Goal: Task Accomplishment & Management: Complete application form

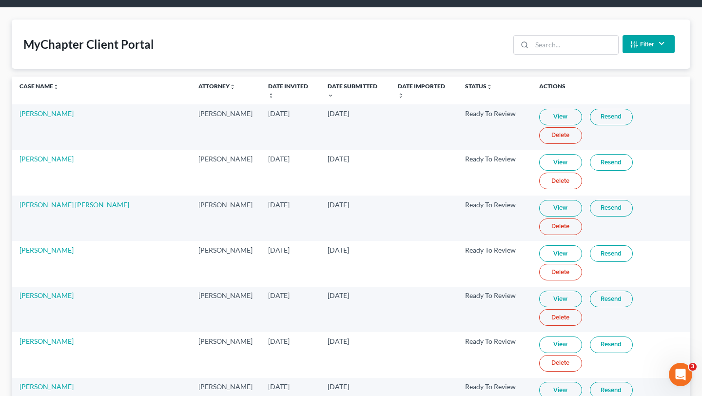
scroll to position [35, 0]
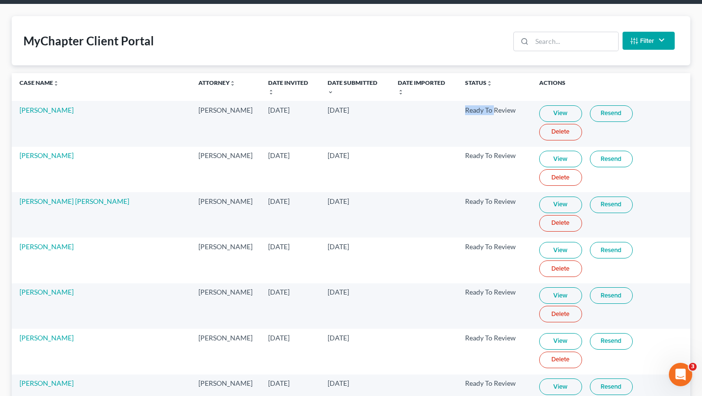
drag, startPoint x: 400, startPoint y: 103, endPoint x: 478, endPoint y: 103, distance: 78.0
click at [478, 103] on tr "David Eash Ryan Keenan Aug 6, 2025 Sep 8, 2025 Ready To Review View Resend Dele…" at bounding box center [351, 123] width 679 height 45
click at [478, 103] on td "Ready To Review" at bounding box center [494, 123] width 74 height 45
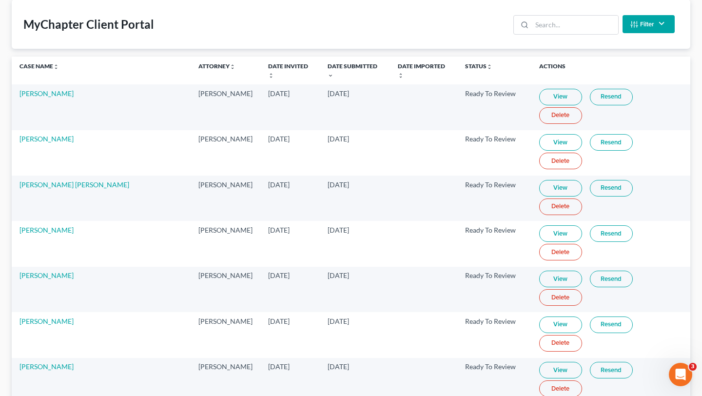
scroll to position [0, 0]
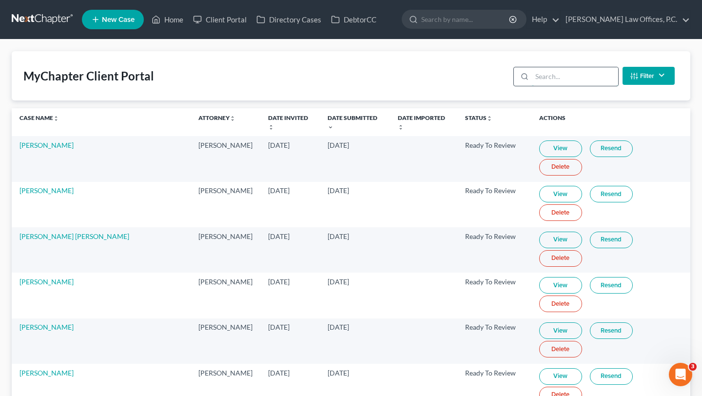
click at [557, 70] on input "search" at bounding box center [575, 76] width 86 height 19
click at [548, 74] on input "search" at bounding box center [575, 76] width 86 height 19
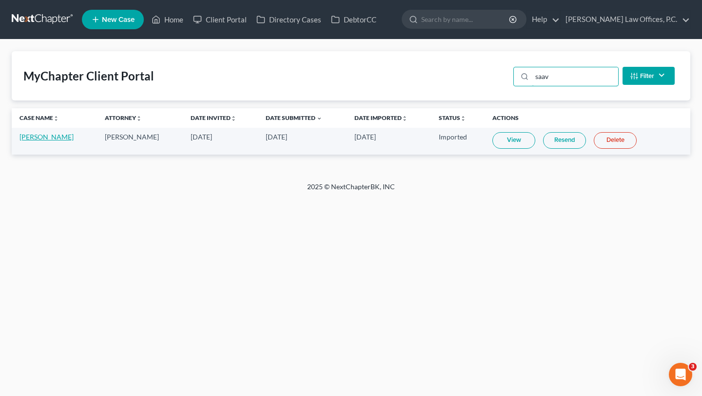
type input "saav"
click at [51, 136] on link "Jorge Saavedra" at bounding box center [47, 137] width 54 height 8
click at [574, 69] on input "saav" at bounding box center [575, 76] width 86 height 19
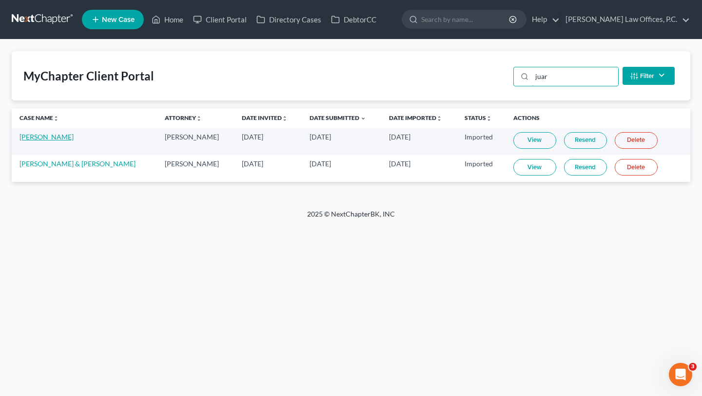
type input "juar"
click at [32, 137] on link "Casey Juarez" at bounding box center [47, 137] width 54 height 8
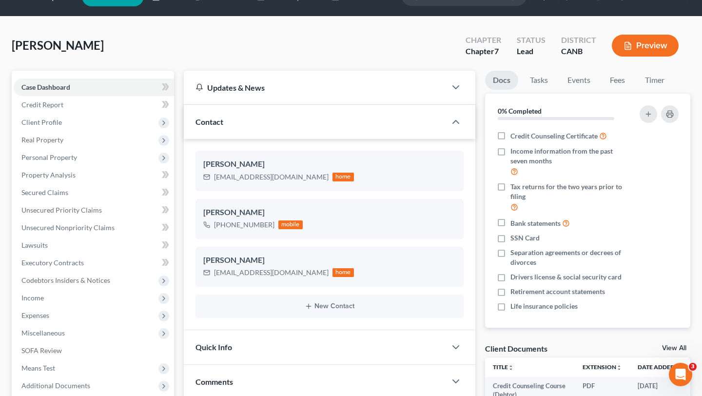
scroll to position [24, 0]
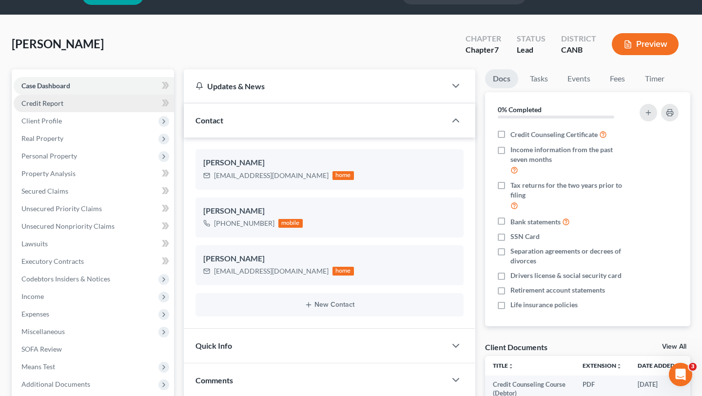
click at [63, 110] on link "Credit Report" at bounding box center [94, 104] width 160 height 18
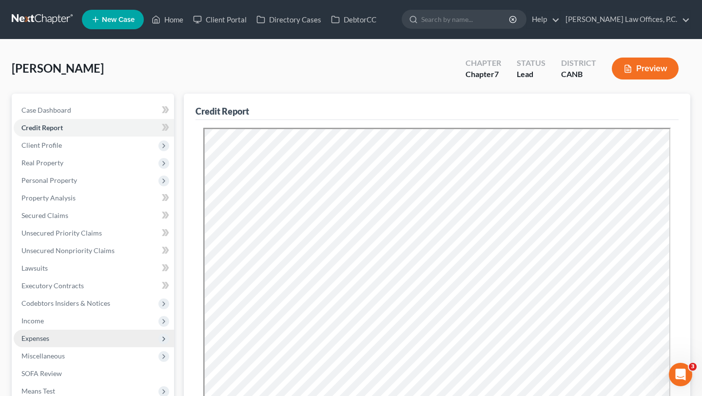
click at [40, 330] on span "Expenses" at bounding box center [94, 339] width 160 height 18
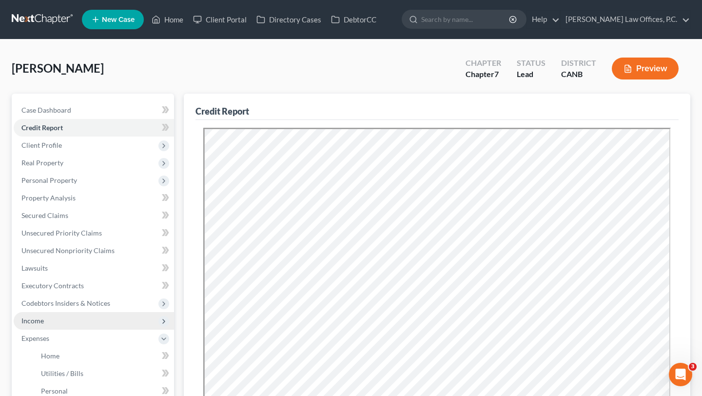
click at [40, 322] on span "Income" at bounding box center [32, 321] width 22 height 8
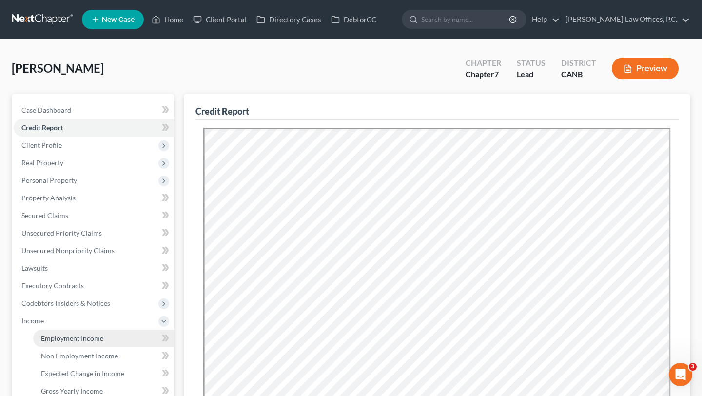
click at [41, 332] on link "Employment Income" at bounding box center [103, 339] width 141 height 18
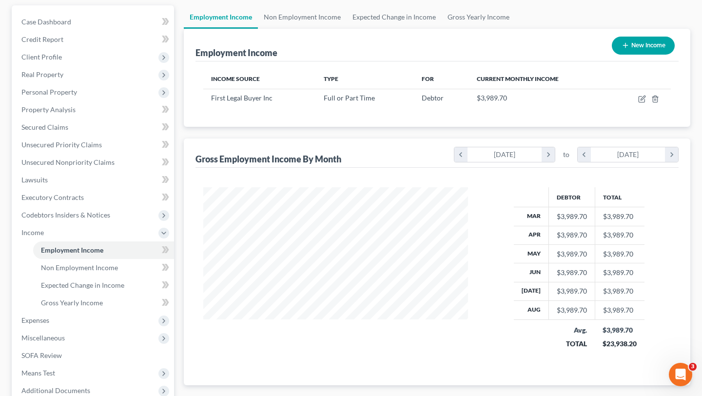
scroll to position [84, 0]
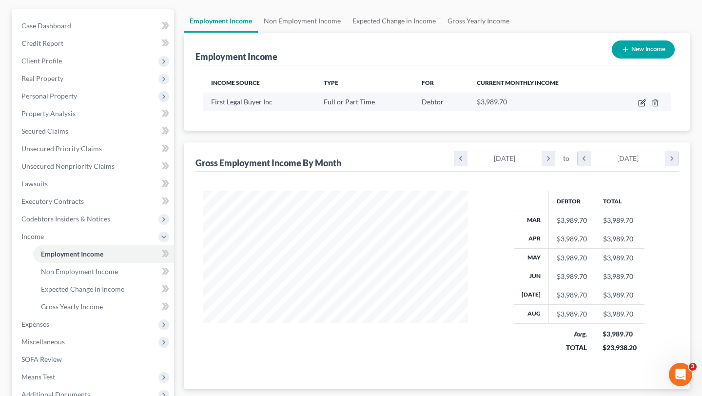
click at [642, 103] on icon "button" at bounding box center [642, 103] width 8 height 8
select select "0"
select select "4"
select select "2"
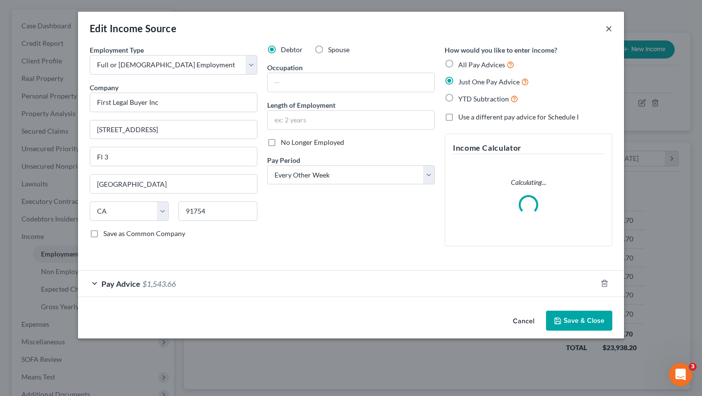
click at [608, 27] on button "×" at bounding box center [609, 28] width 7 height 12
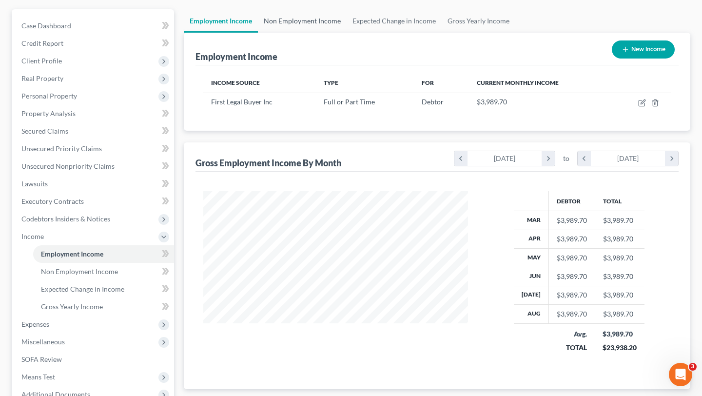
click at [336, 19] on link "Non Employment Income" at bounding box center [302, 20] width 89 height 23
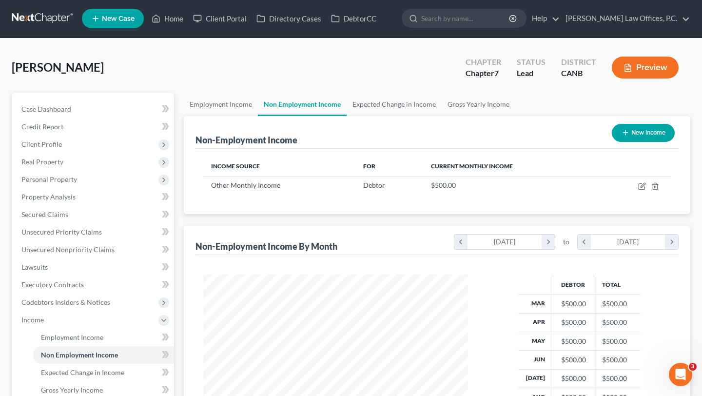
scroll to position [175, 284]
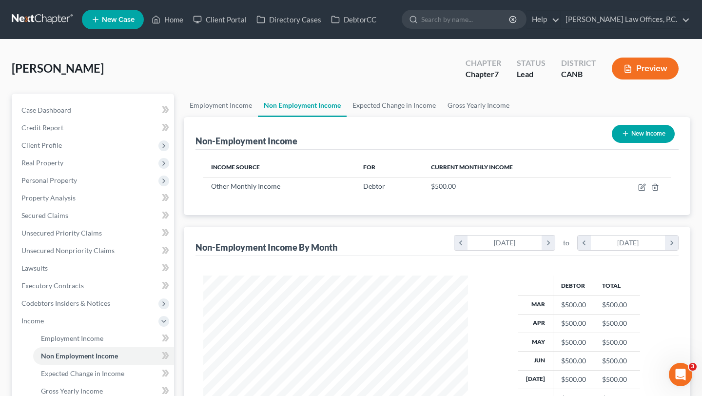
click at [384, 28] on nav "Home New Case Client Portal Directory Cases DebtorCC Keenan Law Offices, P.C. i…" at bounding box center [351, 19] width 702 height 39
click at [384, 99] on link "Expected Change in Income" at bounding box center [394, 105] width 95 height 23
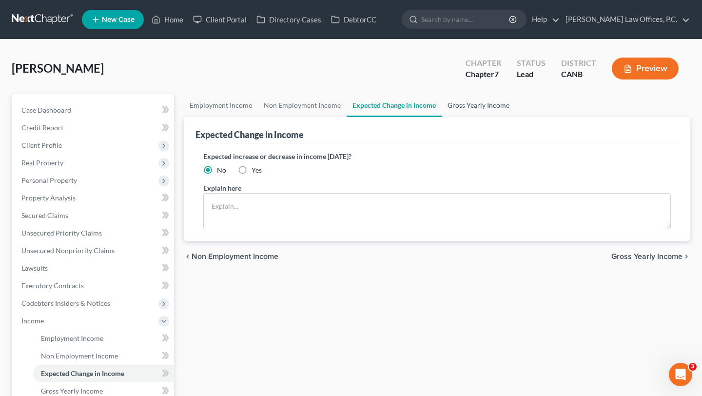
click at [469, 103] on link "Gross Yearly Income" at bounding box center [479, 105] width 74 height 23
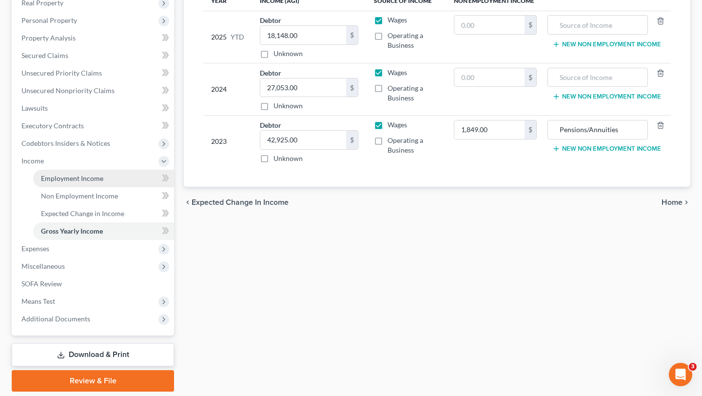
scroll to position [160, 0]
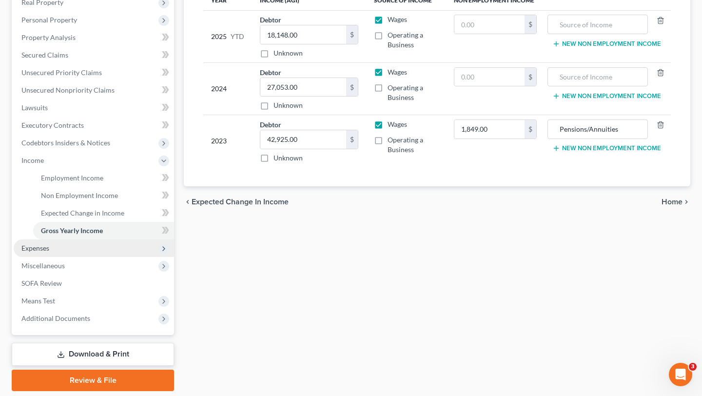
click at [82, 251] on span "Expenses" at bounding box center [94, 248] width 160 height 18
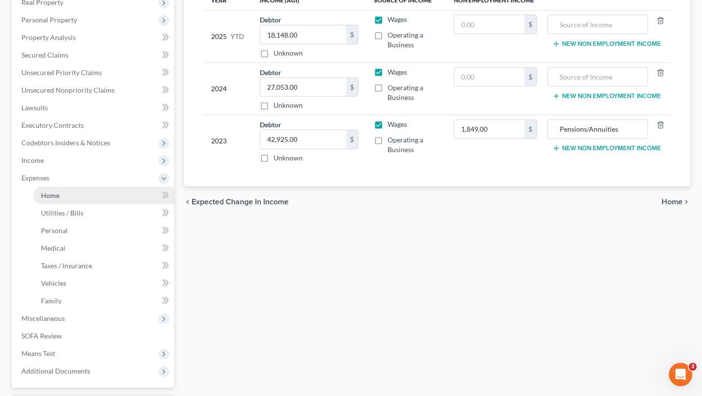
click at [74, 199] on link "Home" at bounding box center [103, 196] width 141 height 18
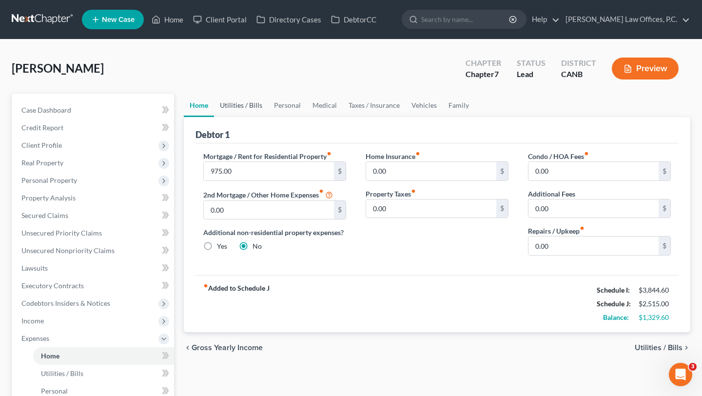
click at [240, 99] on link "Utilities / Bills" at bounding box center [241, 105] width 54 height 23
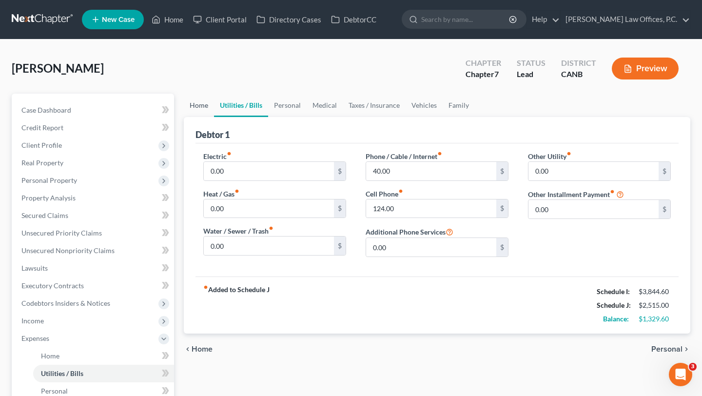
click at [204, 108] on link "Home" at bounding box center [199, 105] width 30 height 23
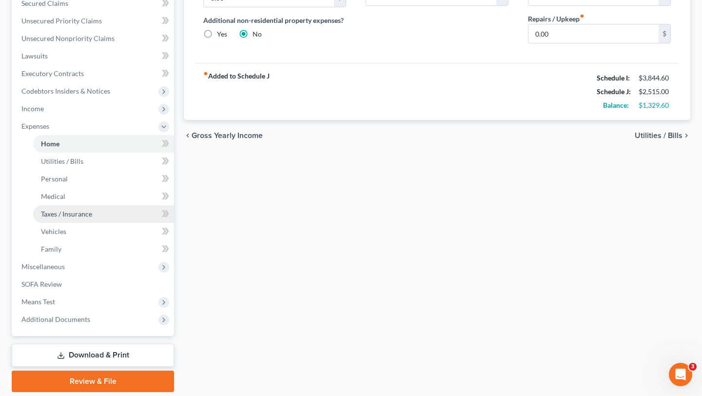
scroll to position [213, 0]
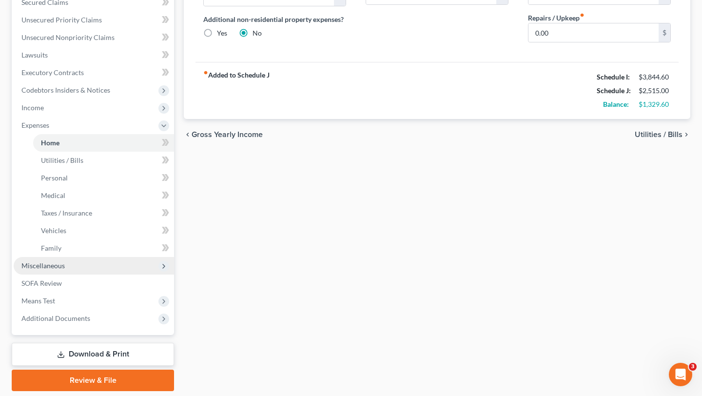
click at [71, 267] on span "Miscellaneous" at bounding box center [94, 266] width 160 height 18
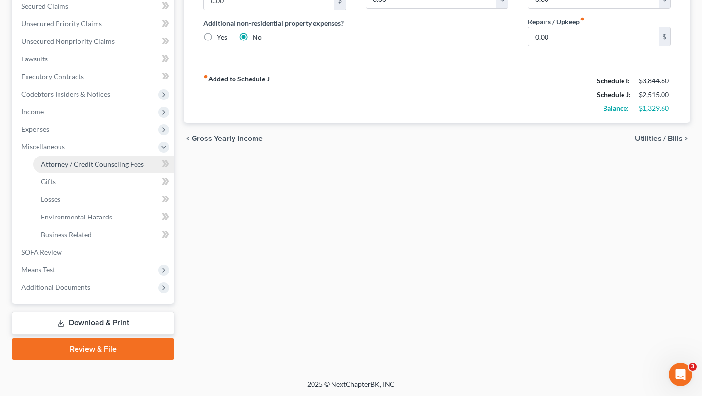
click at [113, 157] on link "Attorney / Credit Counseling Fees" at bounding box center [103, 165] width 141 height 18
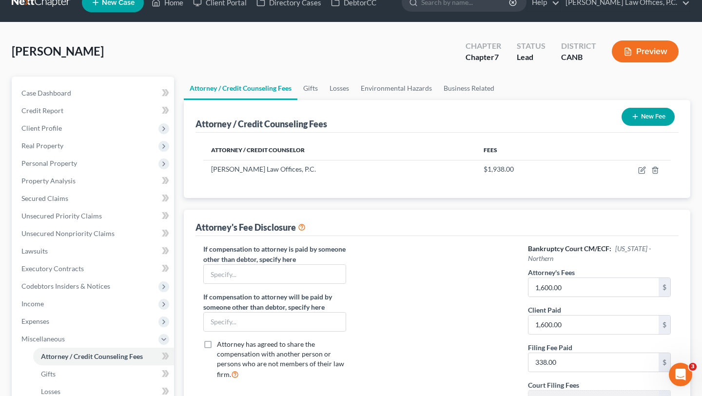
scroll to position [18, 0]
click at [315, 90] on link "Gifts" at bounding box center [310, 87] width 26 height 23
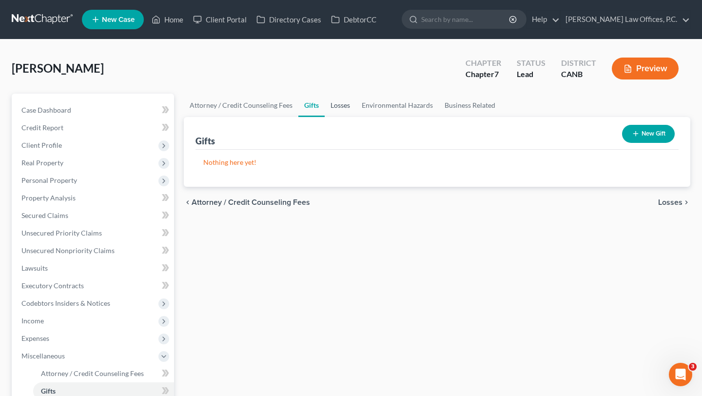
click at [347, 103] on link "Losses" at bounding box center [340, 105] width 31 height 23
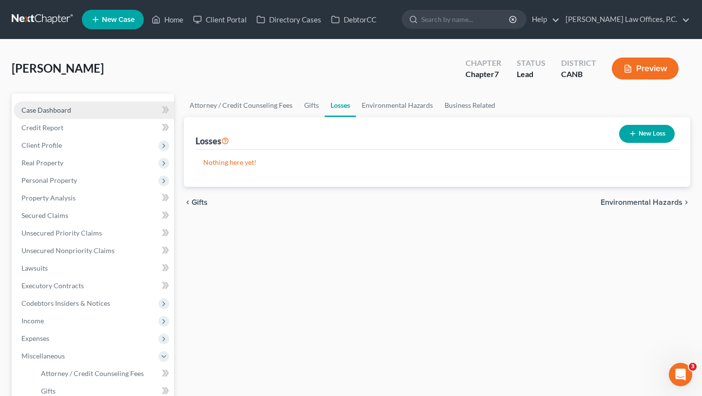
click at [72, 115] on link "Case Dashboard" at bounding box center [94, 110] width 160 height 18
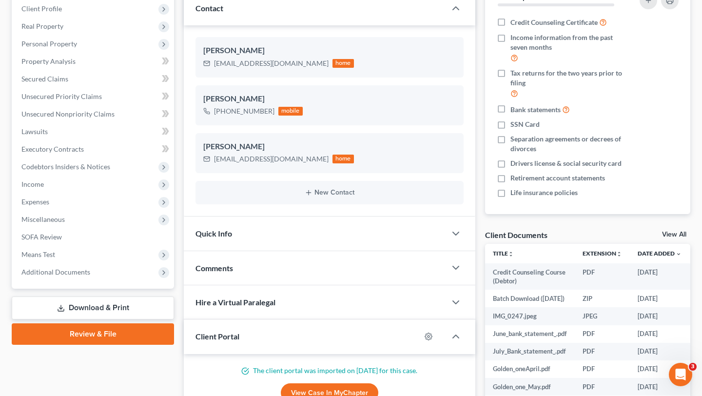
scroll to position [137, 0]
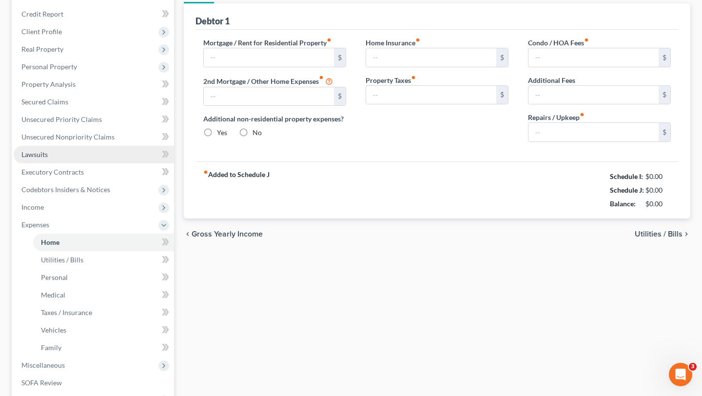
type input "975.00"
type input "0.00"
radio input "true"
type input "0.00"
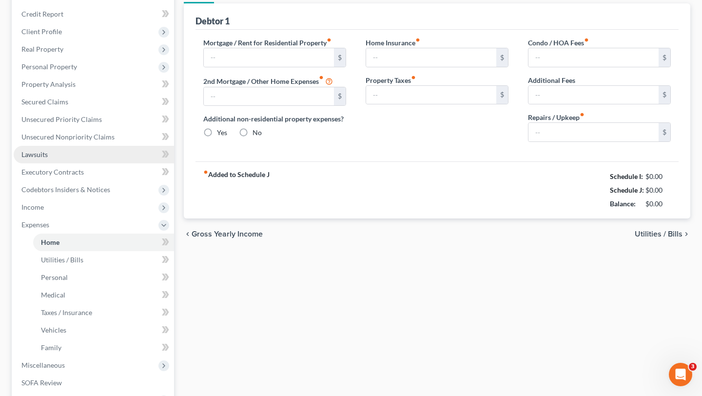
type input "0.00"
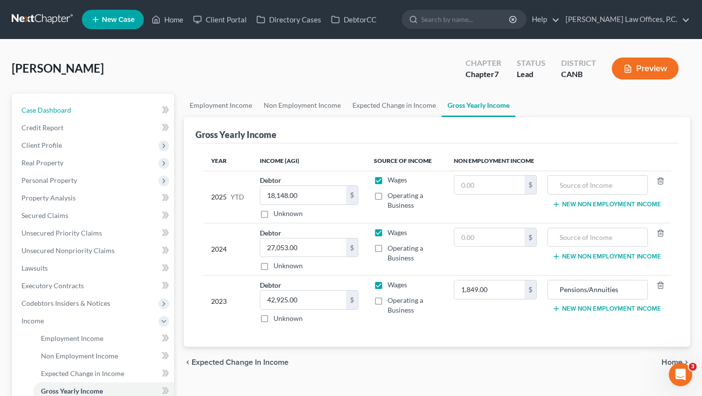
scroll to position [160, 0]
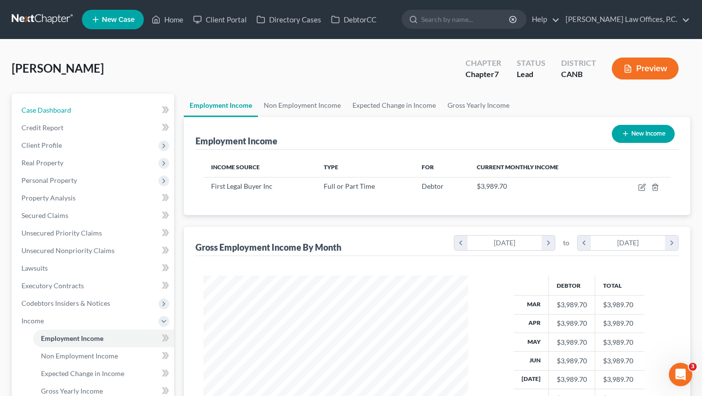
scroll to position [84, 0]
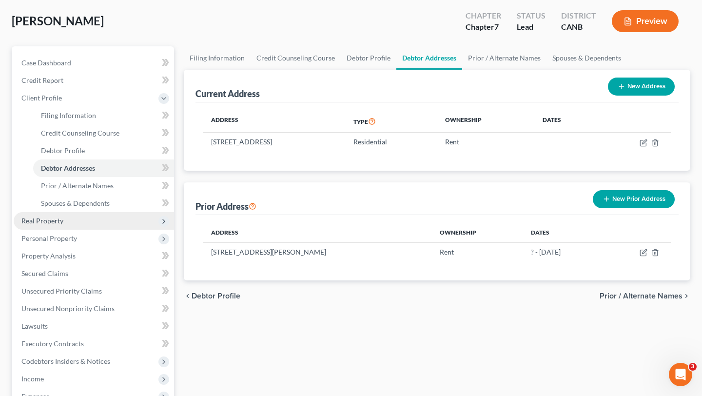
scroll to position [227, 0]
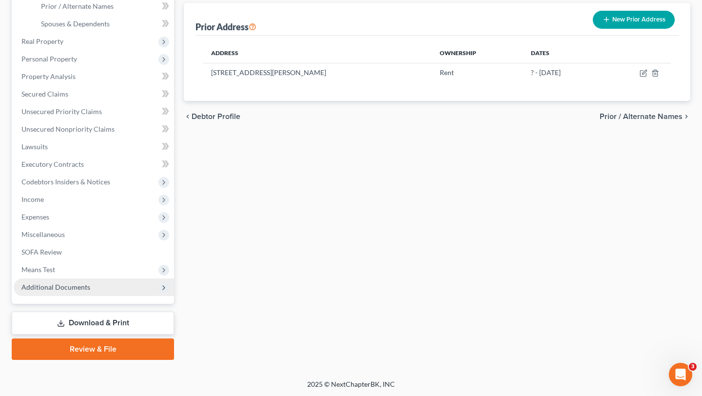
click at [57, 280] on span "Additional Documents" at bounding box center [94, 287] width 160 height 18
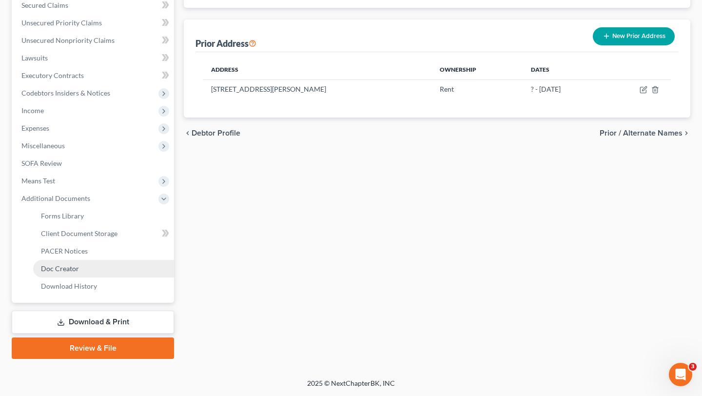
scroll to position [209, 0]
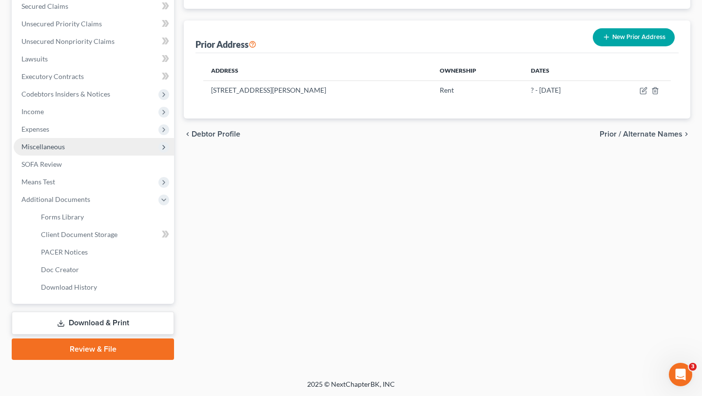
click at [97, 150] on span "Miscellaneous" at bounding box center [94, 147] width 160 height 18
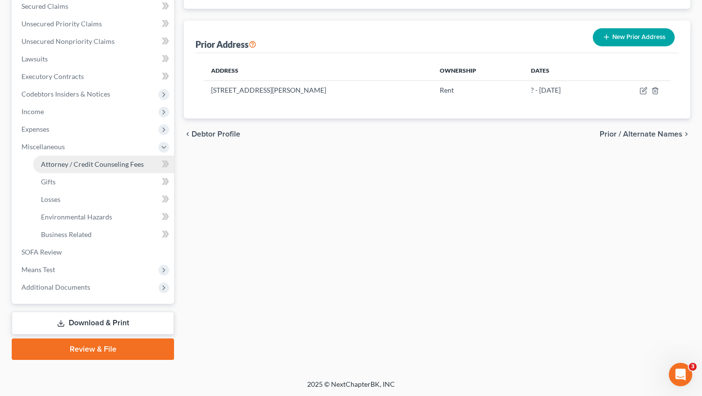
click at [89, 165] on span "Attorney / Credit Counseling Fees" at bounding box center [92, 164] width 103 height 8
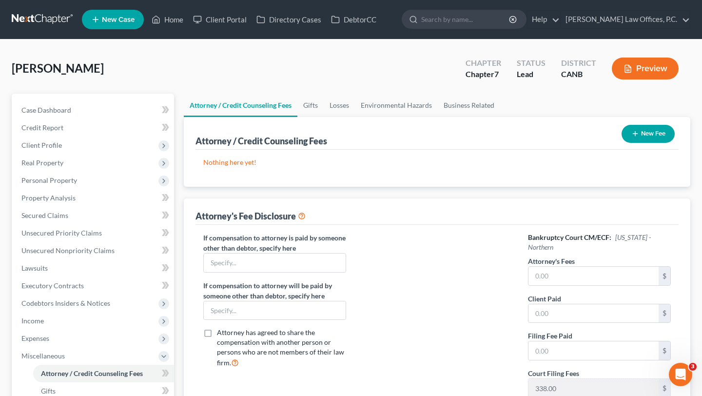
click at [649, 123] on div "New Fee" at bounding box center [648, 134] width 61 height 26
click at [648, 128] on button "New Fee" at bounding box center [648, 134] width 53 height 18
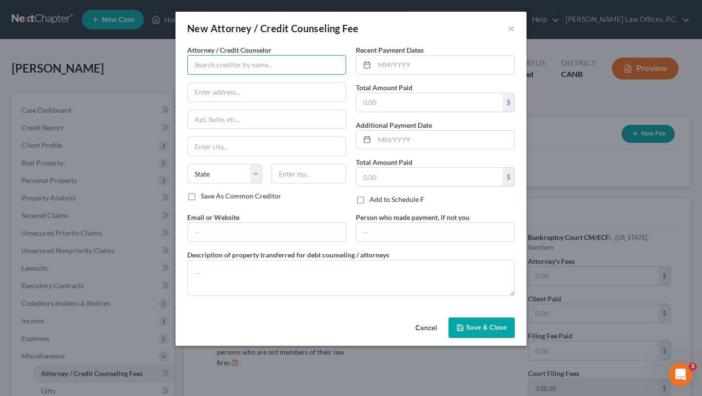
click at [274, 74] on input "text" at bounding box center [266, 65] width 159 height 20
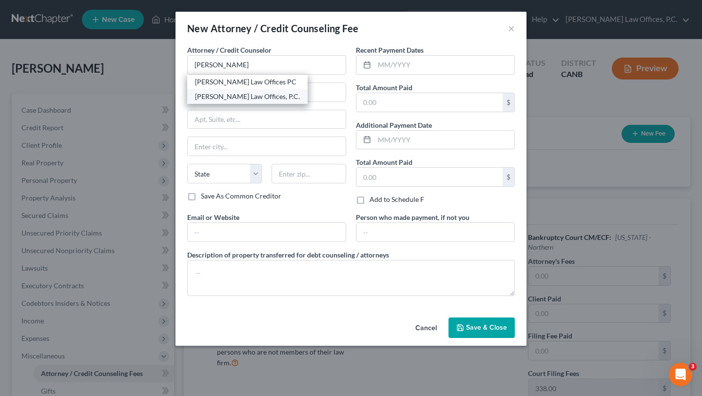
click at [270, 97] on div "[PERSON_NAME] Law Offices, P.C." at bounding box center [247, 97] width 105 height 10
type input "[PERSON_NAME] Law Offices, P.C."
type input "1057 MacArthur Blvd"
type input "Suite 202"
type input "San Leandro"
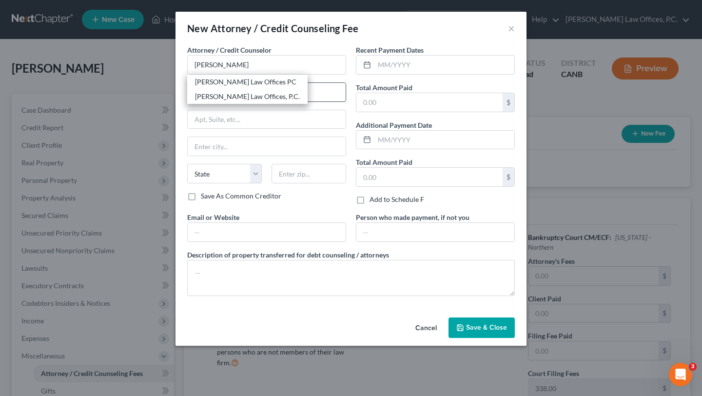
select select "4"
type input "94577"
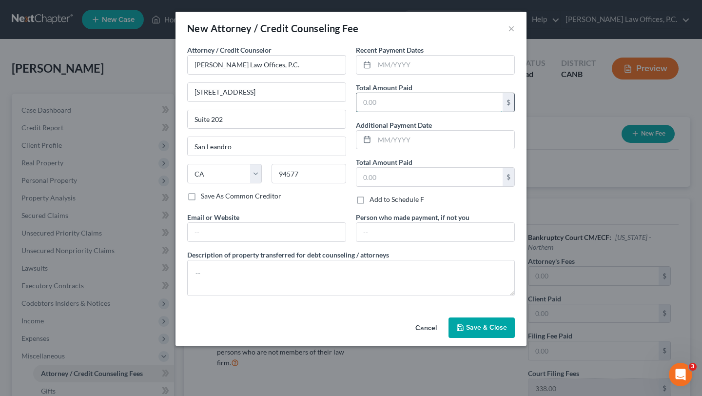
click at [404, 93] on input "text" at bounding box center [430, 102] width 146 height 19
type input "1,938"
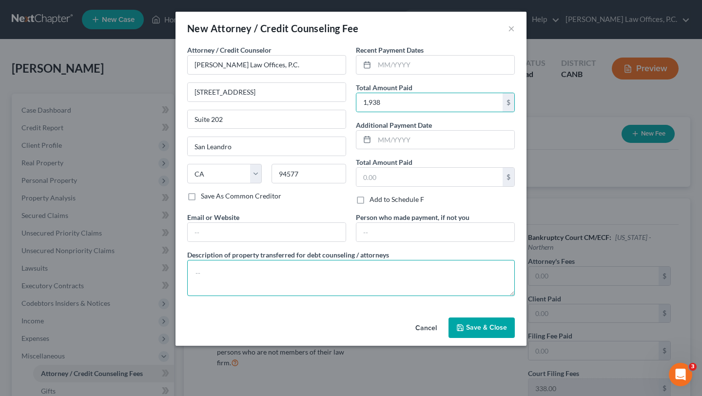
click at [336, 275] on textarea at bounding box center [351, 278] width 328 height 36
paste textarea "$1,600.00 paid towards Attorney's Fee, $338.00 paid towards Court Filing Fee."
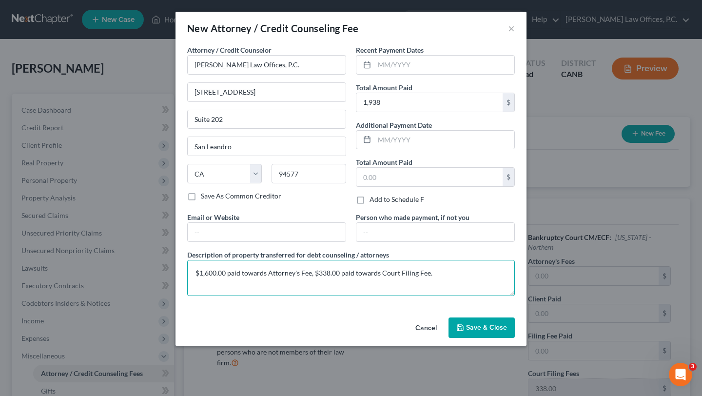
type textarea "$1,600.00 paid towards Attorney's Fee, $338.00 paid towards Court Filing Fee."
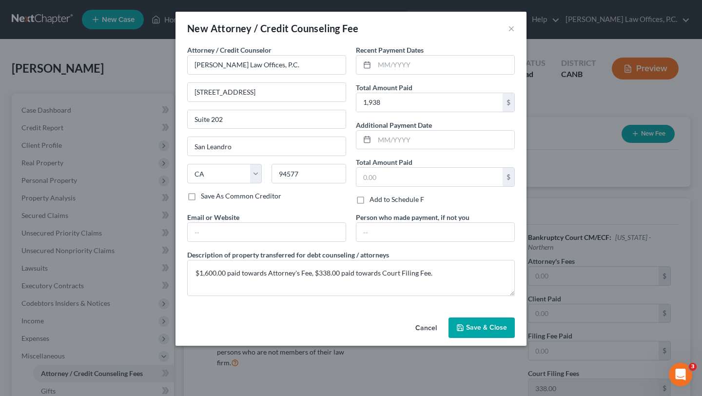
click at [488, 328] on span "Save & Close" at bounding box center [486, 327] width 41 height 8
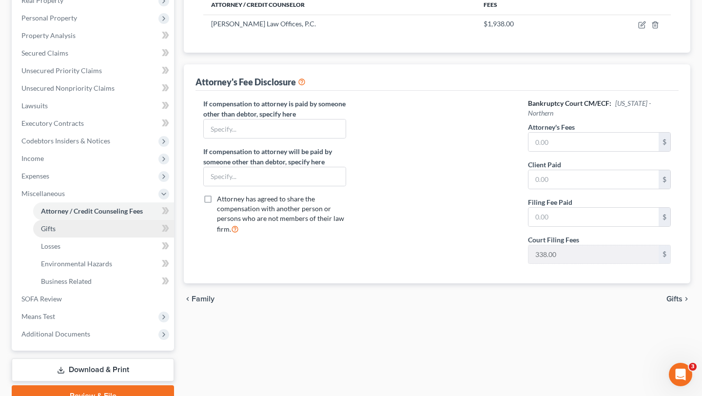
click at [60, 227] on link "Gifts" at bounding box center [103, 229] width 141 height 18
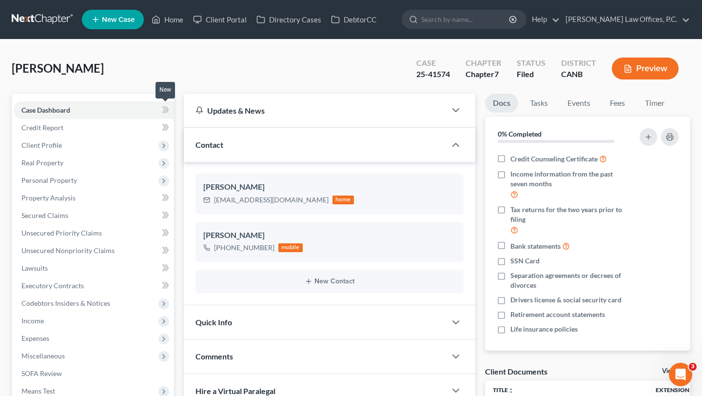
scroll to position [15, 0]
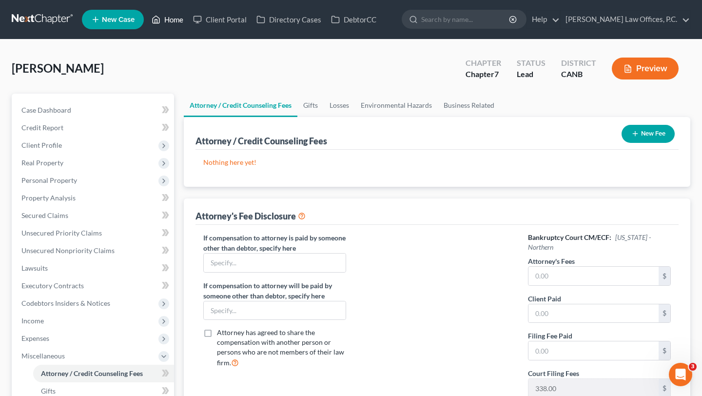
click at [170, 26] on link "Home" at bounding box center [167, 20] width 41 height 18
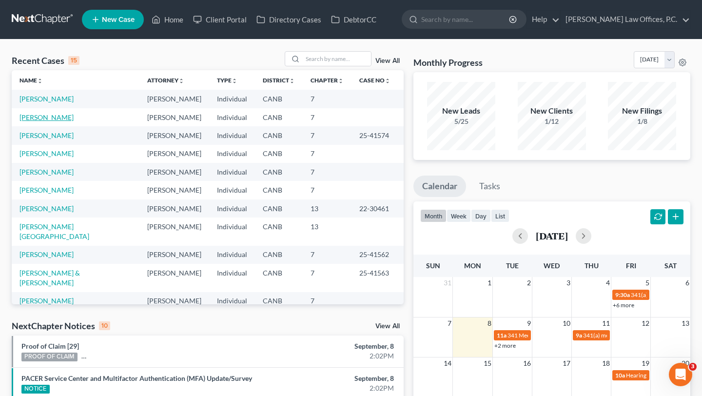
click at [39, 117] on link "[PERSON_NAME]" at bounding box center [47, 117] width 54 height 8
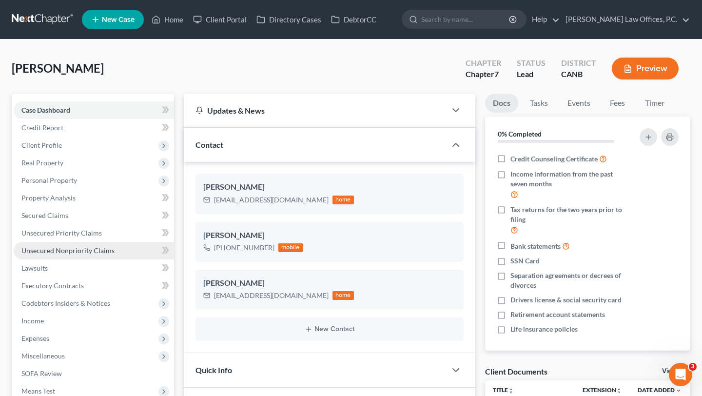
scroll to position [302, 0]
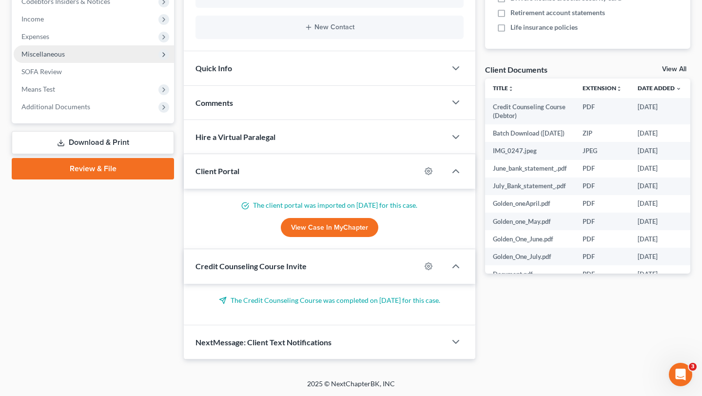
click at [119, 52] on span "Miscellaneous" at bounding box center [94, 54] width 160 height 18
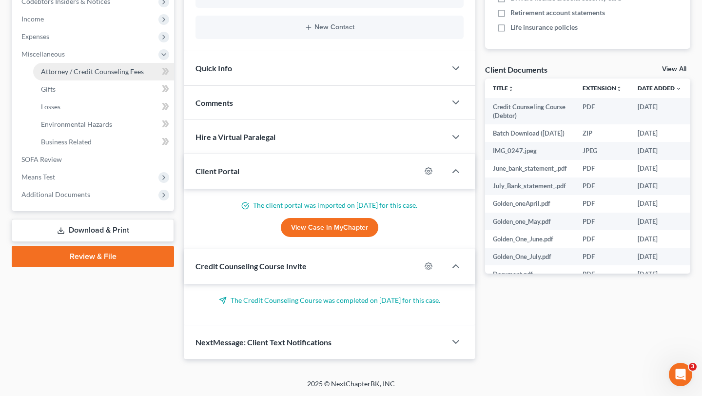
click at [116, 70] on span "Attorney / Credit Counseling Fees" at bounding box center [92, 71] width 103 height 8
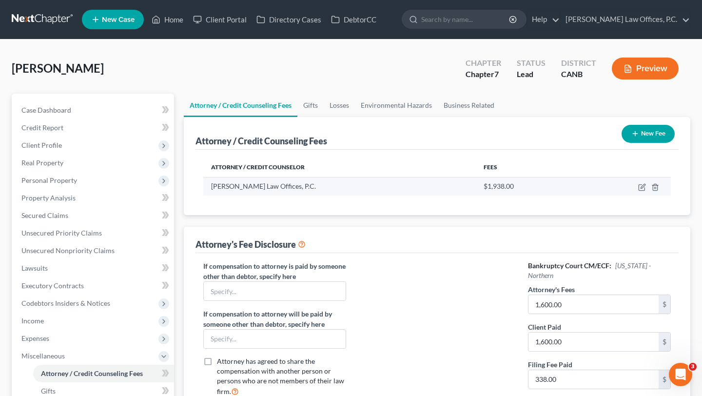
click at [641, 191] on td at bounding box center [625, 186] width 92 height 19
click at [641, 187] on icon "button" at bounding box center [643, 186] width 4 height 4
select select "4"
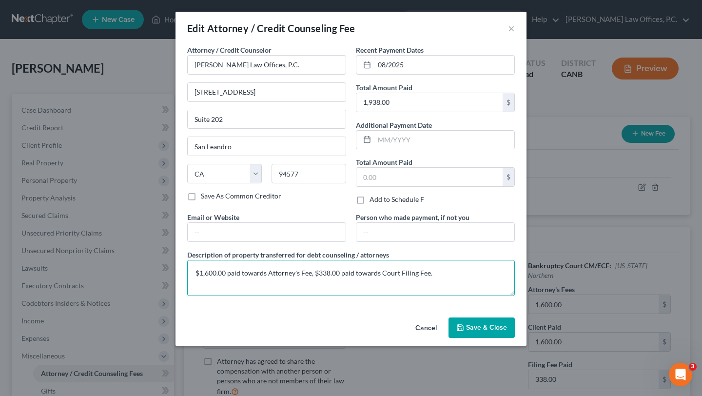
click at [339, 273] on textarea "$1,600.00 paid towards Attorney's Fee, $338.00 paid towards Court Filing Fee." at bounding box center [351, 278] width 328 height 36
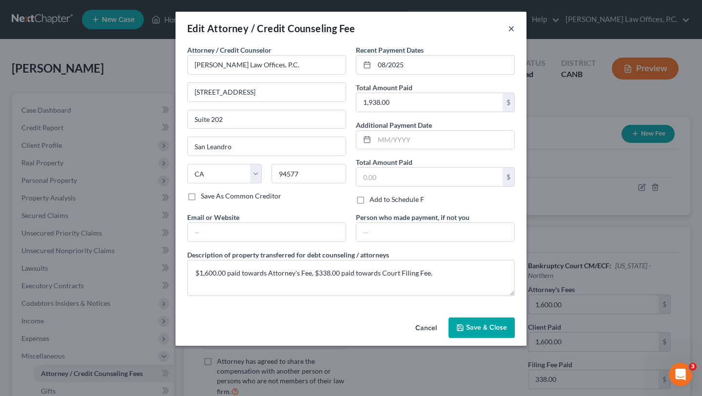
click at [508, 34] on button "×" at bounding box center [511, 28] width 7 height 12
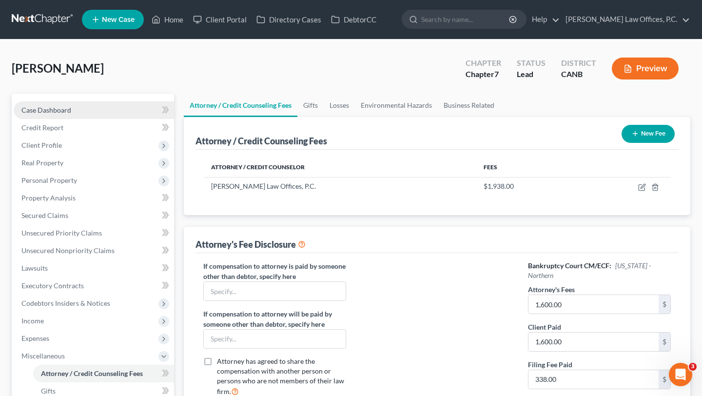
click at [71, 112] on link "Case Dashboard" at bounding box center [94, 110] width 160 height 18
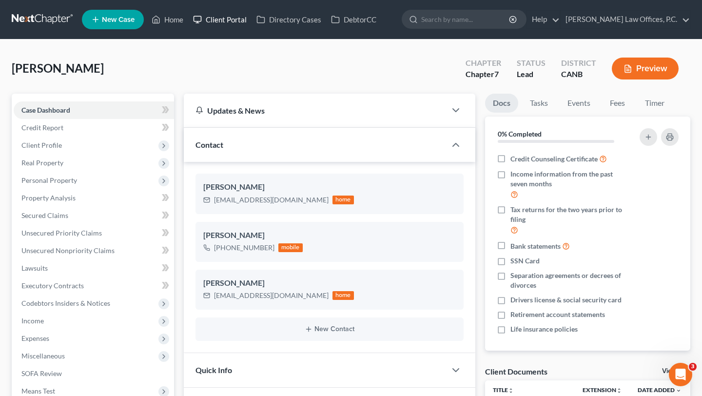
click at [225, 23] on link "Client Portal" at bounding box center [219, 20] width 63 height 18
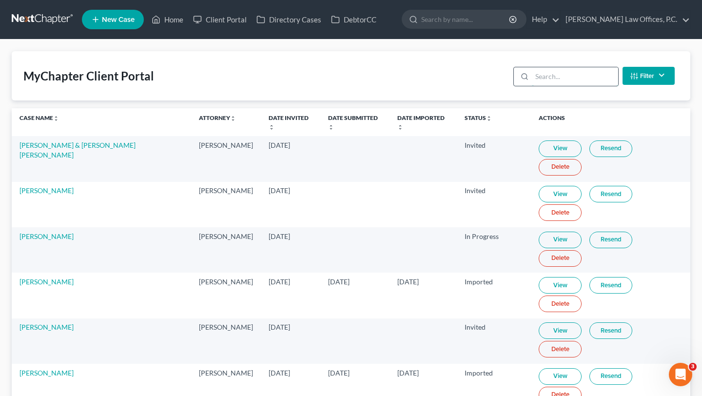
click at [560, 76] on input "search" at bounding box center [575, 76] width 86 height 19
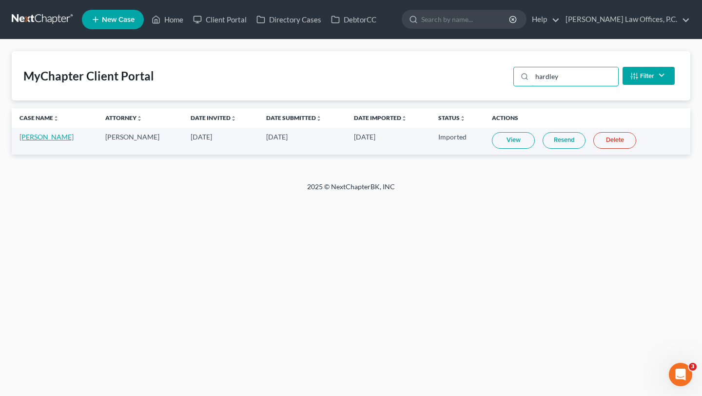
type input "hardley"
click at [42, 136] on link "Aniya Hardley" at bounding box center [47, 137] width 54 height 8
click at [43, 138] on link "Aniya Hardley" at bounding box center [47, 137] width 54 height 8
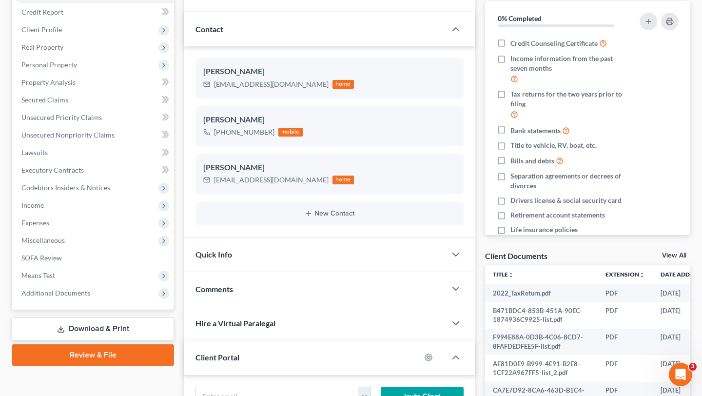
scroll to position [162, 0]
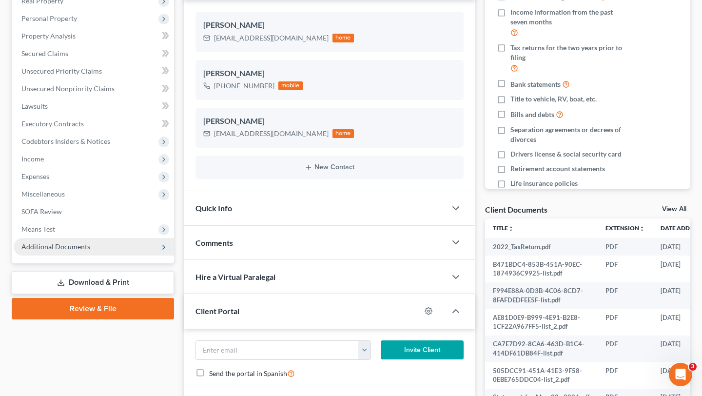
click at [95, 248] on span "Additional Documents" at bounding box center [94, 247] width 160 height 18
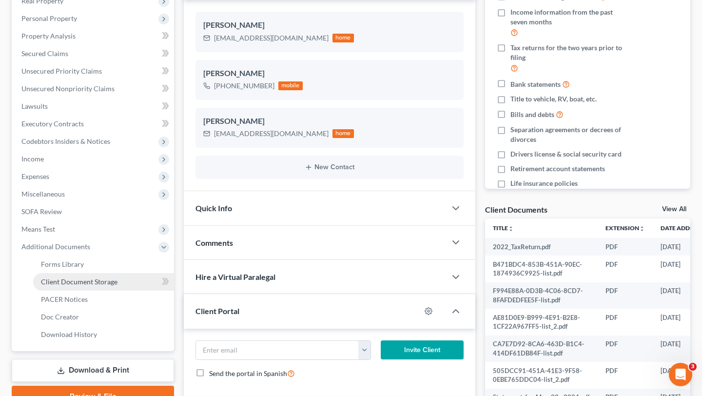
click at [88, 282] on span "Client Document Storage" at bounding box center [79, 281] width 77 height 8
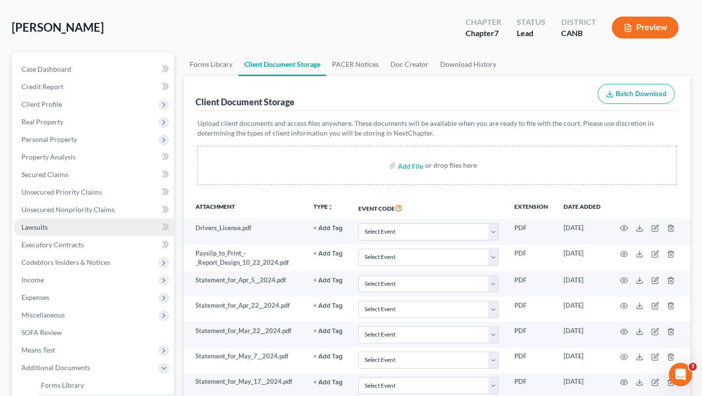
scroll to position [49, 0]
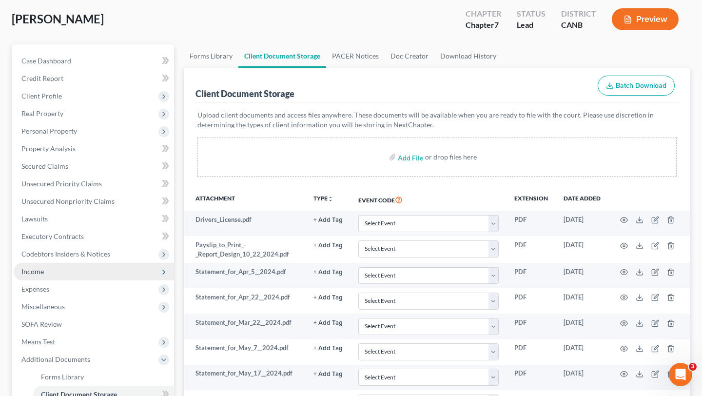
click at [69, 270] on span "Income" at bounding box center [94, 272] width 160 height 18
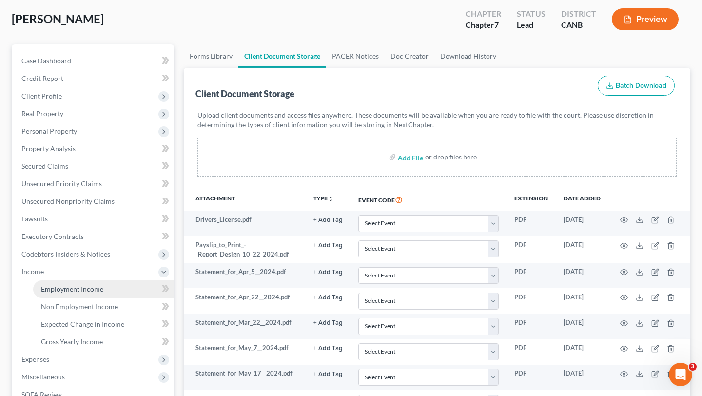
click at [107, 290] on link "Employment Income" at bounding box center [103, 289] width 141 height 18
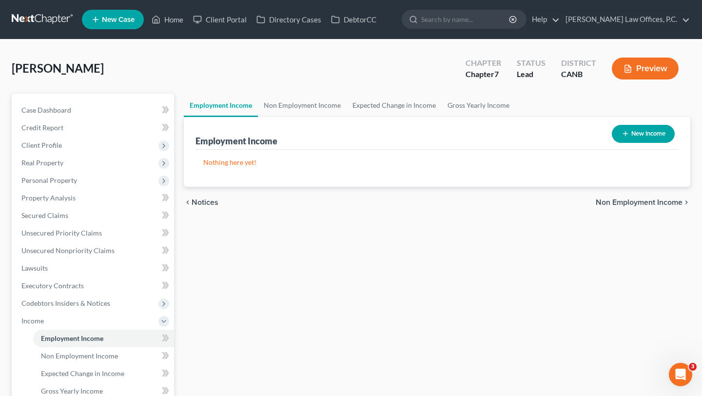
click at [615, 138] on button "New Income" at bounding box center [643, 134] width 63 height 18
select select "0"
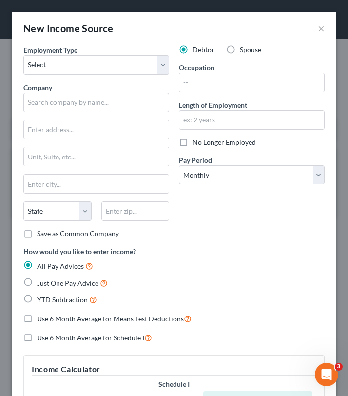
click at [348, 174] on html "Home New Case Client Portal Directory Cases DebtorCC Keenan Law Offices, P.C. i…" at bounding box center [174, 198] width 348 height 396
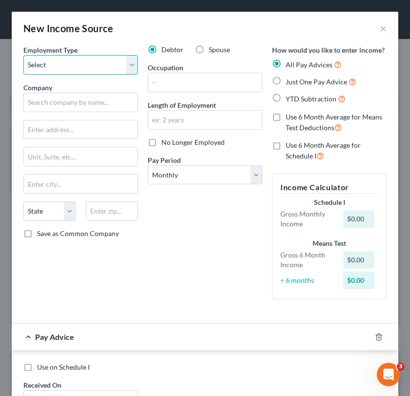
click at [131, 62] on select "Select Full or Part Time Employment Self Employment" at bounding box center [80, 65] width 115 height 20
select select "0"
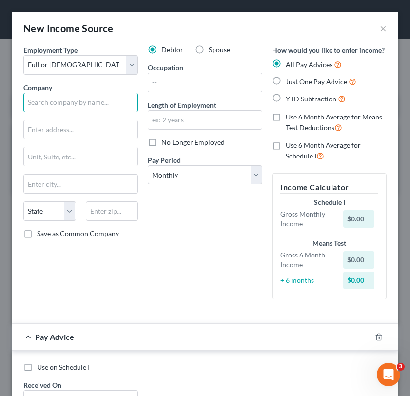
click at [113, 99] on input "text" at bounding box center [80, 103] width 115 height 20
type input "Walnut Creek Golf Corporation"
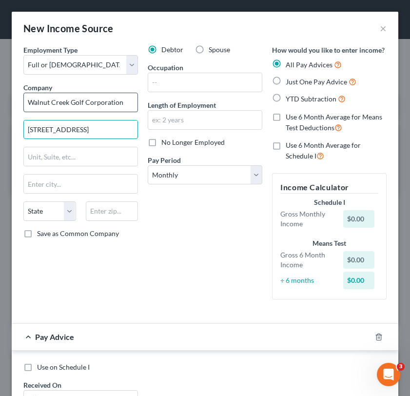
type input "3800 Valley Vista Rd"
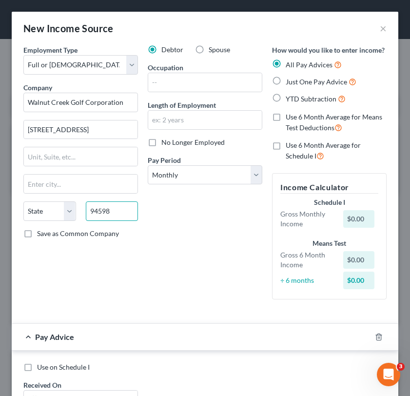
type input "94598"
click at [180, 244] on div "Debtor Spouse Occupation Length of Employment No Longer Employed Pay Period * S…" at bounding box center [205, 176] width 124 height 262
type input "Walnut Creek"
select select "4"
click at [233, 177] on select "Select Monthly Twice Monthly Every Other Week Weekly" at bounding box center [205, 175] width 115 height 20
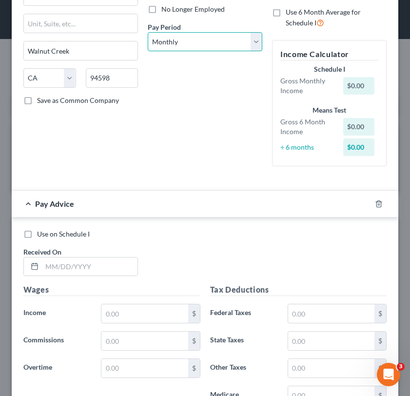
scroll to position [116, 0]
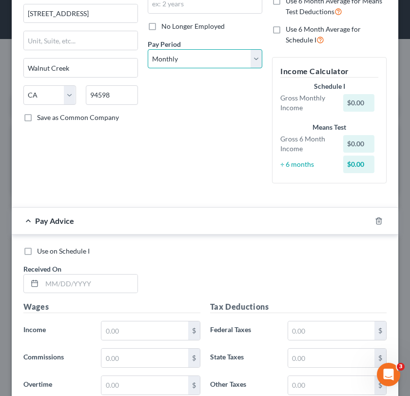
click at [233, 63] on select "Select Monthly Twice Monthly Every Other Week Weekly" at bounding box center [205, 59] width 115 height 20
select select "2"
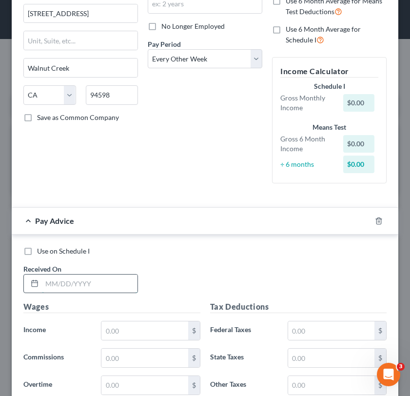
click at [114, 281] on input "text" at bounding box center [90, 284] width 96 height 19
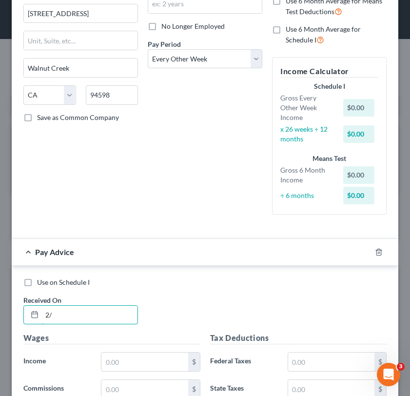
type input "2"
type input "2/7/2025"
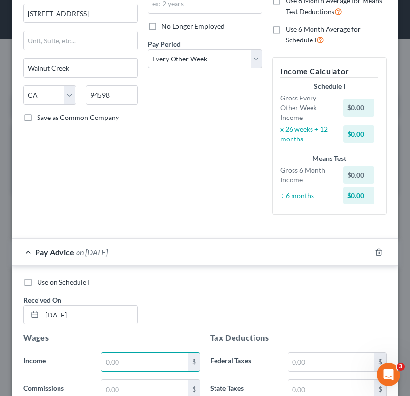
scroll to position [227, 0]
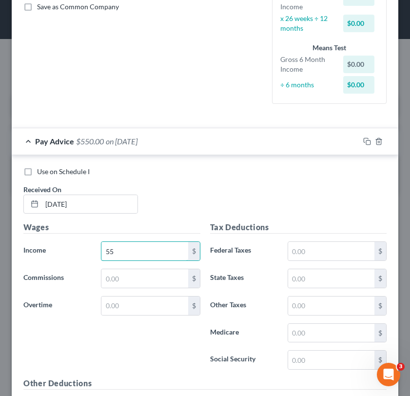
type input "5"
type input "177.31"
click at [256, 207] on div "Use on Schedule I Received On * 2/7/2025" at bounding box center [205, 194] width 373 height 55
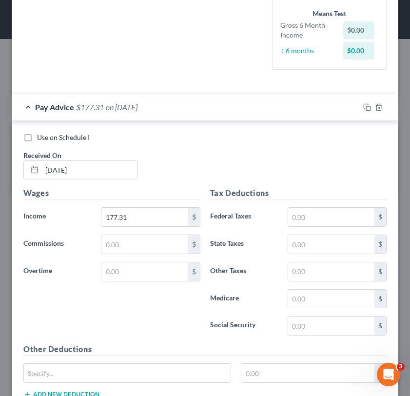
scroll to position [264, 0]
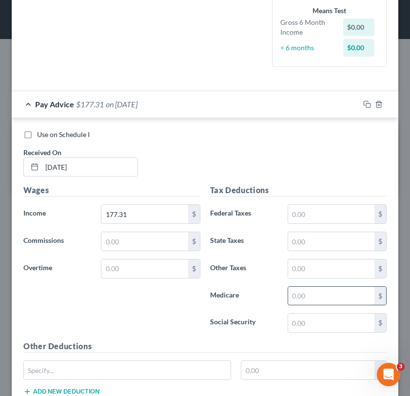
click at [313, 298] on input "text" at bounding box center [331, 296] width 86 height 19
click at [303, 317] on input "text" at bounding box center [331, 323] width 86 height 19
type input "3"
type input "10.99"
click at [300, 298] on input "text" at bounding box center [331, 296] width 86 height 19
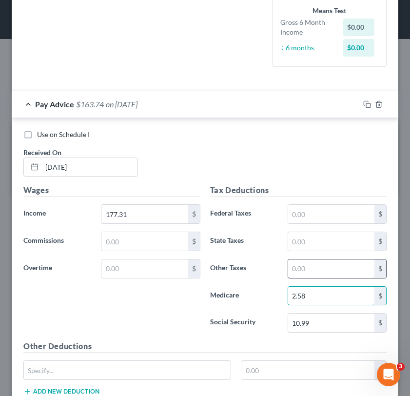
type input "2.58"
click at [293, 267] on input "text" at bounding box center [331, 268] width 86 height 19
type input "2.13"
click at [271, 179] on div "Use on Schedule I Received On * 2/7/2025" at bounding box center [205, 157] width 373 height 55
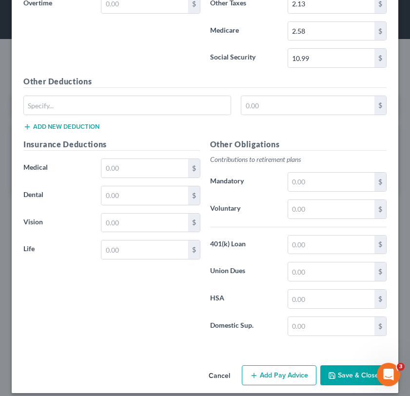
scroll to position [537, 0]
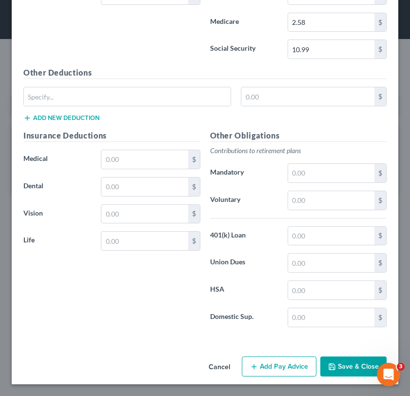
click at [265, 370] on button "Add Pay Advice" at bounding box center [279, 367] width 75 height 20
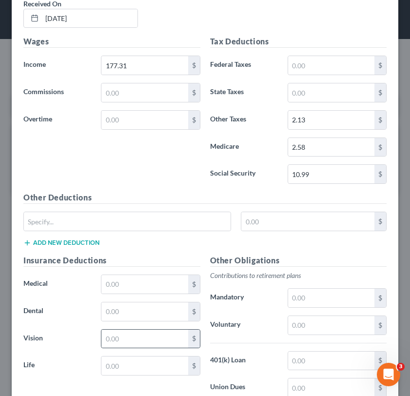
scroll to position [347, 0]
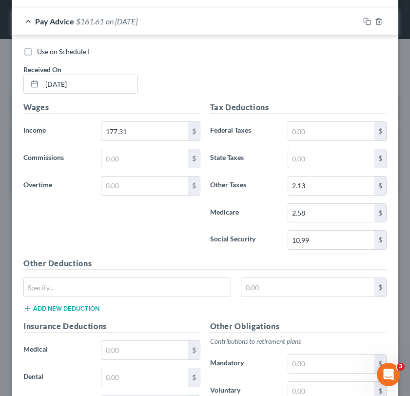
click at [194, 26] on div "Pay Advice $161.61 on 02/07/2025" at bounding box center [186, 21] width 348 height 26
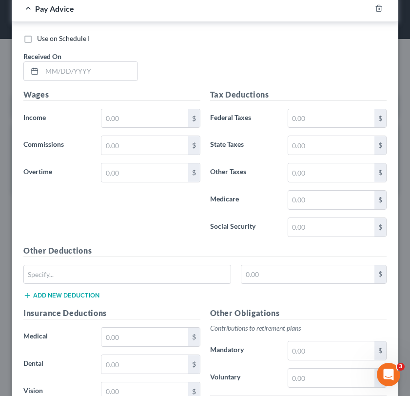
scroll to position [390, 0]
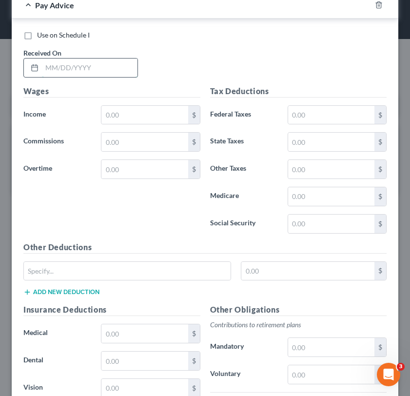
click at [112, 63] on input "text" at bounding box center [90, 68] width 96 height 19
type input "3/21/2025"
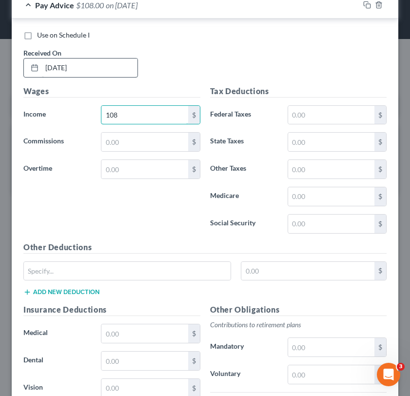
type input "108"
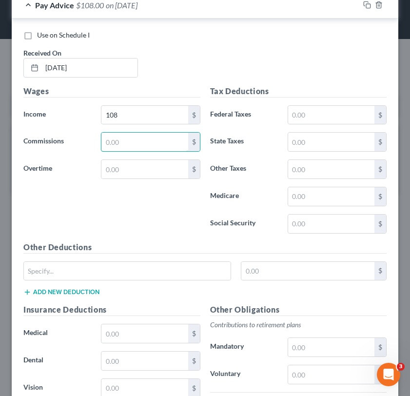
scroll to position [399, 0]
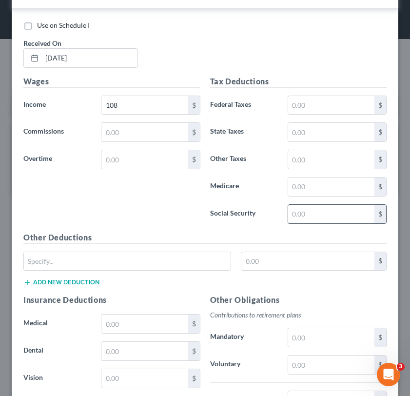
click at [311, 215] on input "text" at bounding box center [331, 214] width 86 height 19
type input "6.7"
click at [308, 192] on input "text" at bounding box center [331, 187] width 86 height 19
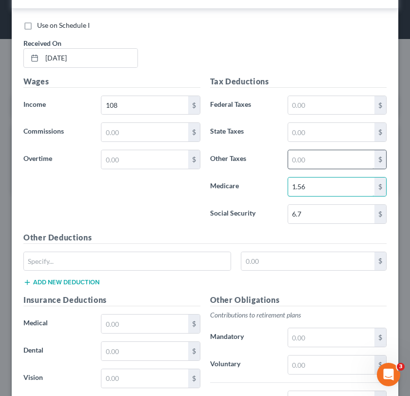
type input "1.56"
click at [317, 166] on input "text" at bounding box center [331, 159] width 86 height 19
type input "1.29"
click at [258, 203] on div "Tax Deductions Federal Taxes $ State Taxes $ Other Taxes 1.29 $ Medicare 1.56 $…" at bounding box center [298, 154] width 187 height 156
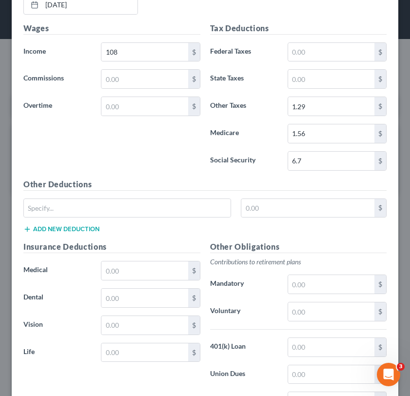
scroll to position [564, 0]
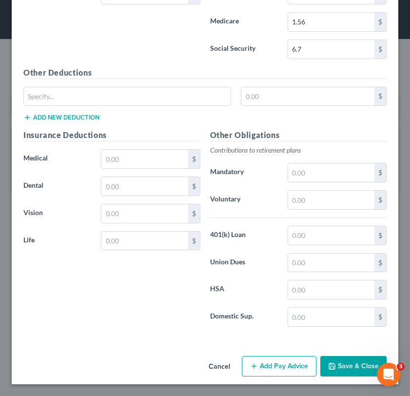
click at [289, 366] on button "Add Pay Advice" at bounding box center [279, 366] width 75 height 20
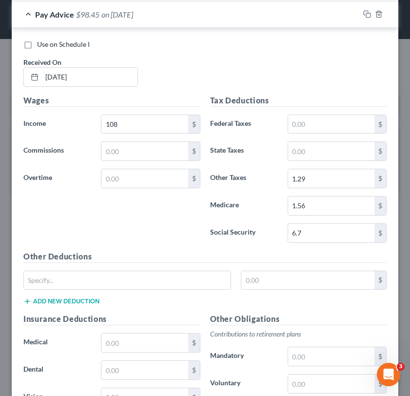
scroll to position [374, 0]
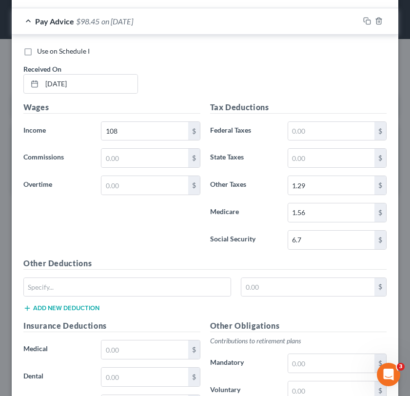
click at [249, 26] on div "Pay Advice $98.45 on 03/21/2025" at bounding box center [186, 21] width 348 height 26
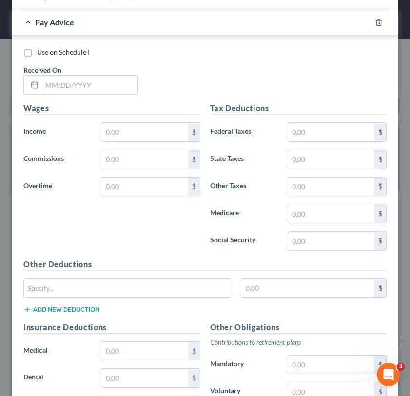
scroll to position [403, 0]
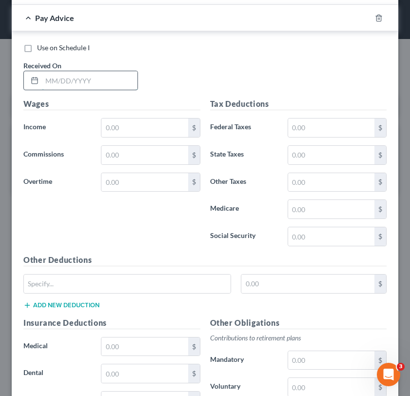
click at [81, 78] on input "text" at bounding box center [90, 80] width 96 height 19
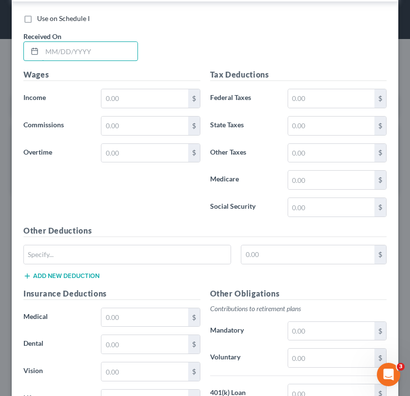
scroll to position [434, 0]
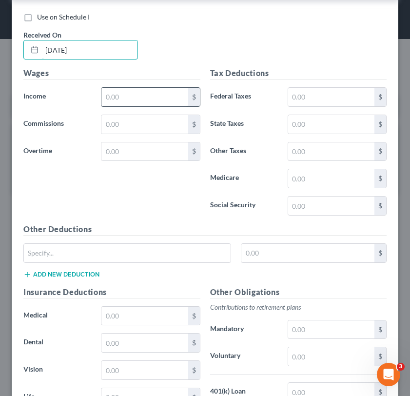
type input "4/4/2025"
click at [131, 91] on input "text" at bounding box center [144, 97] width 86 height 19
type input "105.99"
click at [175, 65] on div "Use on Schedule I Received On * 4/4/2025" at bounding box center [205, 39] width 373 height 55
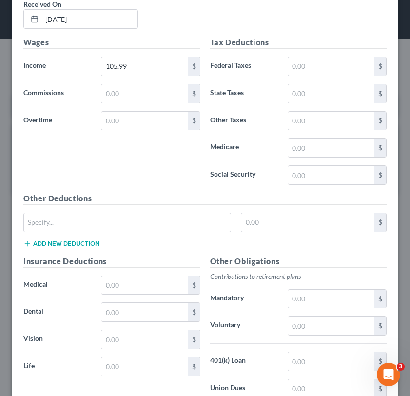
scroll to position [462, 0]
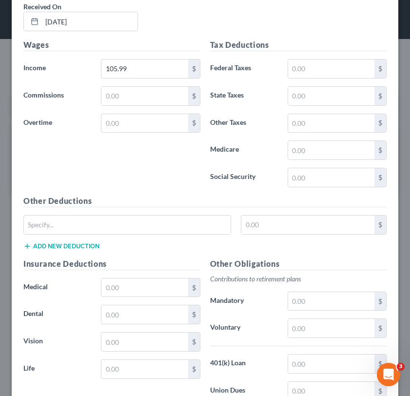
click at [212, 130] on label "Other Taxes" at bounding box center [244, 124] width 78 height 20
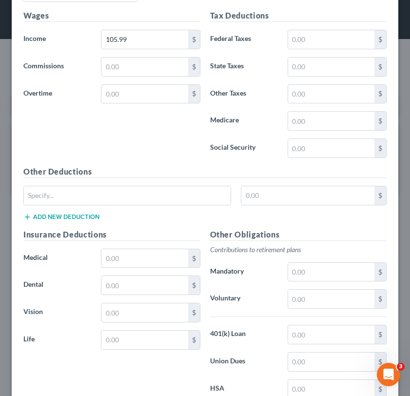
scroll to position [493, 0]
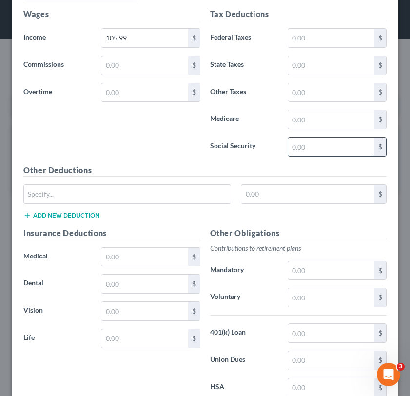
click at [311, 140] on input "text" at bounding box center [331, 147] width 86 height 19
type input "6.57"
click at [319, 116] on input "text" at bounding box center [331, 119] width 86 height 19
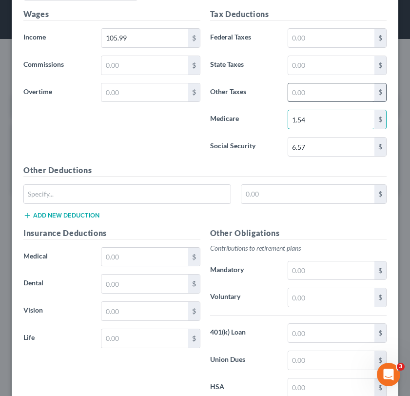
type input "1.54"
click at [332, 96] on input "text" at bounding box center [331, 92] width 86 height 19
type input "1.28"
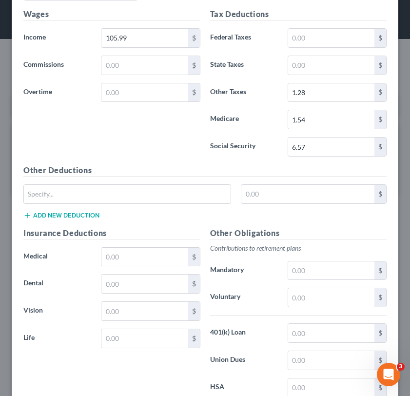
click at [227, 127] on label "Medicare" at bounding box center [244, 120] width 78 height 20
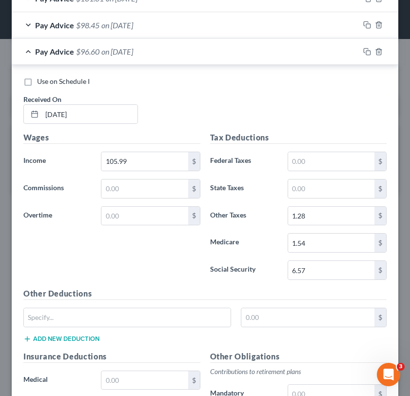
scroll to position [215, 0]
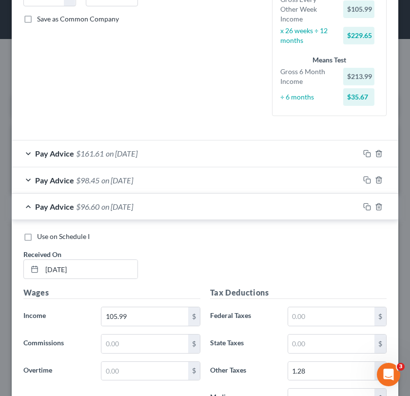
click at [240, 198] on div "Pay Advice $96.60 on 04/04/2025" at bounding box center [186, 207] width 348 height 26
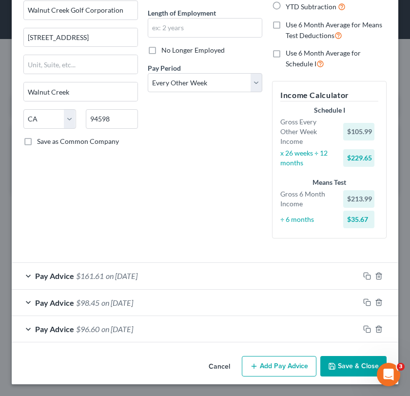
scroll to position [92, 0]
click at [290, 371] on button "Add Pay Advice" at bounding box center [279, 366] width 75 height 20
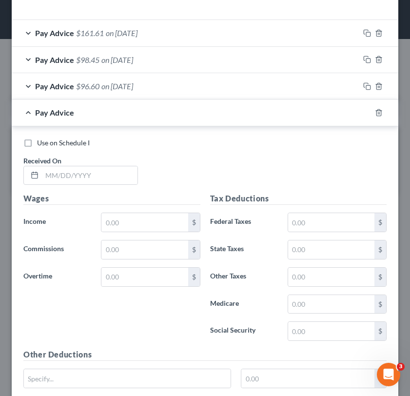
scroll to position [352, 0]
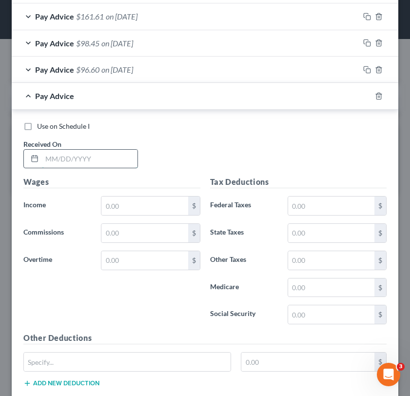
click at [89, 160] on input "text" at bounding box center [90, 159] width 96 height 19
type input "4/18/2025"
click at [116, 218] on div "Wages Income * $ Commissions $ Overtime $" at bounding box center [112, 254] width 187 height 156
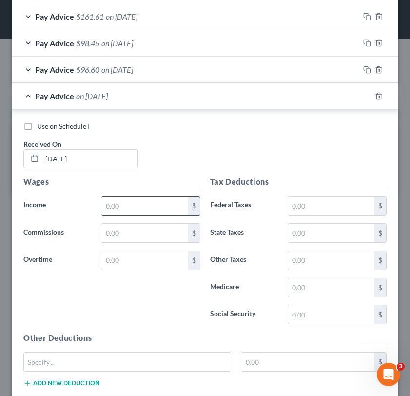
click at [117, 212] on input "text" at bounding box center [144, 206] width 86 height 19
type input "166.35"
click at [276, 172] on div "Use on Schedule I Received On * 4/18/2025" at bounding box center [205, 148] width 373 height 55
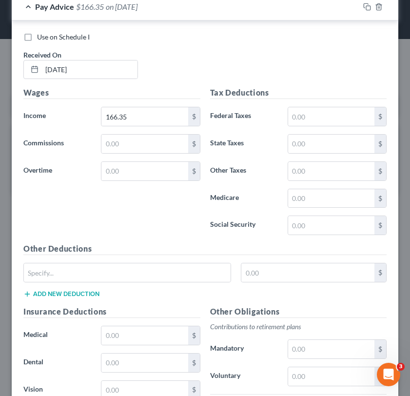
scroll to position [443, 0]
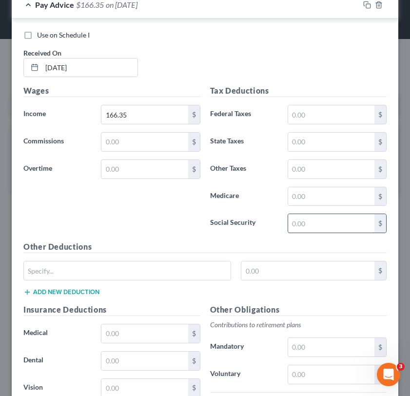
click at [315, 231] on input "text" at bounding box center [331, 223] width 86 height 19
type input "10.31"
click at [322, 201] on input "text" at bounding box center [331, 196] width 86 height 19
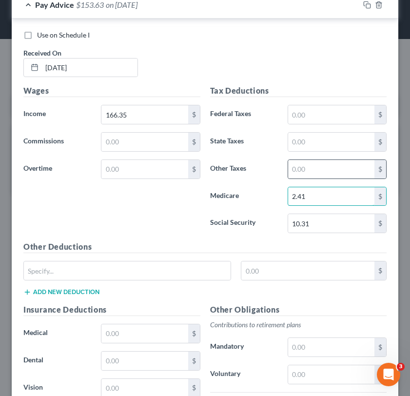
type input "2.41"
click at [332, 178] on div "$" at bounding box center [337, 169] width 99 height 20
click at [327, 176] on input "text" at bounding box center [331, 169] width 86 height 19
type input "1.99"
click at [231, 227] on label "Social Security" at bounding box center [244, 224] width 78 height 20
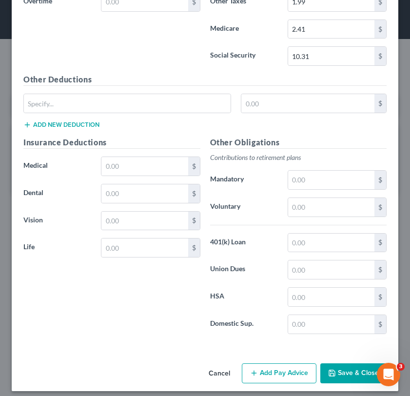
scroll to position [617, 0]
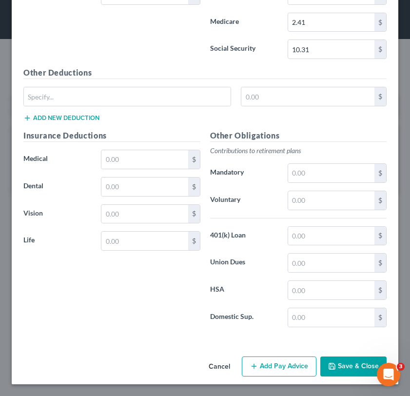
click at [269, 365] on button "Add Pay Advice" at bounding box center [279, 367] width 75 height 20
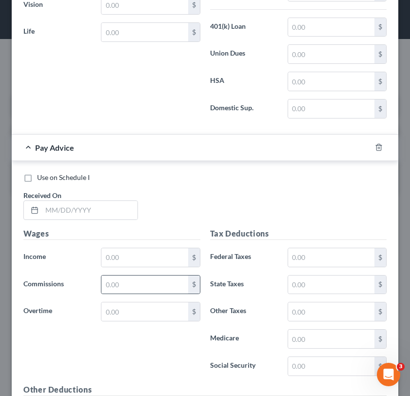
scroll to position [832, 0]
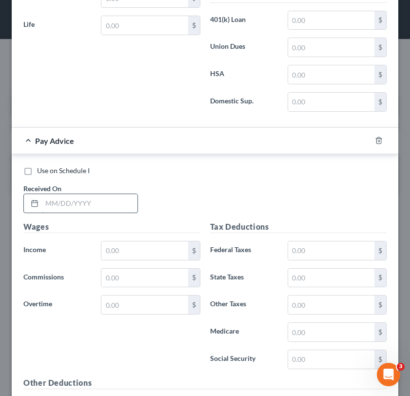
click at [95, 205] on input "text" at bounding box center [90, 203] width 96 height 19
type input "5/16/2025"
click at [199, 210] on div "Use on Schedule I Received On * 5/16/2025" at bounding box center [205, 193] width 373 height 55
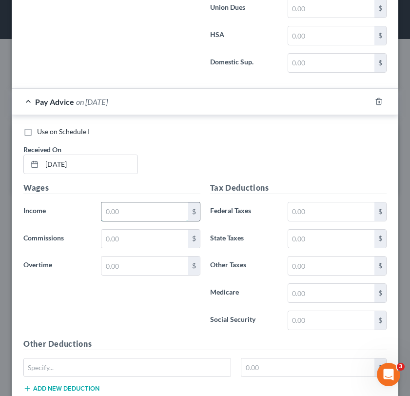
click at [146, 214] on input "text" at bounding box center [144, 211] width 86 height 19
type input "260.10"
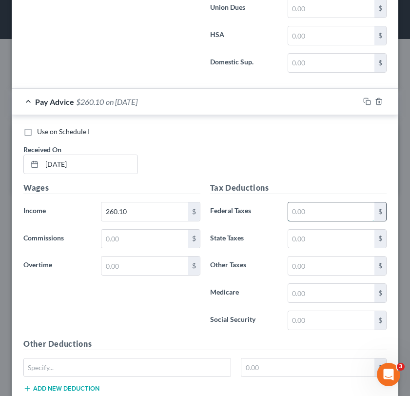
click at [297, 214] on input "text" at bounding box center [331, 211] width 86 height 19
click at [299, 318] on input "text" at bounding box center [331, 320] width 86 height 19
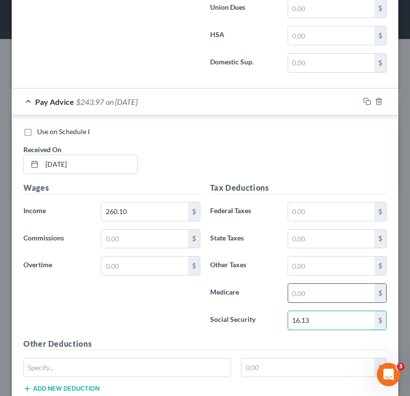
type input "16.13"
click at [334, 297] on input "text" at bounding box center [331, 293] width 86 height 19
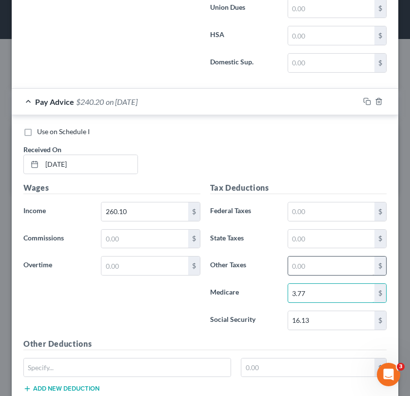
type input "3.77"
click at [331, 260] on input "text" at bounding box center [331, 266] width 86 height 19
type input "3.12"
click at [260, 171] on div "Use on Schedule I Received On * 5/16/2025" at bounding box center [205, 154] width 373 height 55
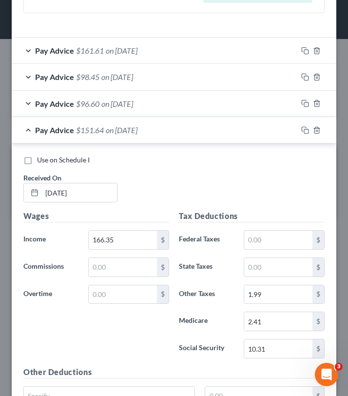
scroll to position [485, 0]
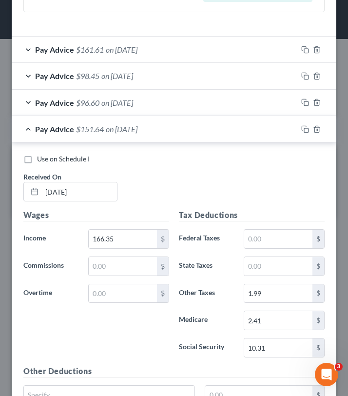
click at [198, 130] on div "Pay Advice $151.64 on 04/18/2025" at bounding box center [155, 129] width 286 height 26
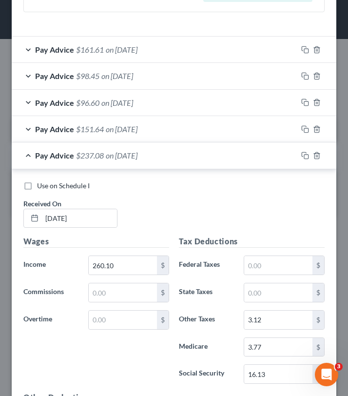
click at [196, 148] on div "Pay Advice $237.08 on 05/16/2025" at bounding box center [155, 155] width 286 height 26
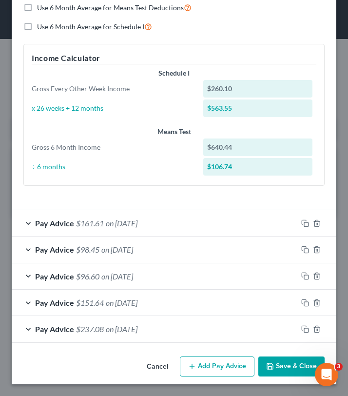
scroll to position [0, 0]
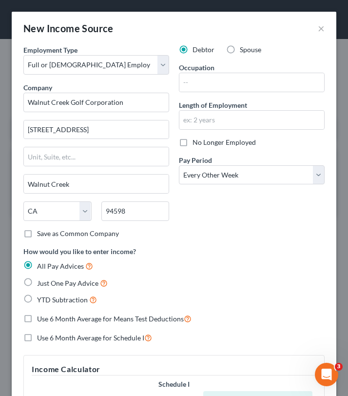
click at [211, 142] on span "No Longer Employed" at bounding box center [224, 142] width 63 height 8
click at [203, 142] on input "No Longer Employed" at bounding box center [200, 141] width 6 height 6
checkbox input "true"
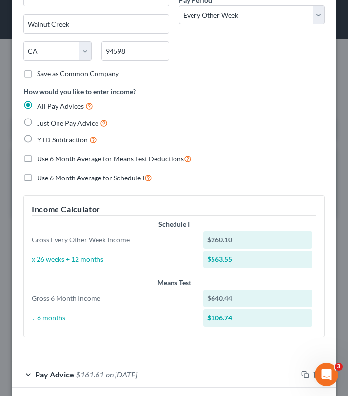
scroll to position [311, 0]
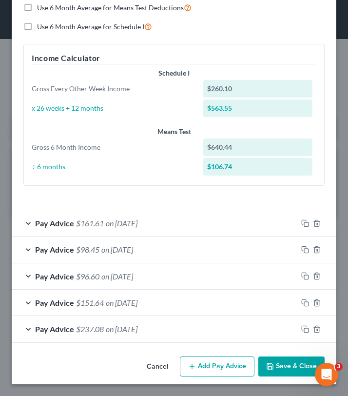
click at [278, 364] on button "Save & Close" at bounding box center [291, 367] width 66 height 20
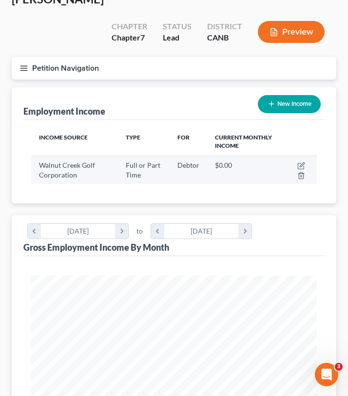
scroll to position [0, 0]
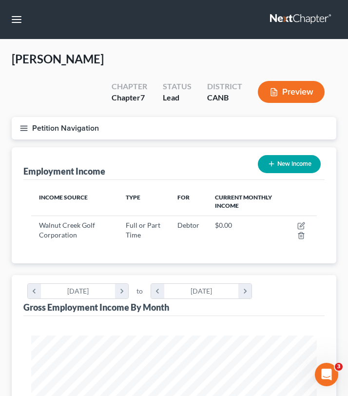
click at [281, 155] on button "New Income" at bounding box center [289, 164] width 63 height 18
select select "0"
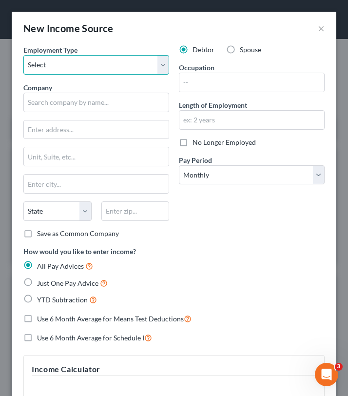
click at [139, 63] on select "Select Full or Part Time Employment Self Employment" at bounding box center [96, 65] width 146 height 20
select select "0"
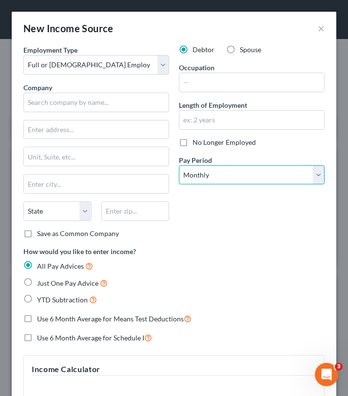
click at [233, 178] on select "Select Monthly Twice Monthly Every Other Week Weekly" at bounding box center [252, 175] width 146 height 20
select select "3"
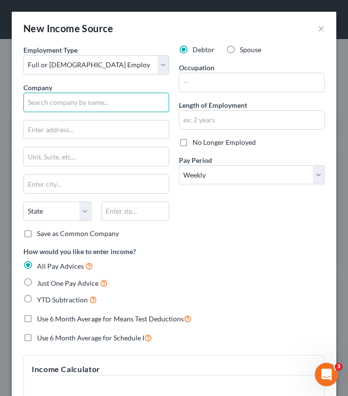
click at [103, 104] on input "text" at bounding box center [96, 103] width 146 height 20
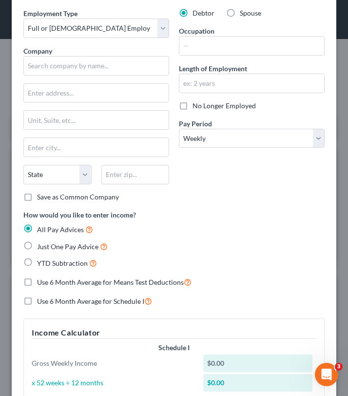
scroll to position [36, 0]
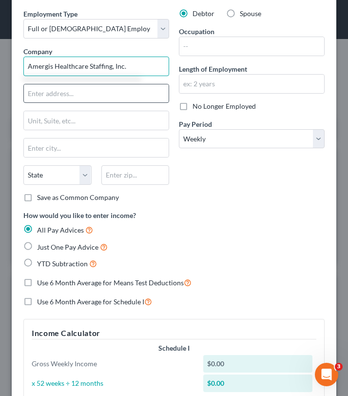
type input "Amergis Healthcare Staffing, Inc."
click at [47, 95] on input "text" at bounding box center [96, 93] width 145 height 19
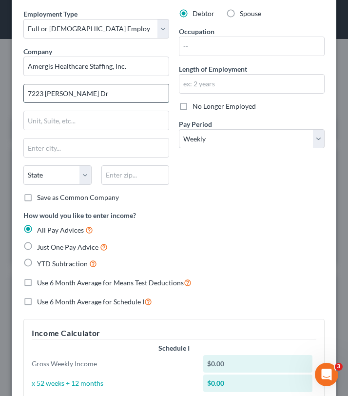
type input "7223 Lee Deforest Dr"
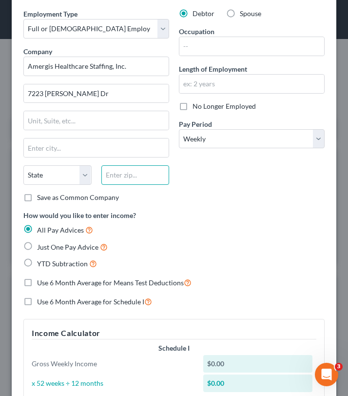
click at [115, 174] on input "text" at bounding box center [135, 175] width 68 height 20
type input "21046"
type input "Columbia"
select select "21"
click at [294, 207] on div "Debtor Spouse Occupation Length of Employment No Longer Employed Pay Period * S…" at bounding box center [252, 109] width 156 height 201
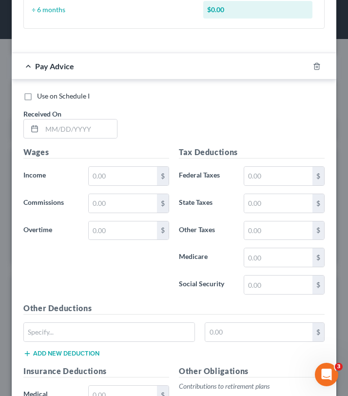
scroll to position [492, 0]
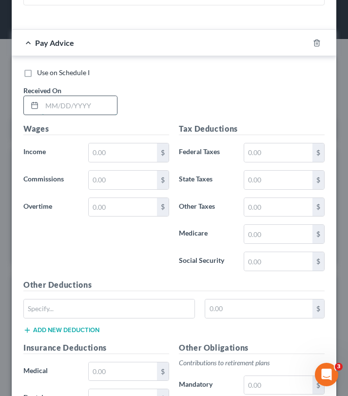
click at [84, 106] on input "text" at bounding box center [79, 105] width 75 height 19
type input "2/7/2025"
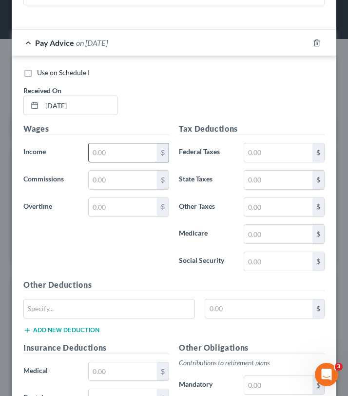
click at [113, 155] on input "text" at bounding box center [123, 152] width 68 height 19
type input "575"
click at [278, 151] on input "text" at bounding box center [278, 152] width 68 height 19
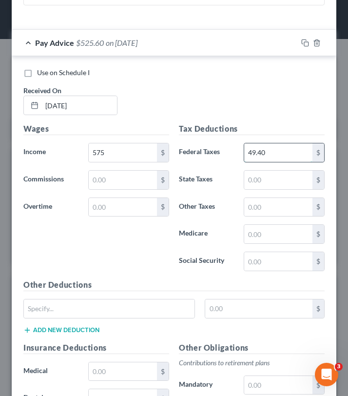
type input "49.40"
type input "8.04"
type input "6.90"
type input "8.33"
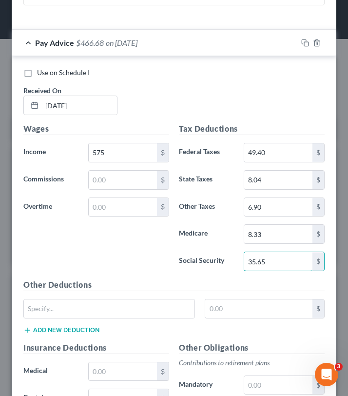
type input "35.65"
click at [196, 189] on label "State Taxes" at bounding box center [206, 180] width 65 height 20
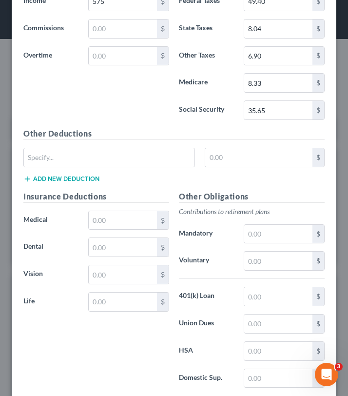
scroll to position [642, 0]
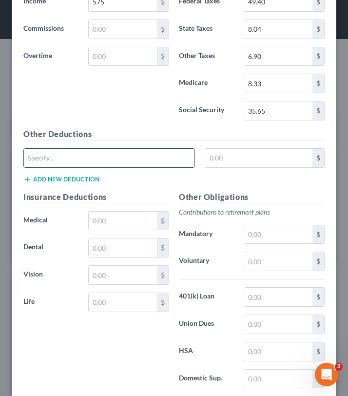
click at [146, 158] on input "text" at bounding box center [109, 158] width 171 height 19
type input "Expense"
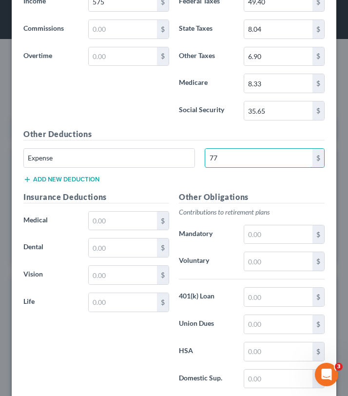
type input "77"
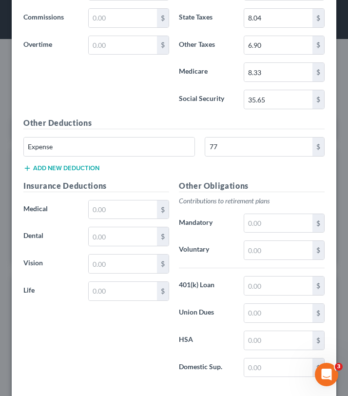
scroll to position [653, 0]
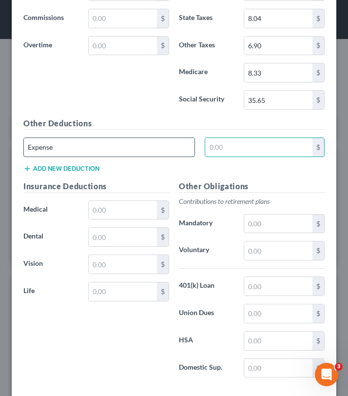
click at [131, 144] on input "Expense" at bounding box center [109, 147] width 171 height 19
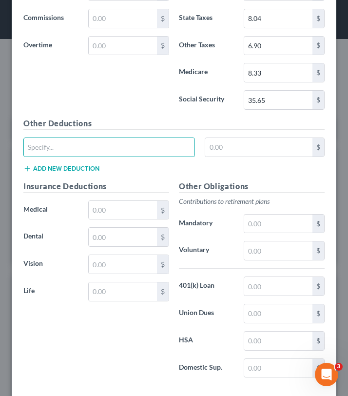
click at [122, 122] on h5 "Other Deductions" at bounding box center [173, 124] width 301 height 12
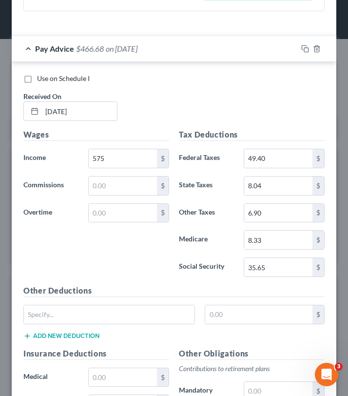
scroll to position [704, 0]
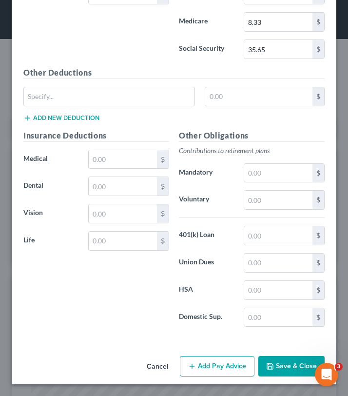
click at [217, 366] on button "Add Pay Advice" at bounding box center [217, 366] width 75 height 20
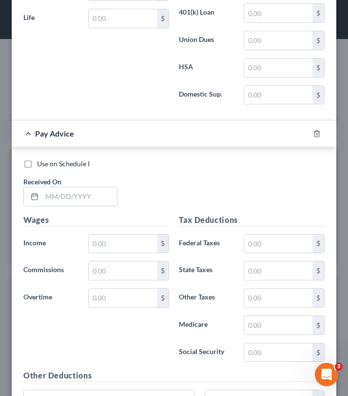
scroll to position [969, 0]
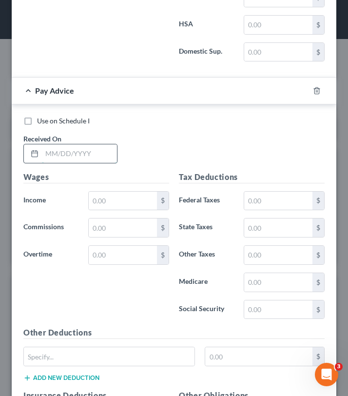
click at [80, 153] on input "text" at bounding box center [79, 153] width 75 height 19
type input "2/14/2025"
type input "479.09"
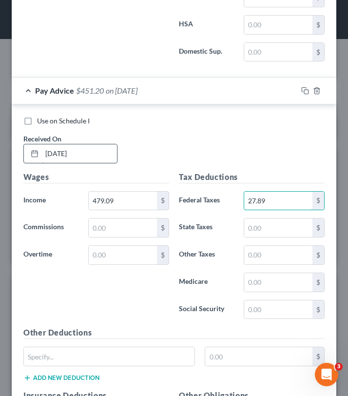
type input "27.89"
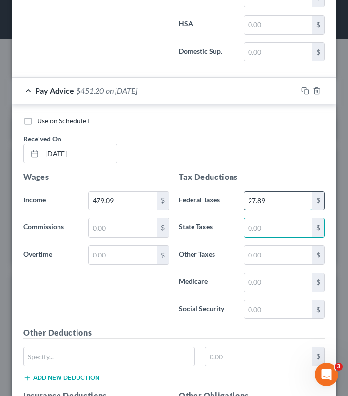
click at [252, 201] on input "27.89" at bounding box center [278, 201] width 68 height 19
type input "37.89"
type input "5.93"
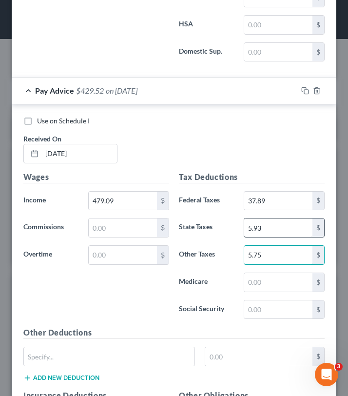
type input "5.75"
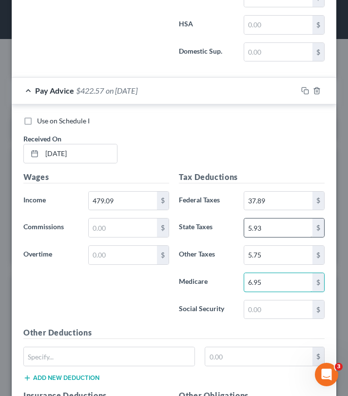
type input "6.95"
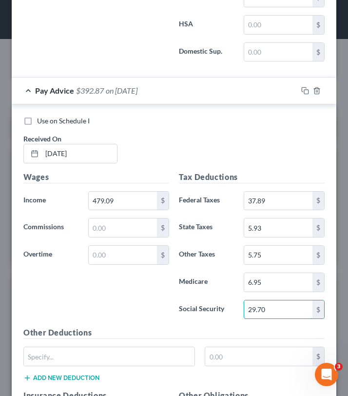
type input "29.70"
click at [194, 294] on div "Tax Deductions Federal Taxes 37.89 $ State Taxes 5.93 $ Other Taxes 5.75 $ Medi…" at bounding box center [252, 249] width 156 height 156
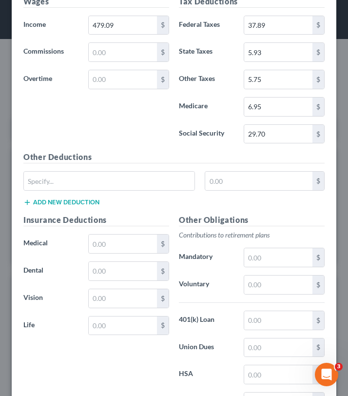
scroll to position [1229, 0]
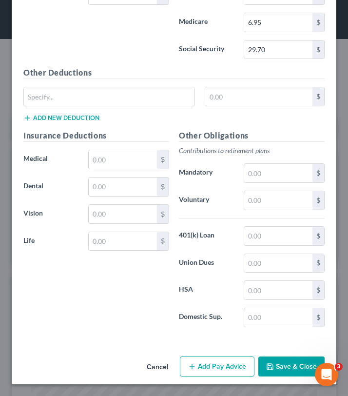
click at [236, 360] on button "Add Pay Advice" at bounding box center [217, 367] width 75 height 20
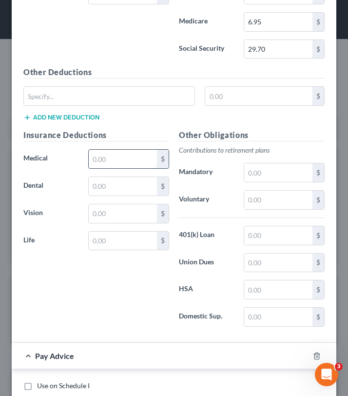
click at [134, 159] on input "text" at bounding box center [123, 159] width 68 height 19
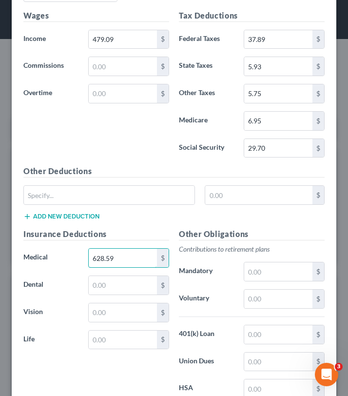
scroll to position [1131, 0]
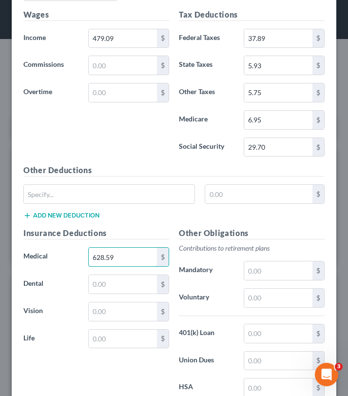
type input "628.59"
click at [168, 229] on h5 "Insurance Deductions" at bounding box center [96, 233] width 146 height 12
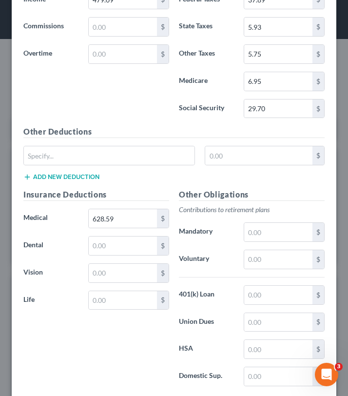
scroll to position [1169, 0]
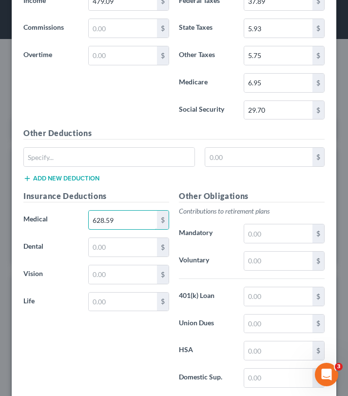
drag, startPoint x: 140, startPoint y: 226, endPoint x: 87, endPoint y: 223, distance: 53.7
click at [87, 223] on div "628.59 $" at bounding box center [128, 220] width 91 height 20
drag, startPoint x: 121, startPoint y: 218, endPoint x: 68, endPoint y: 218, distance: 53.6
click at [68, 218] on div "Medical 628.59 $" at bounding box center [97, 220] width 156 height 20
click at [128, 191] on h5 "Insurance Deductions" at bounding box center [96, 196] width 146 height 12
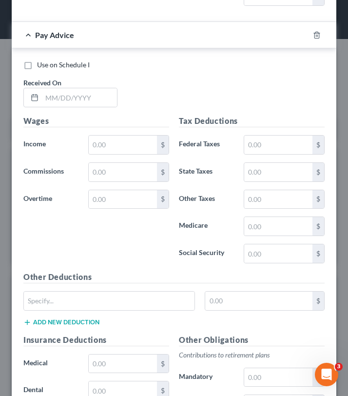
scroll to position [1555, 0]
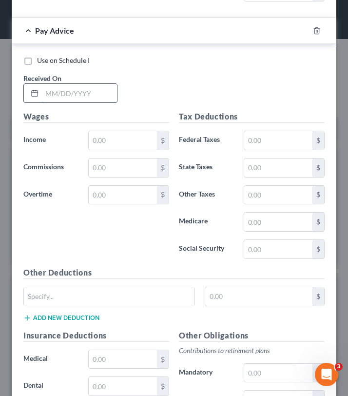
click at [87, 91] on input "text" at bounding box center [79, 93] width 75 height 19
type input "2/21/2025"
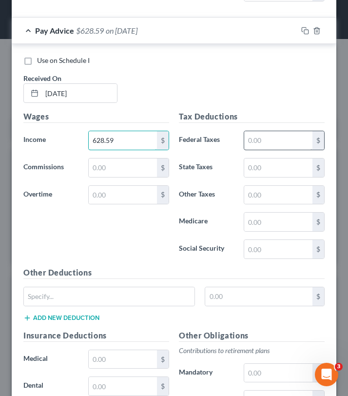
type input "628.59"
click at [258, 140] on input "text" at bounding box center [278, 140] width 68 height 19
type input "57.65"
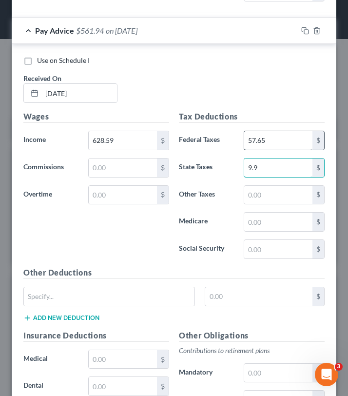
type input "9.9"
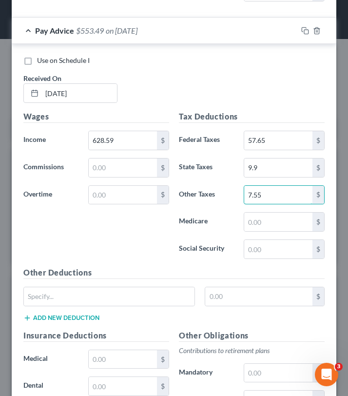
type input "7.55"
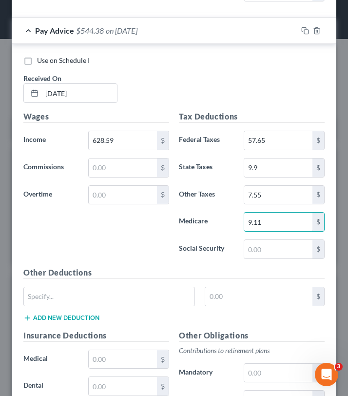
type input "9.11"
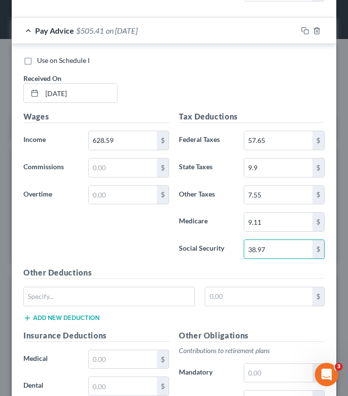
type input "38.97"
click at [151, 230] on div "Wages Income * 628.59 $ Commissions $ Overtime $" at bounding box center [97, 189] width 156 height 156
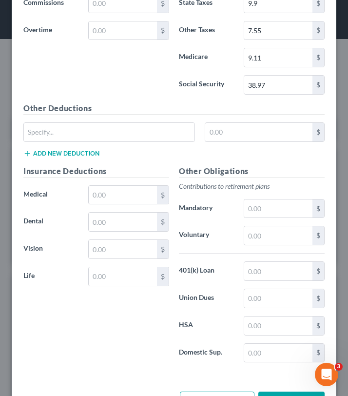
scroll to position [1755, 0]
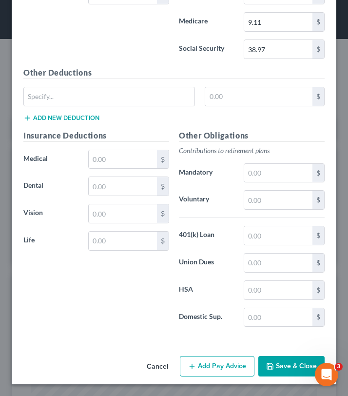
click at [222, 367] on button "Add Pay Advice" at bounding box center [217, 366] width 75 height 20
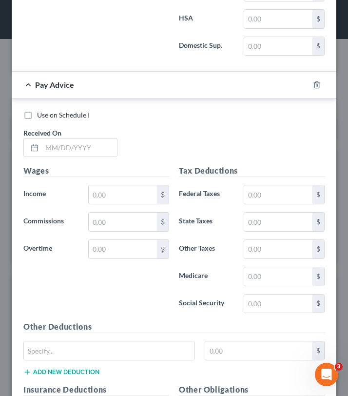
scroll to position [2034, 0]
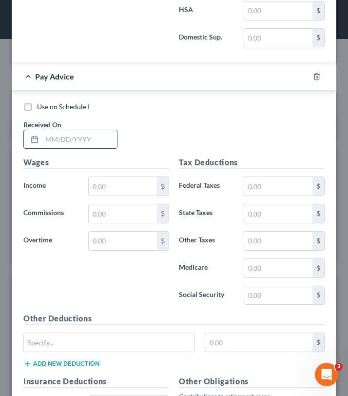
click at [79, 141] on input "text" at bounding box center [79, 139] width 75 height 19
type input "2/28/2025"
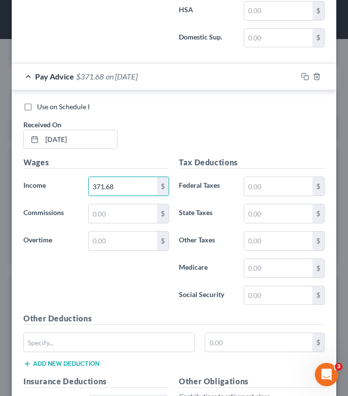
type input "371.68"
click at [259, 186] on input "text" at bounding box center [278, 186] width 68 height 19
type input "25"
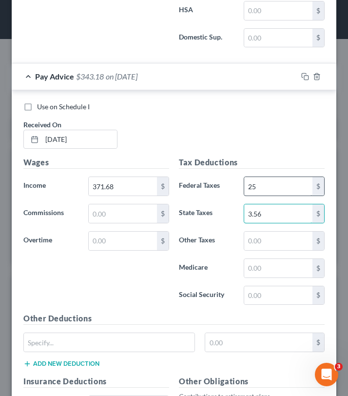
type input "3.56"
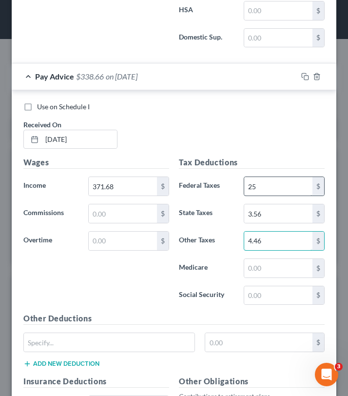
type input "4.46"
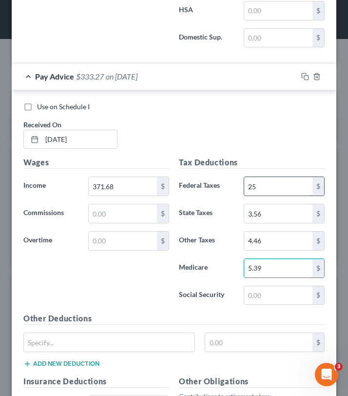
type input "5.39"
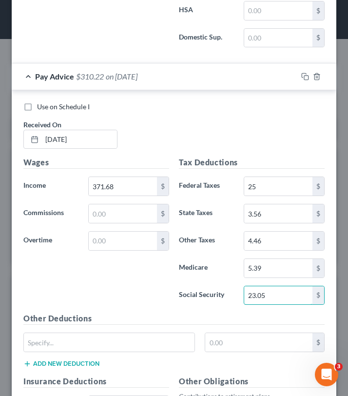
type input "23.05"
click at [160, 275] on div "Wages Income * 371.68 $ Commissions $ Overtime $" at bounding box center [97, 235] width 156 height 156
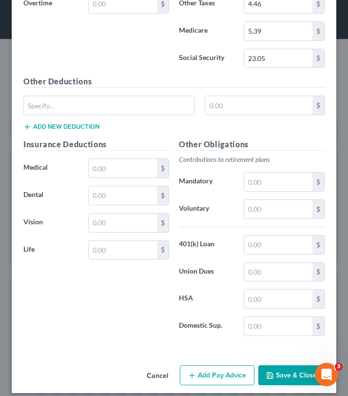
scroll to position [2280, 0]
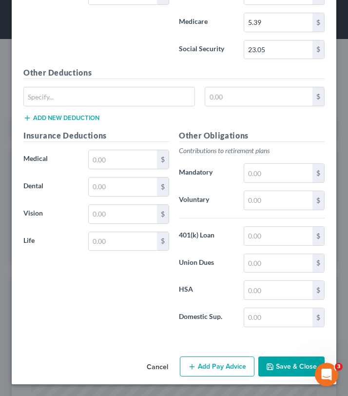
click at [220, 366] on button "Add Pay Advice" at bounding box center [217, 367] width 75 height 20
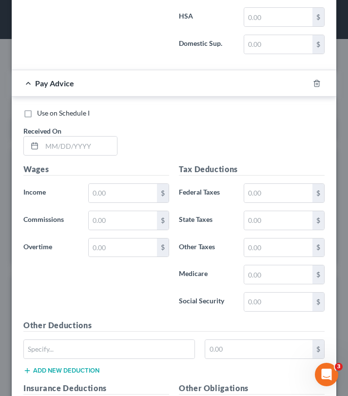
scroll to position [2565, 0]
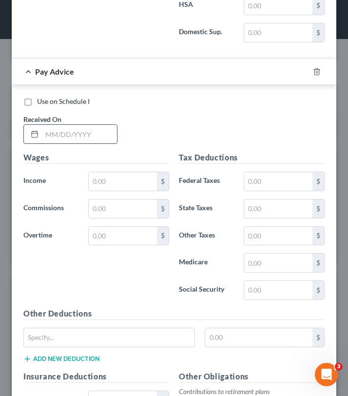
click at [100, 138] on input "text" at bounding box center [79, 134] width 75 height 19
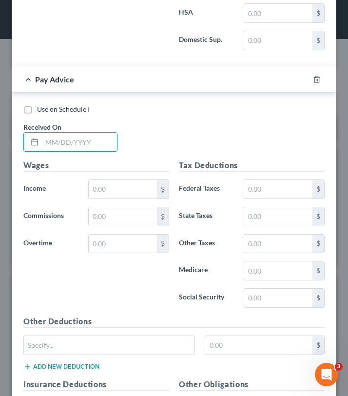
scroll to position [2563, 0]
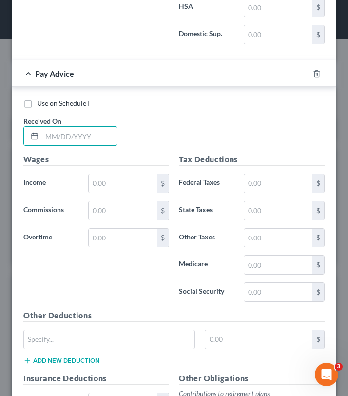
type input "4"
type input "3/14/2025"
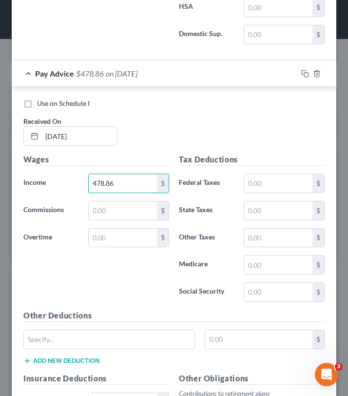
type input "478.86"
type input "37.87"
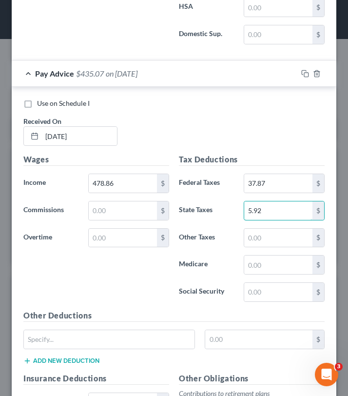
type input "5.92"
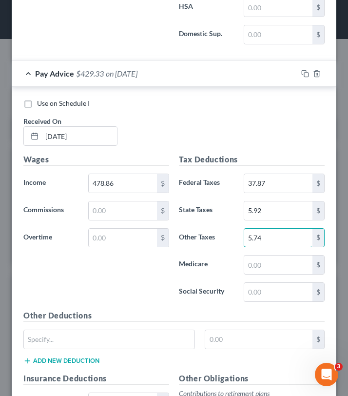
type input "5.74"
type input "6.95"
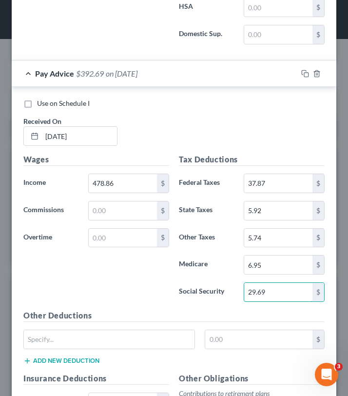
type input "29.69"
click at [144, 297] on div "Wages Income * 478.86 $ Commissions $ Overtime $" at bounding box center [97, 232] width 156 height 156
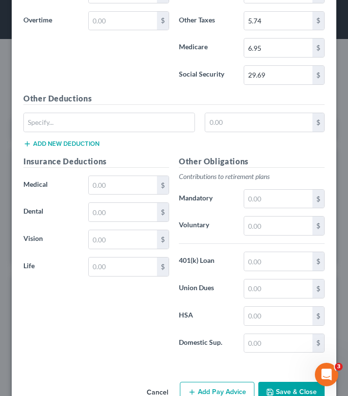
scroll to position [2806, 0]
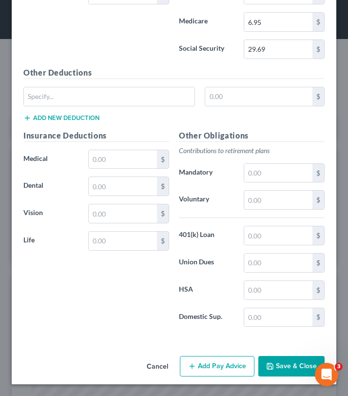
click at [202, 368] on button "Add Pay Advice" at bounding box center [217, 366] width 75 height 20
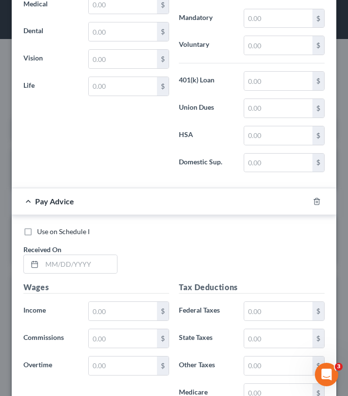
scroll to position [3071, 0]
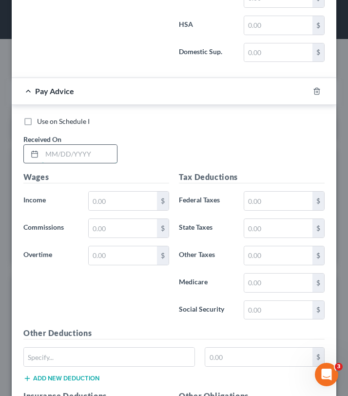
click at [81, 157] on input "text" at bounding box center [79, 154] width 75 height 19
type input "3/21/2025"
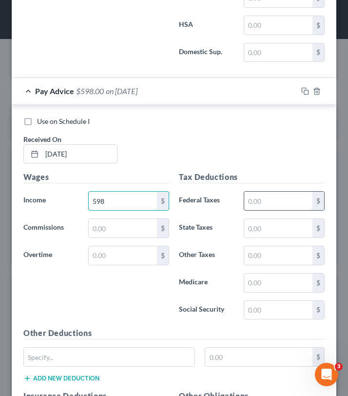
type input "598"
click at [257, 198] on input "text" at bounding box center [278, 201] width 68 height 19
type input "52.16"
type input "8.56"
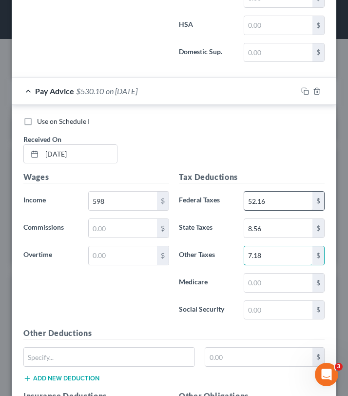
type input "7.18"
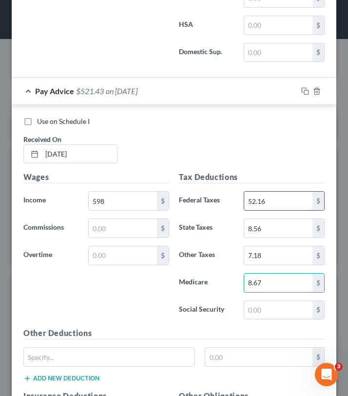
type input "8.67"
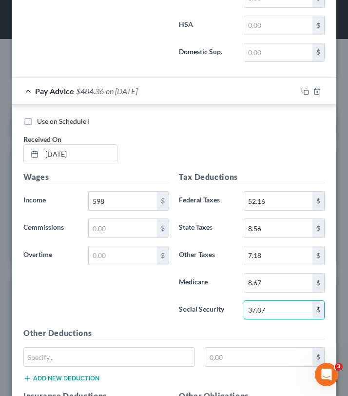
type input "37.07"
click at [199, 181] on h5 "Tax Deductions" at bounding box center [252, 177] width 146 height 12
click at [204, 150] on div "Use on Schedule I Received On * 3/21/2025" at bounding box center [174, 144] width 311 height 55
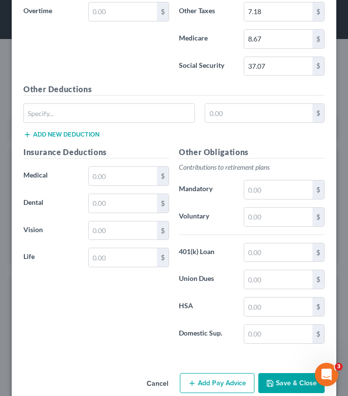
scroll to position [3332, 0]
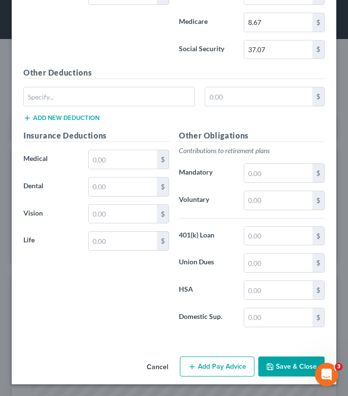
click at [203, 362] on button "Add Pay Advice" at bounding box center [217, 367] width 75 height 20
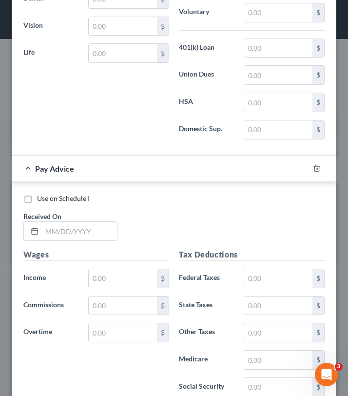
scroll to position [3593, 0]
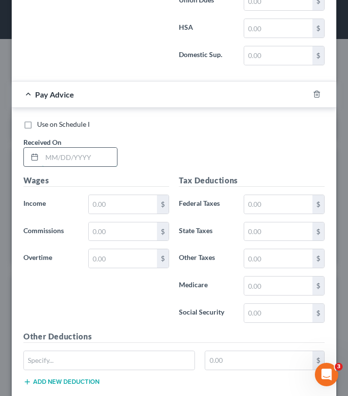
click at [83, 156] on input "text" at bounding box center [79, 157] width 75 height 19
type input "3/28/2025"
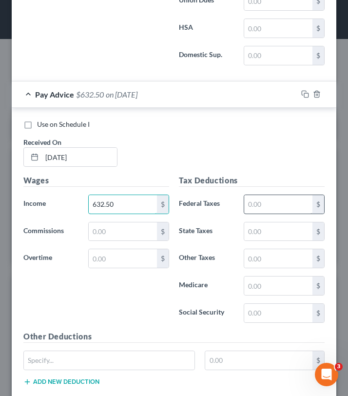
type input "632.50"
click at [257, 202] on input "text" at bounding box center [278, 204] width 68 height 19
type input "58.51"
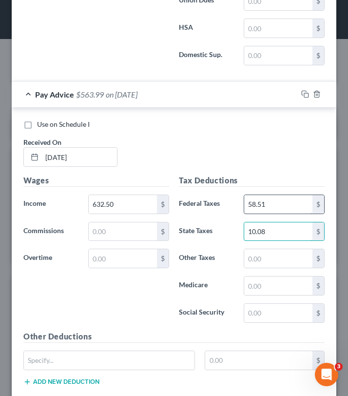
type input "10.08"
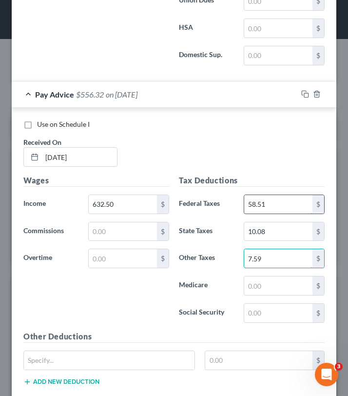
type input "7.59"
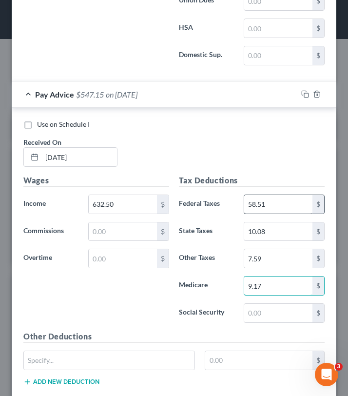
type input "9.17"
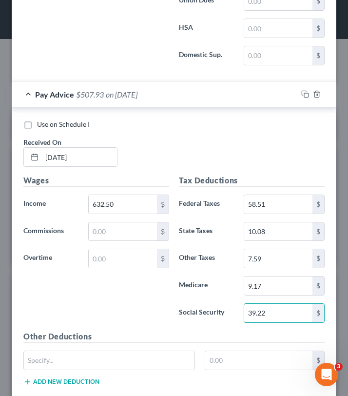
type input "39.22"
click at [210, 155] on div "Use on Schedule I Received On * 3/28/2025" at bounding box center [174, 146] width 311 height 55
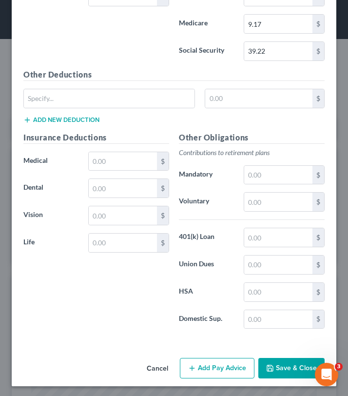
scroll to position [3857, 0]
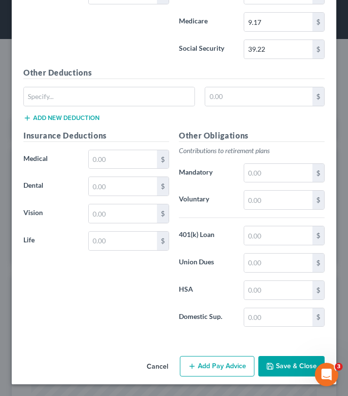
click at [206, 365] on button "Add Pay Advice" at bounding box center [217, 366] width 75 height 20
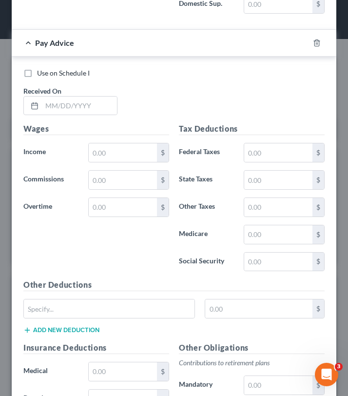
scroll to position [4170, 0]
click at [99, 105] on input "text" at bounding box center [79, 105] width 75 height 19
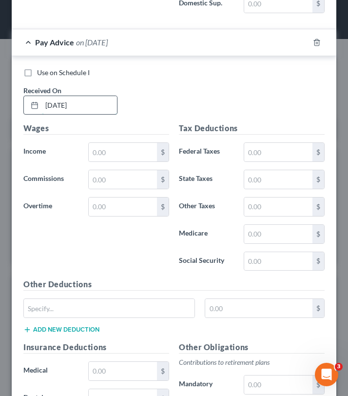
type input "4/18/2025"
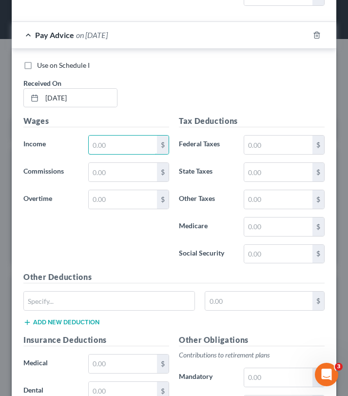
scroll to position [4177, 0]
type input "5"
type input "632.50"
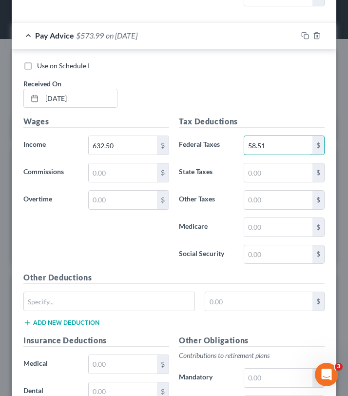
type input "58.51"
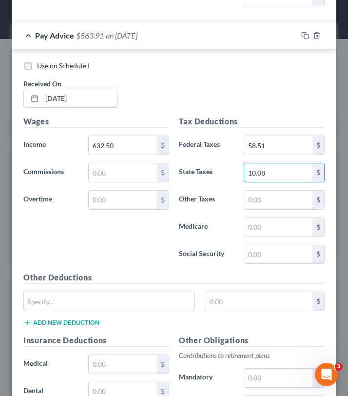
type input "10.08"
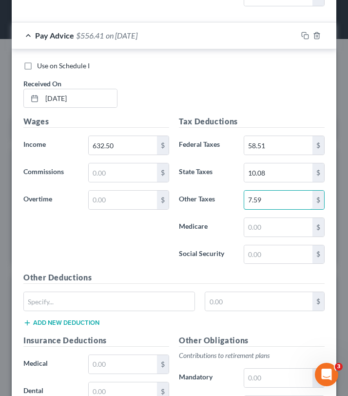
type input "7.59"
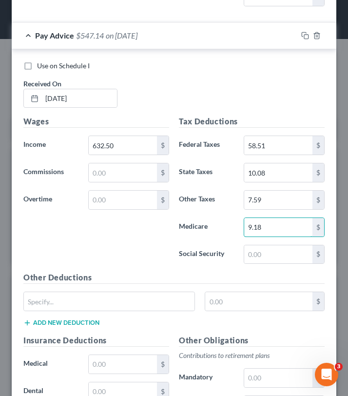
type input "9.18"
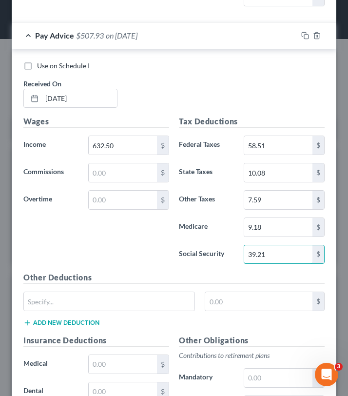
type input "39.21"
click at [123, 246] on div "Wages Income * 632.50 $ Commissions $ Overtime $" at bounding box center [97, 194] width 156 height 156
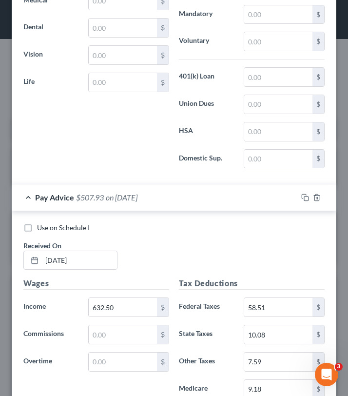
scroll to position [4383, 0]
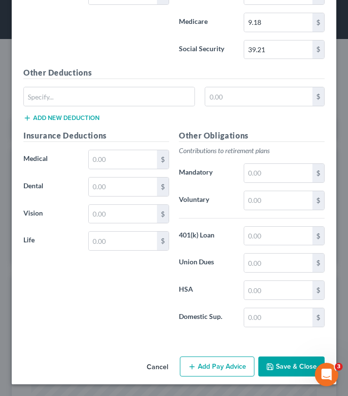
click at [217, 362] on button "Add Pay Advice" at bounding box center [217, 367] width 75 height 20
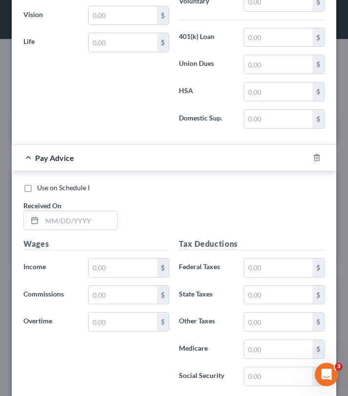
scroll to position [4733, 0]
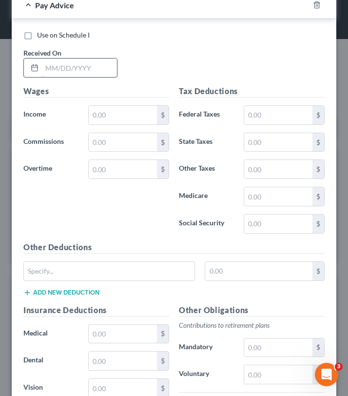
click at [107, 73] on input "text" at bounding box center [79, 68] width 75 height 19
type input "4/25/2025"
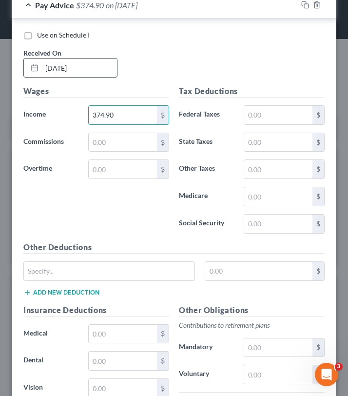
type input "374.90"
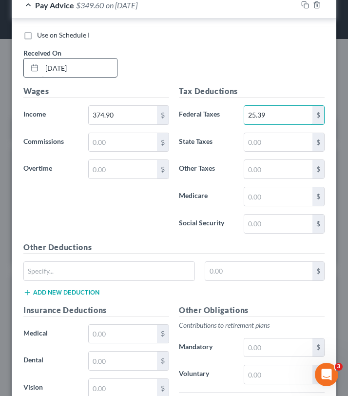
type input "25.39"
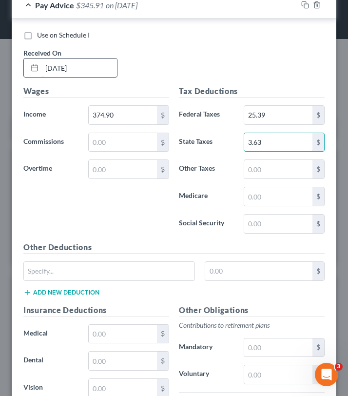
type input "3.63"
type input "4.50"
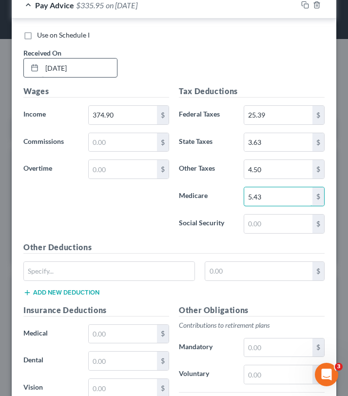
type input "5.43"
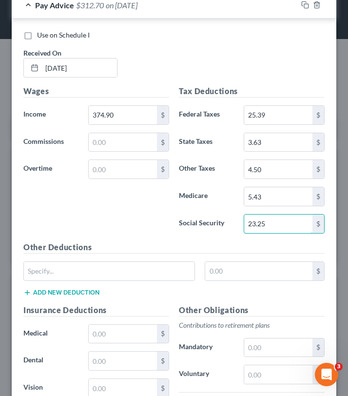
type input "23.25"
click at [137, 209] on div "Wages Income * 374.90 $ Commissions $ Overtime $" at bounding box center [97, 163] width 156 height 156
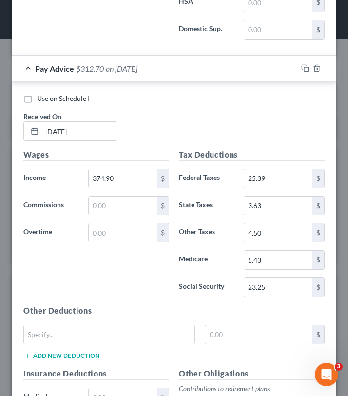
scroll to position [4682, 0]
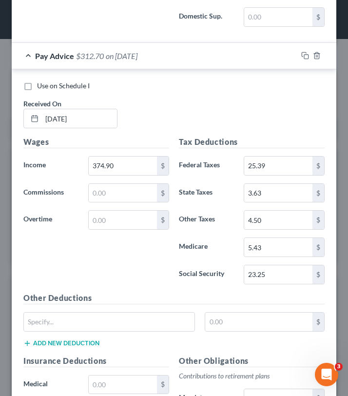
click at [210, 108] on div "Use on Schedule I Received On * 4/25/2025" at bounding box center [174, 108] width 311 height 55
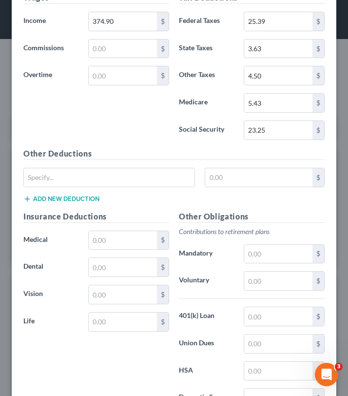
scroll to position [4909, 0]
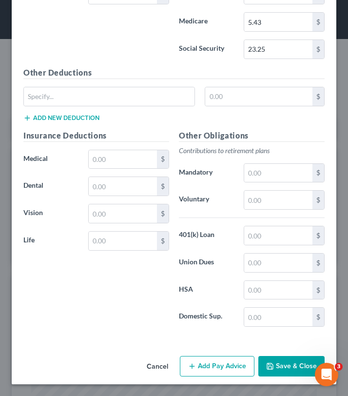
click at [209, 374] on button "Add Pay Advice" at bounding box center [217, 366] width 75 height 20
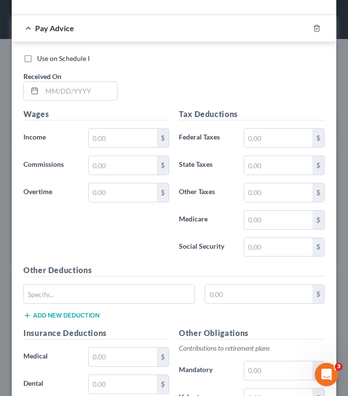
scroll to position [5244, 0]
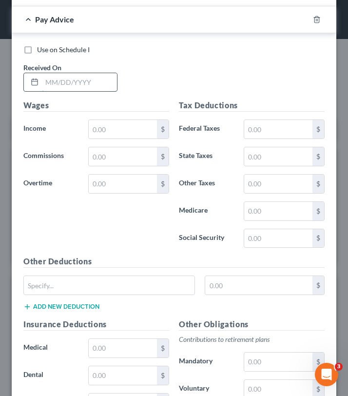
click at [84, 85] on input "text" at bounding box center [79, 82] width 75 height 19
type input "5/2/2025"
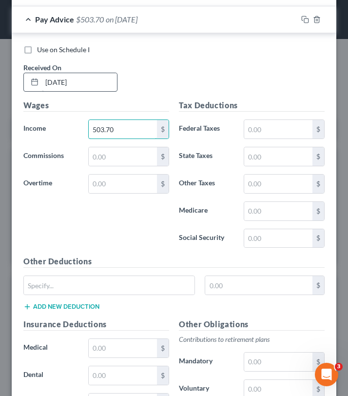
type input "503.70"
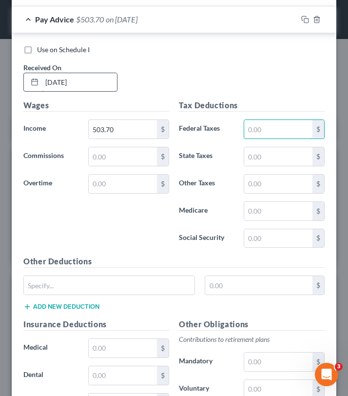
type input "2"
type input "40.85"
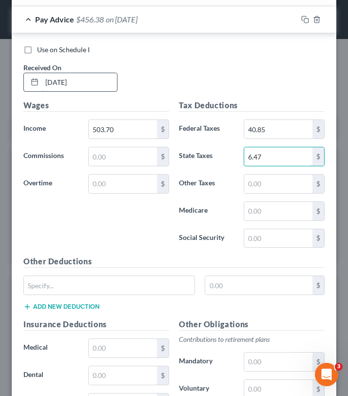
type input "6.47"
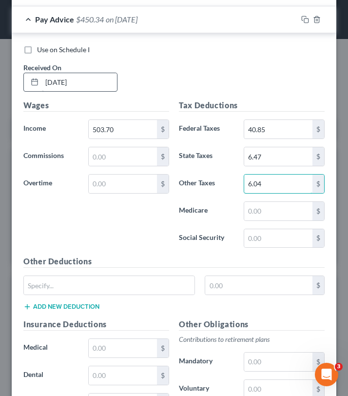
type input "6.04"
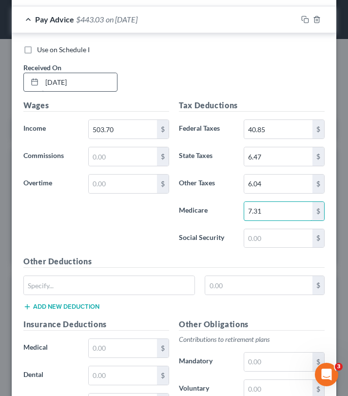
type input "7.31"
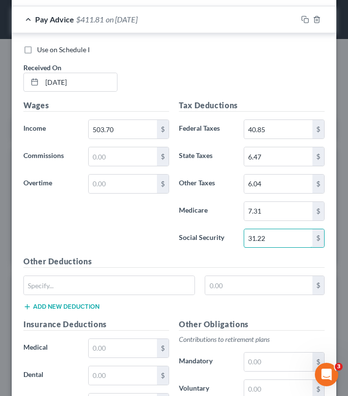
type input "31.22"
click at [161, 230] on div "Wages Income * 503.70 $ Commissions $ Overtime $" at bounding box center [97, 177] width 156 height 156
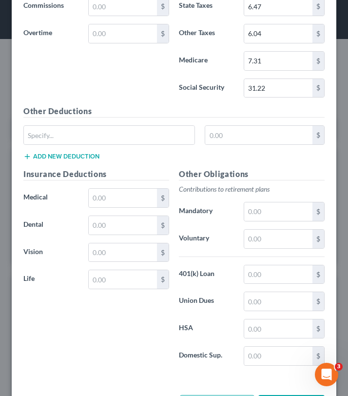
scroll to position [5434, 0]
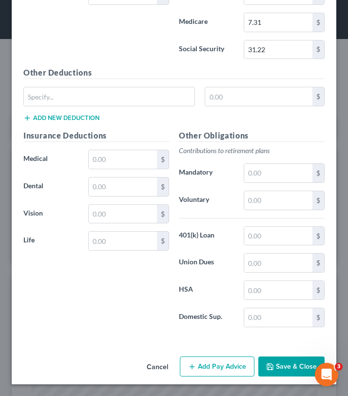
click at [221, 363] on button "Add Pay Advice" at bounding box center [217, 367] width 75 height 20
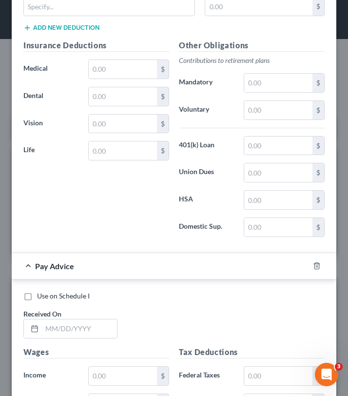
scroll to position [5689, 0]
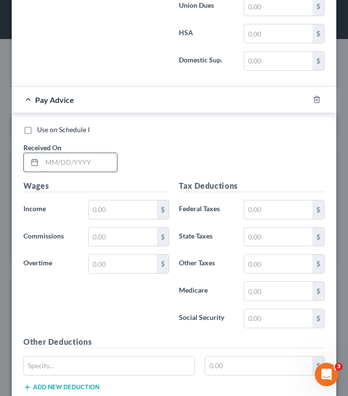
click at [80, 157] on input "text" at bounding box center [79, 162] width 75 height 19
type input "5/9/2025"
type input "485.30"
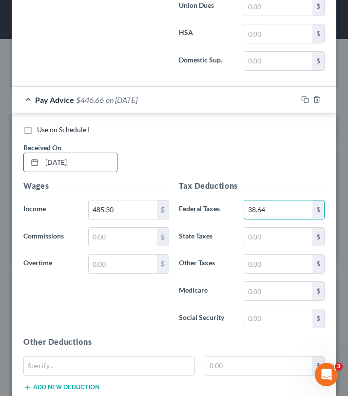
type input "38.64"
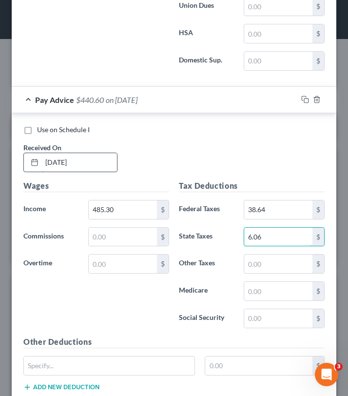
type input "6.06"
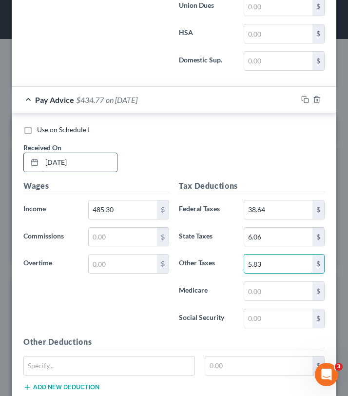
type input "5.83"
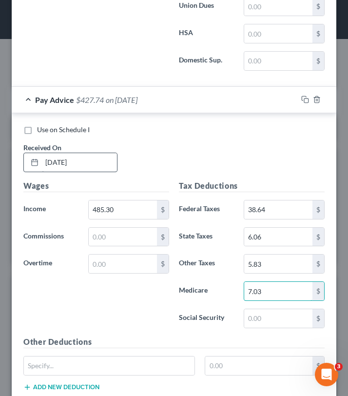
type input "7.03"
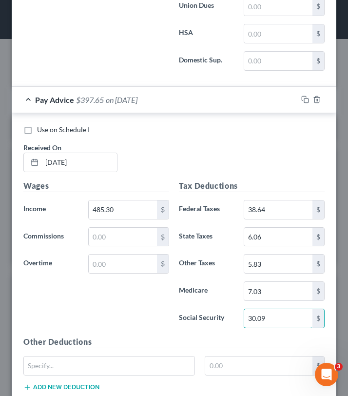
scroll to position [5748, 0]
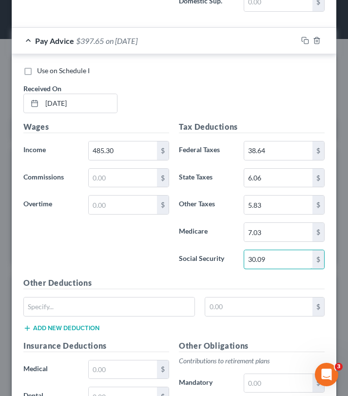
type input "30.09"
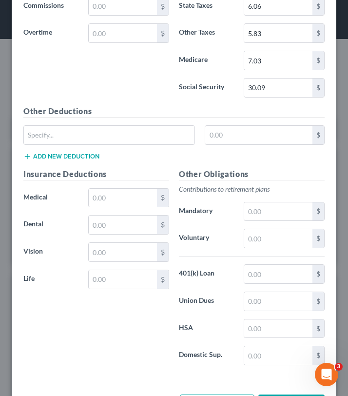
scroll to position [5960, 0]
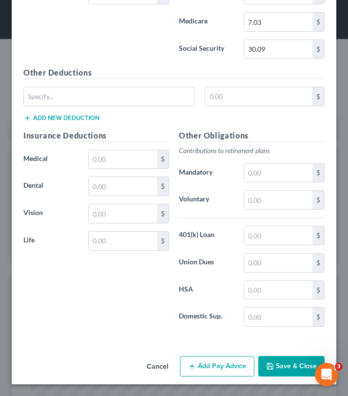
click at [214, 372] on button "Add Pay Advice" at bounding box center [217, 366] width 75 height 20
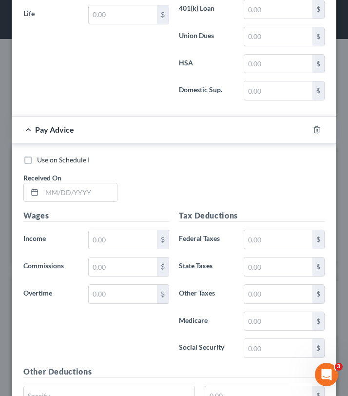
scroll to position [6204, 0]
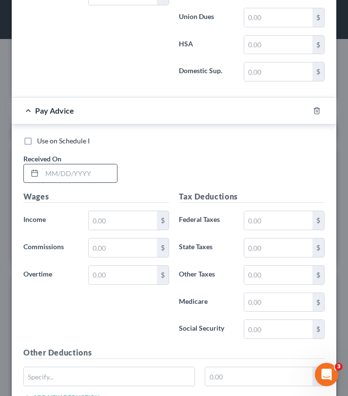
click at [87, 170] on input "text" at bounding box center [79, 173] width 75 height 19
type input "5/16/2025"
type input "503.70"
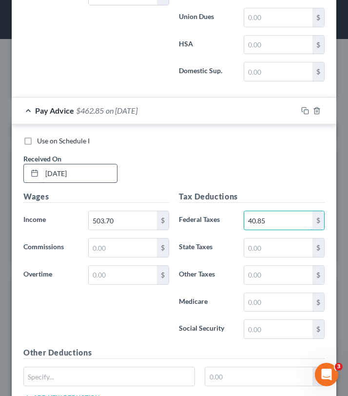
type input "40.85"
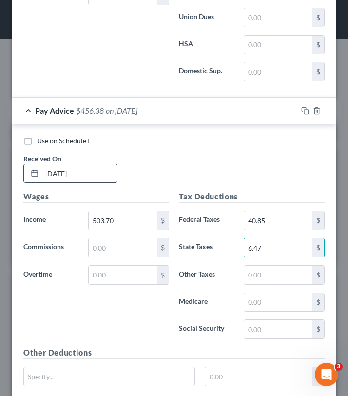
type input "6.47"
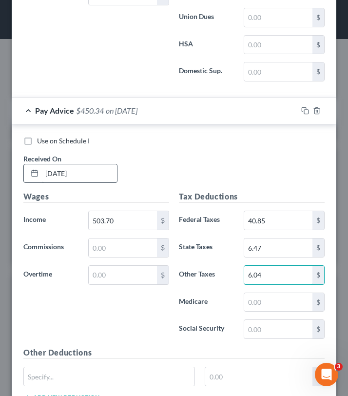
type input "6.04"
type input "7.31"
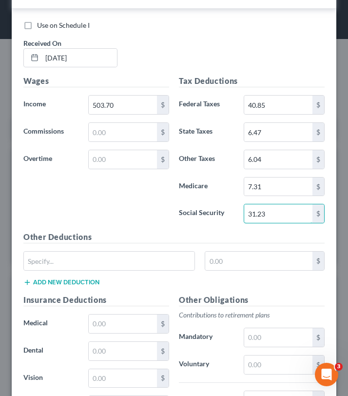
scroll to position [6323, 0]
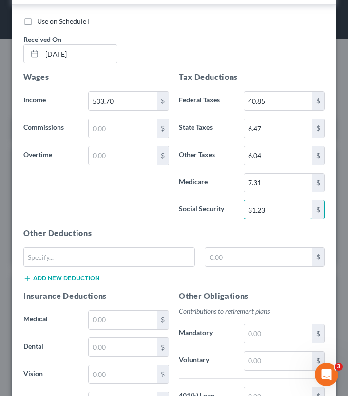
type input "31.23"
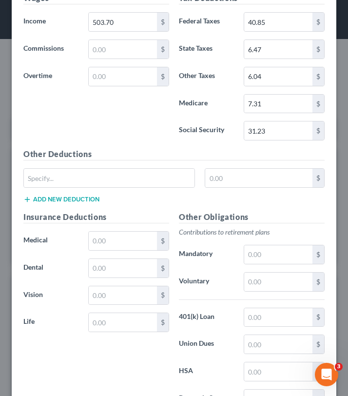
scroll to position [6485, 0]
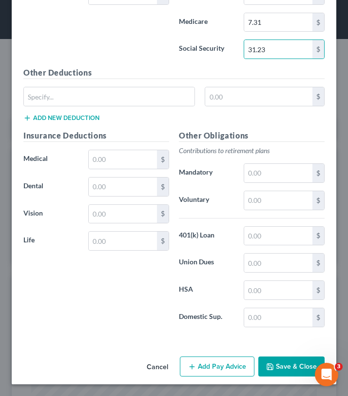
click at [195, 360] on button "Add Pay Advice" at bounding box center [217, 367] width 75 height 20
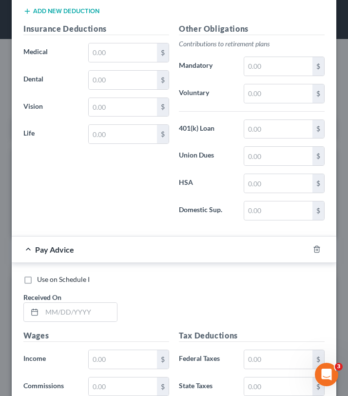
scroll to position [6611, 0]
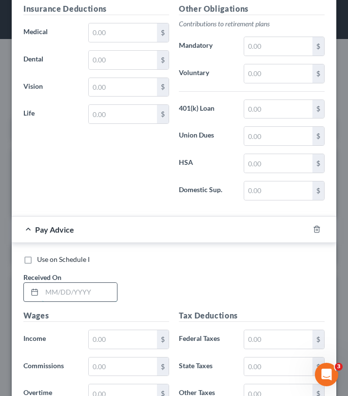
click at [87, 299] on input "text" at bounding box center [79, 292] width 75 height 19
type input "5/23/2025"
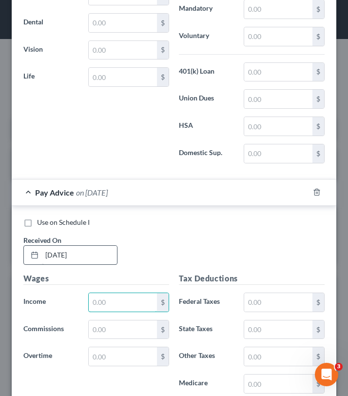
scroll to position [6655, 0]
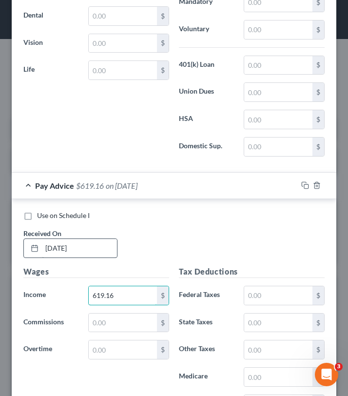
type input "619.16"
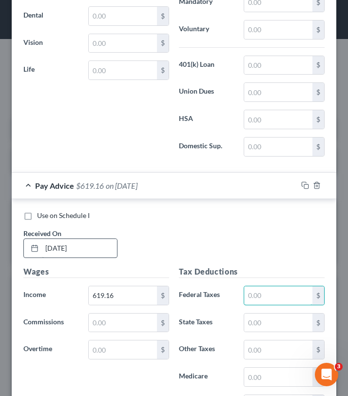
scroll to position [6671, 0]
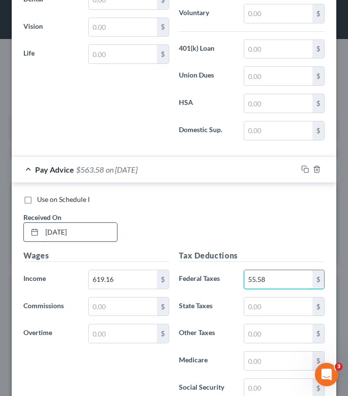
type input "55.58"
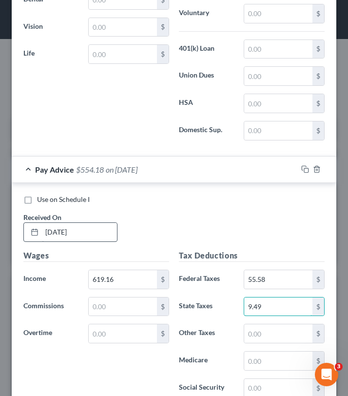
type input "9.49"
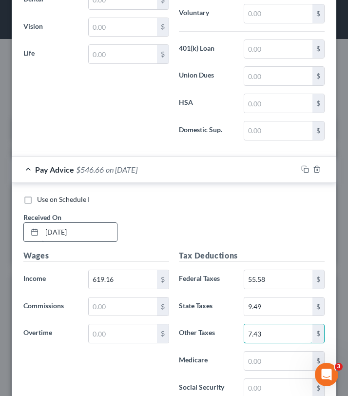
type input "7.43"
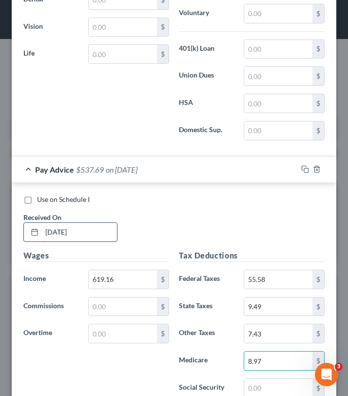
type input "8.97"
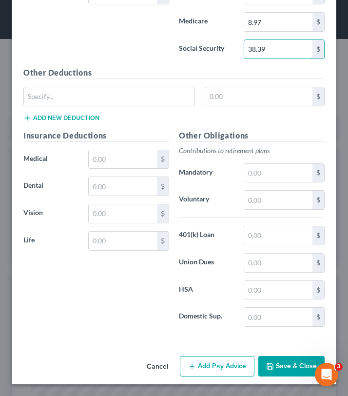
scroll to position [7011, 0]
type input "38.39"
click at [212, 368] on button "Add Pay Advice" at bounding box center [217, 366] width 75 height 20
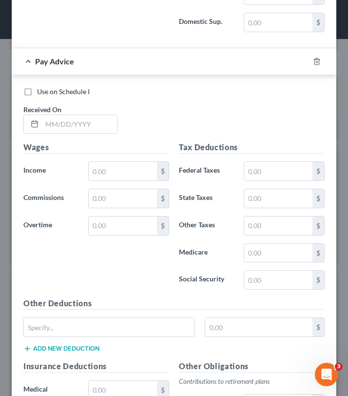
scroll to position [7205, 0]
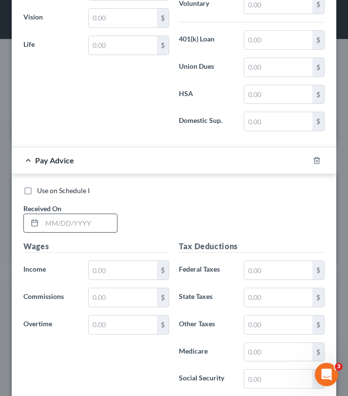
click at [77, 227] on input "text" at bounding box center [79, 223] width 75 height 19
type input "5/30/2025"
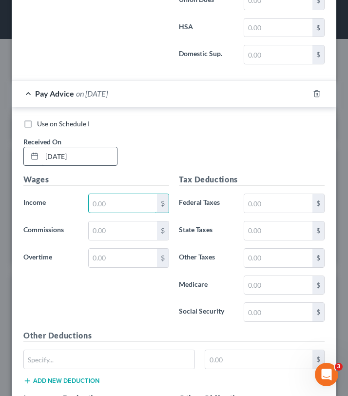
scroll to position [7272, 0]
click at [314, 94] on icon "button" at bounding box center [317, 94] width 8 height 8
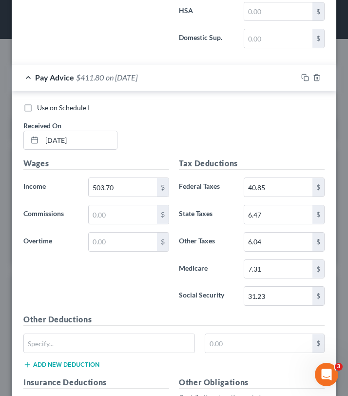
scroll to position [6236, 0]
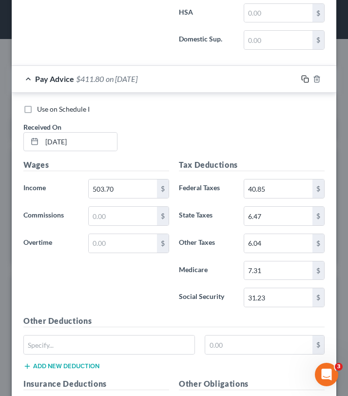
click at [305, 81] on icon "button" at bounding box center [305, 79] width 8 height 8
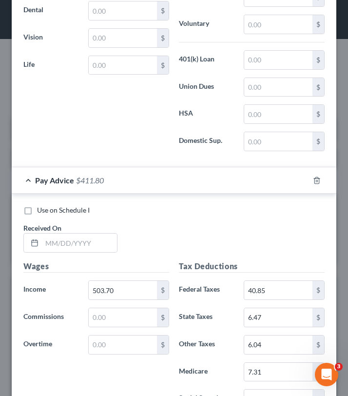
scroll to position [6728, 0]
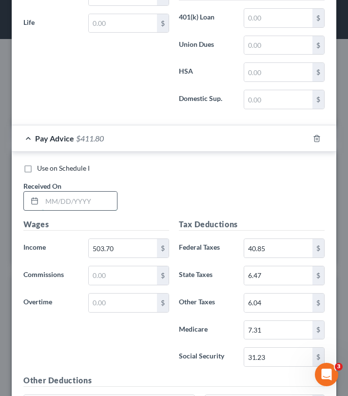
click at [89, 194] on input "text" at bounding box center [79, 201] width 75 height 19
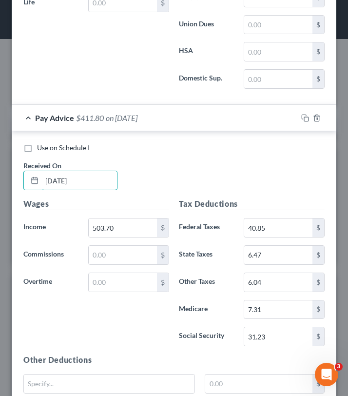
scroll to position [6750, 0]
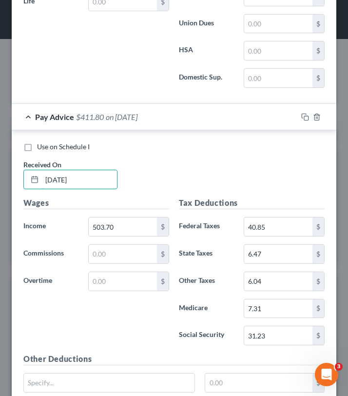
type input "5/30/2025"
click at [185, 170] on div "Use on Schedule I Received On * 5/30/2025" at bounding box center [174, 169] width 311 height 55
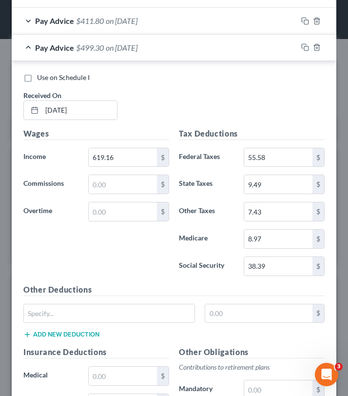
scroll to position [7037, 0]
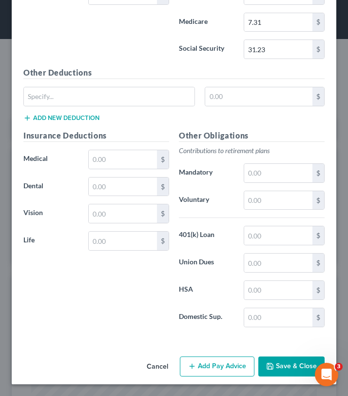
click at [215, 372] on button "Add Pay Advice" at bounding box center [217, 367] width 75 height 20
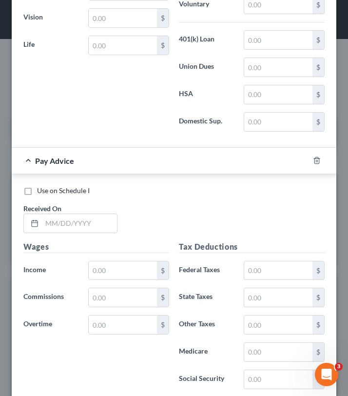
scroll to position [7243, 0]
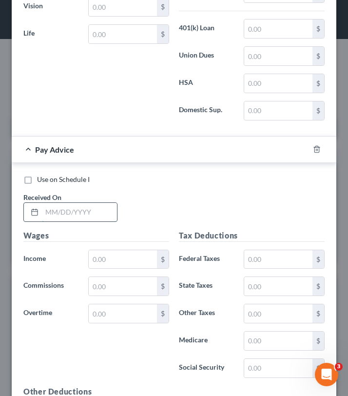
click at [96, 212] on input "text" at bounding box center [79, 212] width 75 height 19
type input "6/6/2025"
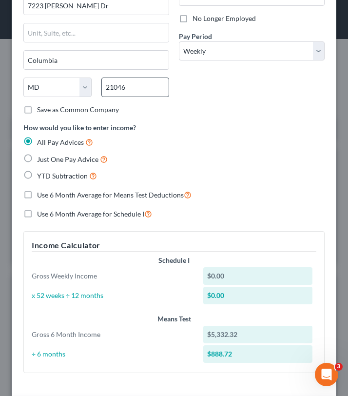
scroll to position [64, 0]
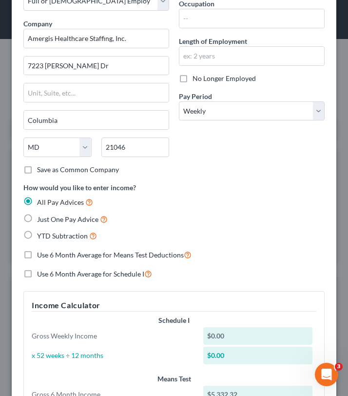
click at [193, 77] on label "No Longer Employed" at bounding box center [224, 79] width 63 height 10
click at [197, 77] on input "No Longer Employed" at bounding box center [200, 77] width 6 height 6
checkbox input "true"
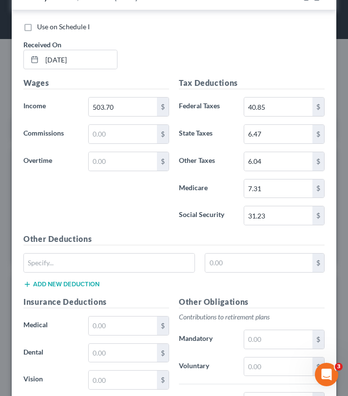
scroll to position [6869, 0]
click at [57, 27] on span "Use on Schedule I" at bounding box center [63, 27] width 53 height 8
click at [47, 27] on input "Use on Schedule I" at bounding box center [44, 25] width 6 height 6
checkbox input "true"
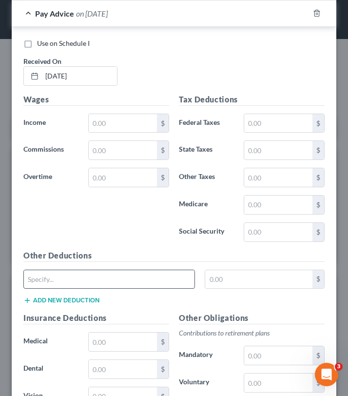
scroll to position [7371, 0]
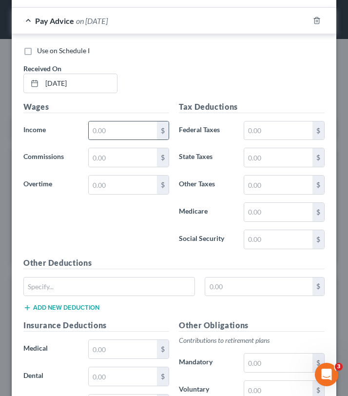
click at [132, 141] on div "Wages Income * $ Commissions $ Overtime $" at bounding box center [97, 179] width 156 height 156
click at [132, 137] on input "text" at bounding box center [123, 130] width 68 height 19
type input "246.10"
type input "10.19"
type input "2.96"
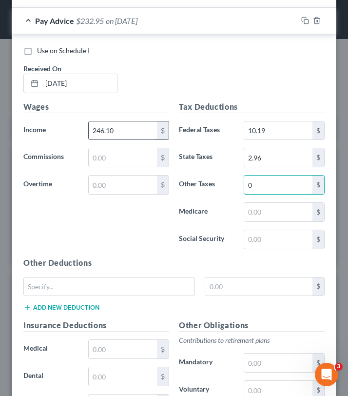
type input "0"
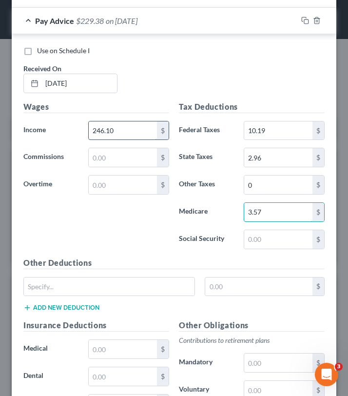
type input "3.57"
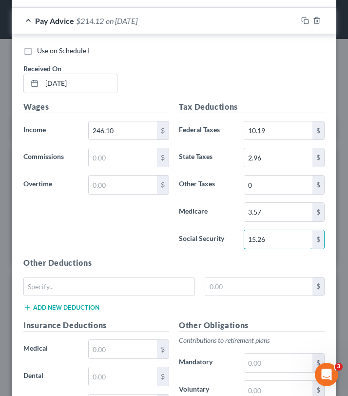
type input "15.26"
click at [157, 202] on div "Wages Income * 246.10 $ Commissions $ Overtime $" at bounding box center [97, 179] width 156 height 156
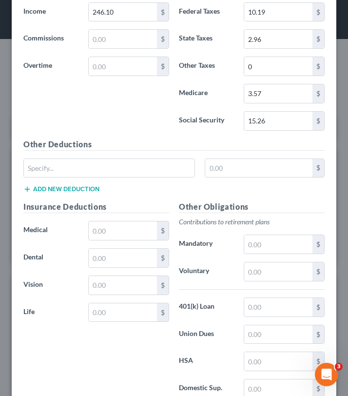
scroll to position [7563, 0]
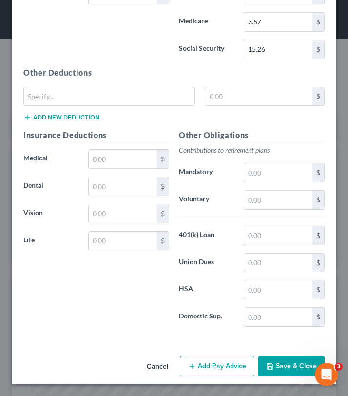
click at [277, 374] on button "Save & Close" at bounding box center [291, 366] width 66 height 20
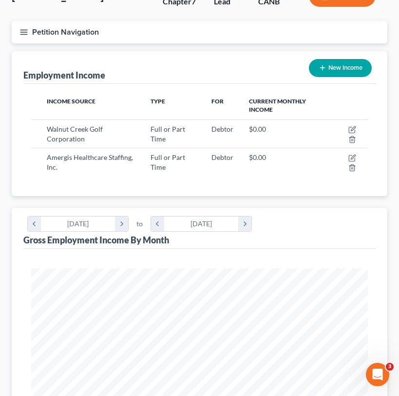
scroll to position [70, 0]
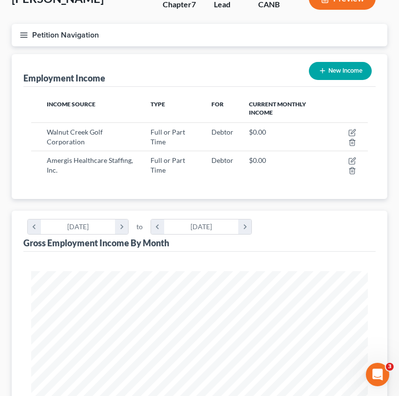
click at [26, 32] on icon "button" at bounding box center [24, 35] width 9 height 9
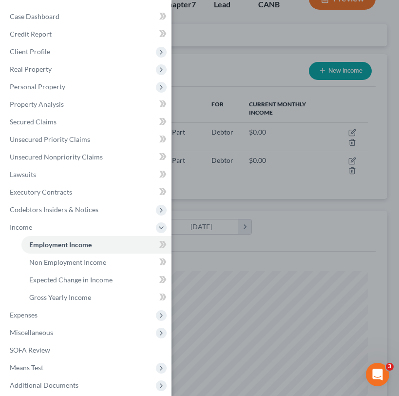
click at [210, 70] on div "Case Dashboard Payments Invoices Payments Payments Credit Report Client Profile" at bounding box center [199, 198] width 399 height 396
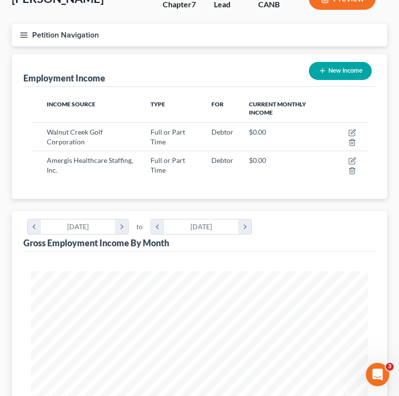
click at [30, 32] on button "Petition Navigation" at bounding box center [200, 35] width 376 height 22
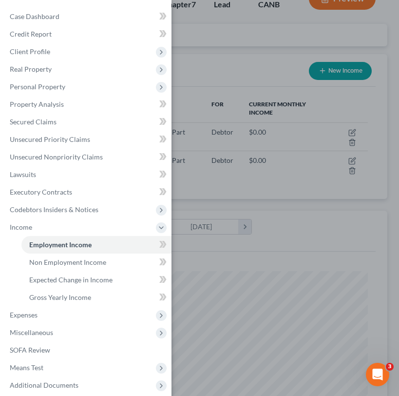
click at [318, 48] on div "Case Dashboard Payments Invoices Payments Payments Credit Report Client Profile" at bounding box center [199, 198] width 399 height 396
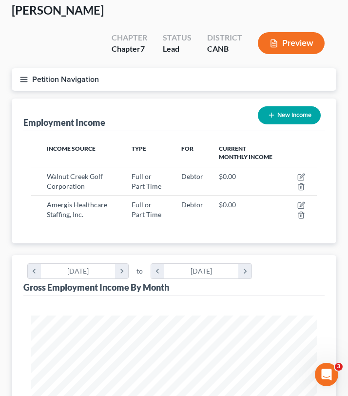
scroll to position [53, 0]
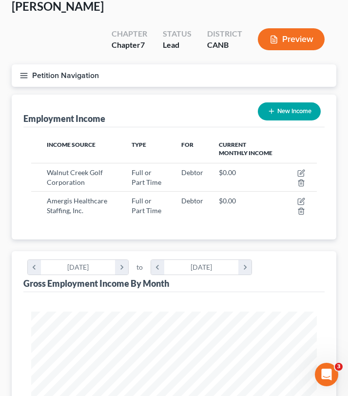
click at [294, 102] on button "New Income" at bounding box center [289, 111] width 63 height 18
select select "0"
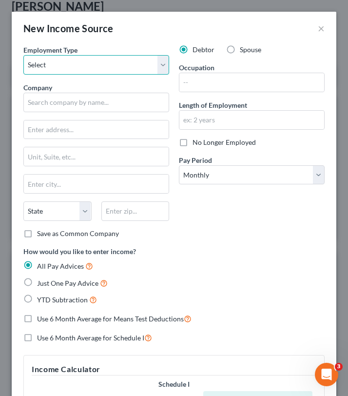
click at [112, 64] on select "Select Full or Part Time Employment Self Employment" at bounding box center [96, 65] width 146 height 20
select select "0"
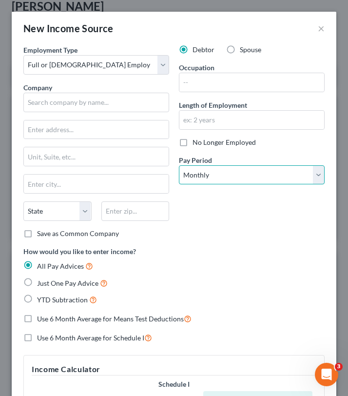
click at [211, 178] on select "Select Monthly Twice Monthly Every Other Week Weekly" at bounding box center [252, 175] width 146 height 20
select select "2"
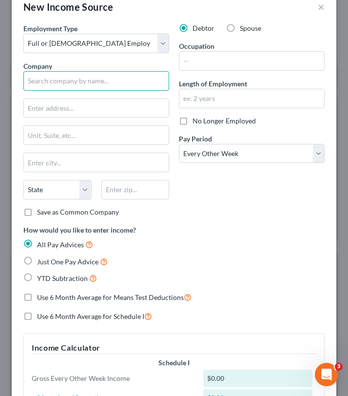
click at [83, 76] on input "text" at bounding box center [96, 81] width 146 height 20
type input "Discovery XT Employer LLC"
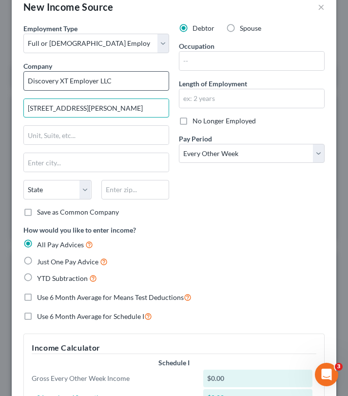
type input "3461 Bonita Bay Blvd"
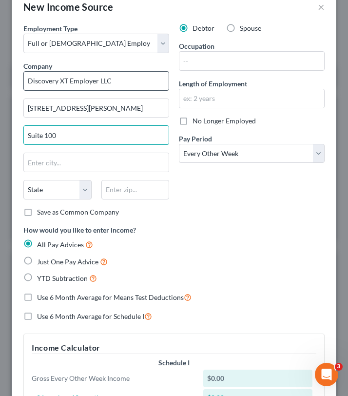
type input "Suite 100"
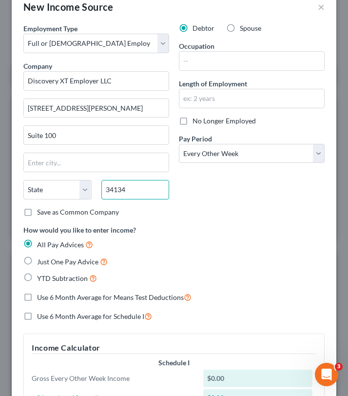
type input "34134"
click at [248, 194] on div "Debtor Spouse Occupation Length of Employment No Longer Employed Pay Period * S…" at bounding box center [252, 123] width 156 height 201
type input "Bonita Springs"
select select "9"
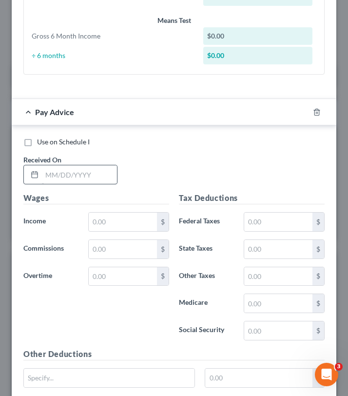
scroll to position [406, 0]
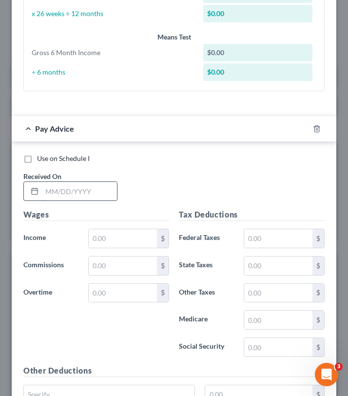
click at [80, 199] on input "text" at bounding box center [79, 191] width 75 height 19
type input "6/6/2025"
click at [132, 224] on div "Wages Income * $ Commissions $ Overtime $" at bounding box center [97, 287] width 156 height 156
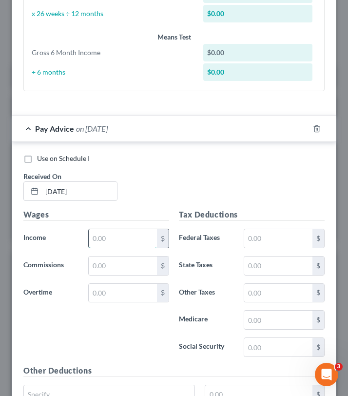
click at [124, 241] on input "text" at bounding box center [123, 238] width 68 height 19
click at [220, 201] on div "Use on Schedule I Received On * 6/6/2025" at bounding box center [174, 181] width 311 height 55
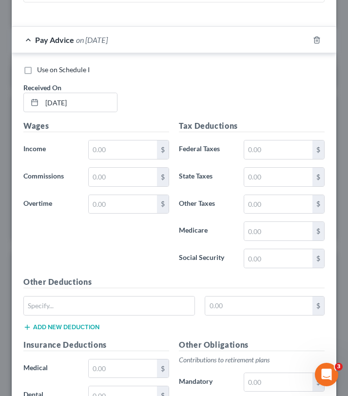
scroll to position [505, 0]
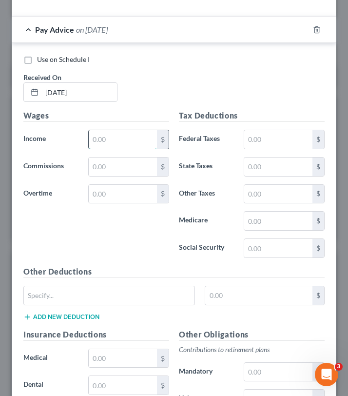
click at [128, 133] on input "text" at bounding box center [123, 139] width 68 height 19
type input "84.63"
click at [166, 83] on div "Use on Schedule I Received On * 6/6/2025" at bounding box center [174, 82] width 311 height 55
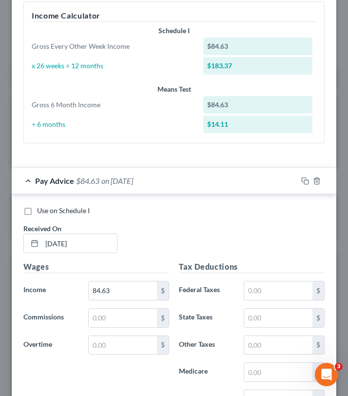
scroll to position [400, 0]
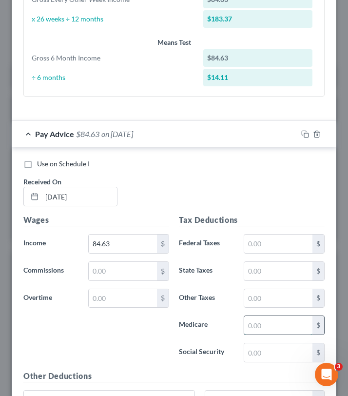
click at [273, 319] on input "text" at bounding box center [278, 325] width 68 height 19
type input "1.23"
click at [290, 301] on input "text" at bounding box center [278, 298] width 68 height 19
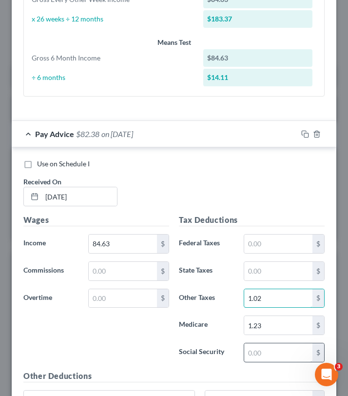
type input "1.02"
click at [269, 358] on input "text" at bounding box center [278, 352] width 68 height 19
type input "1"
type input "5.25"
click at [210, 278] on label "State Taxes" at bounding box center [206, 271] width 65 height 20
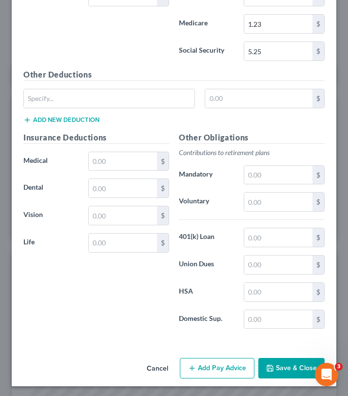
scroll to position [704, 0]
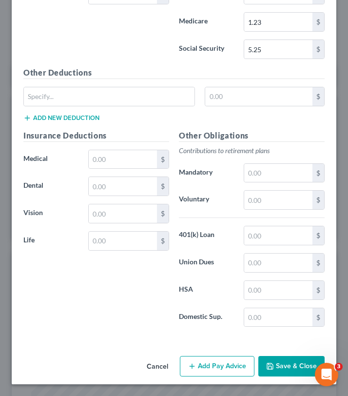
click at [222, 368] on button "Add Pay Advice" at bounding box center [217, 366] width 75 height 20
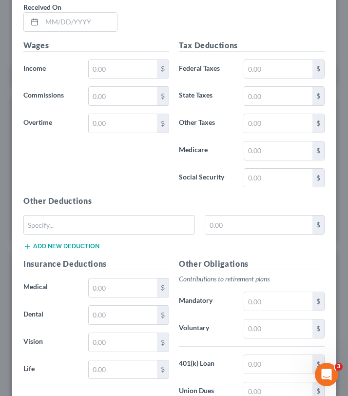
scroll to position [1066, 0]
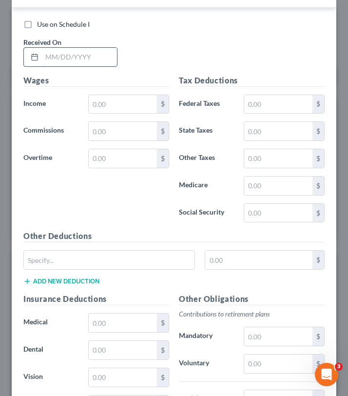
click at [89, 52] on input "text" at bounding box center [79, 57] width 75 height 19
type input "8/29/2025"
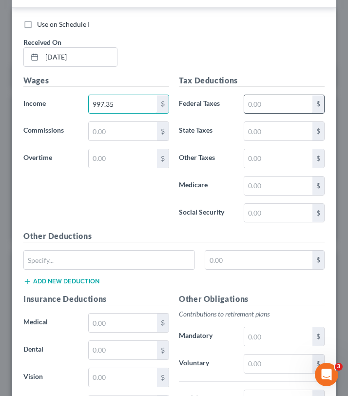
type input "997.35"
click at [256, 100] on input "text" at bounding box center [278, 104] width 68 height 19
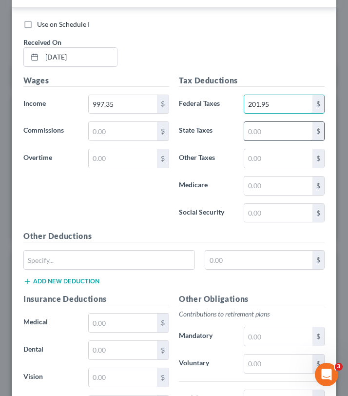
type input "201.95"
click at [280, 133] on input "text" at bounding box center [278, 131] width 68 height 19
type input "37.14"
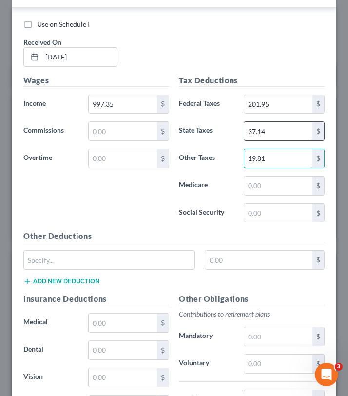
type input "19.81"
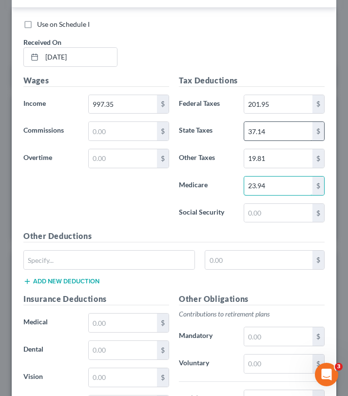
type input "23.94"
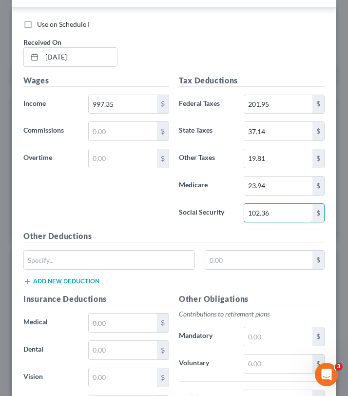
type input "102.36"
click at [213, 139] on label "State Taxes" at bounding box center [206, 131] width 65 height 20
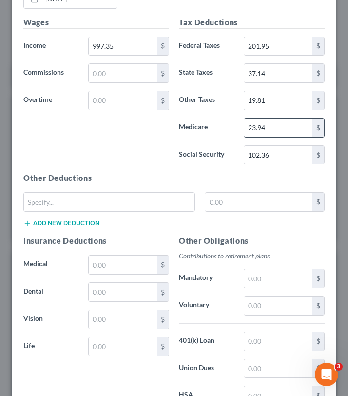
scroll to position [1124, 0]
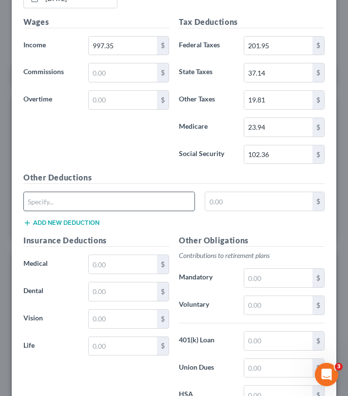
click at [129, 201] on input "text" at bounding box center [109, 201] width 171 height 19
type input "Meal Ded"
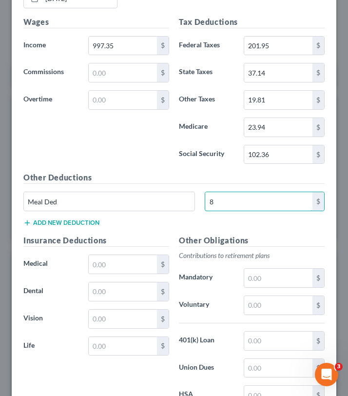
type input "8"
click at [130, 166] on div "Wages Income * 997.35 $ Commissions $ Overtime $" at bounding box center [97, 94] width 156 height 156
click at [91, 224] on button "Add new deduction" at bounding box center [61, 223] width 76 height 8
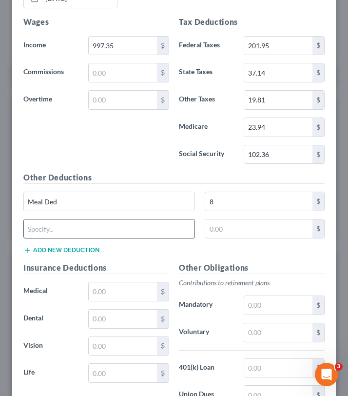
click at [102, 230] on input "text" at bounding box center [109, 228] width 171 height 19
type input "PayActiv"
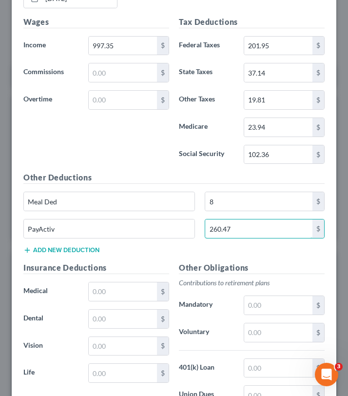
type input "260.47"
click at [101, 157] on div "Wages Income * 997.35 $ Commissions $ Overtime $" at bounding box center [97, 94] width 156 height 156
click at [113, 156] on div "Wages Income * 997.35 $ Commissions $ Overtime $" at bounding box center [97, 94] width 156 height 156
click at [183, 177] on h5 "Other Deductions" at bounding box center [173, 178] width 301 height 12
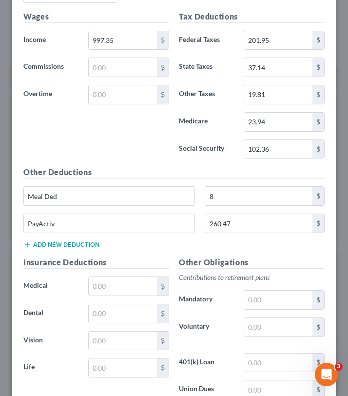
scroll to position [1257, 0]
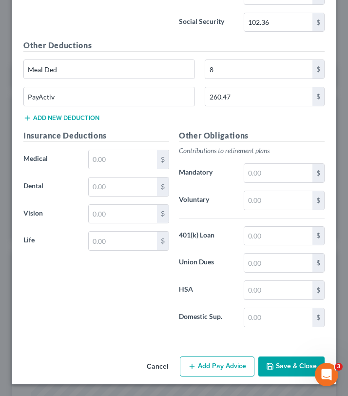
click at [207, 367] on button "Add Pay Advice" at bounding box center [217, 367] width 75 height 20
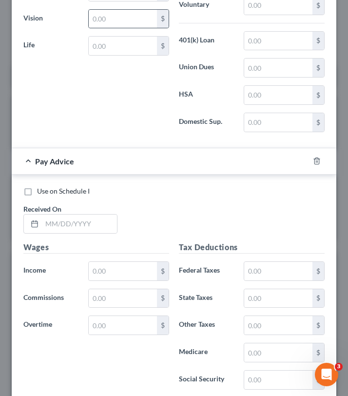
scroll to position [1580, 0]
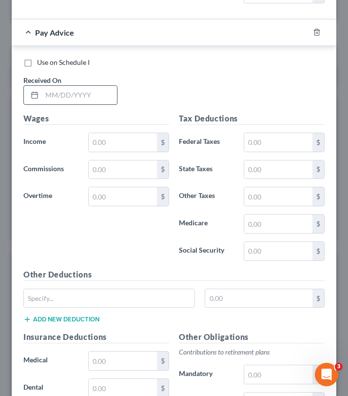
click at [75, 99] on input "text" at bounding box center [79, 95] width 75 height 19
type input "8/15/2025"
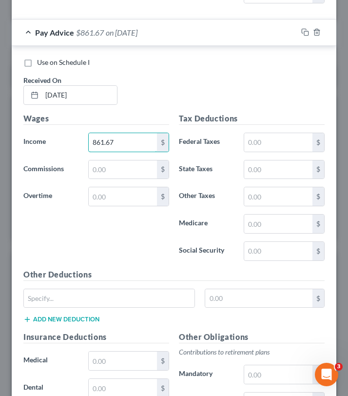
type input "861.67"
click at [243, 149] on div "$" at bounding box center [284, 143] width 91 height 20
click at [263, 141] on input "text" at bounding box center [278, 142] width 68 height 19
type input "183.14"
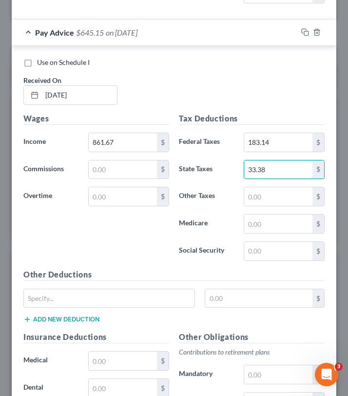
type input "33.38"
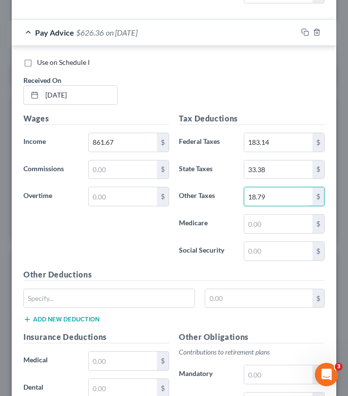
type input "18.79"
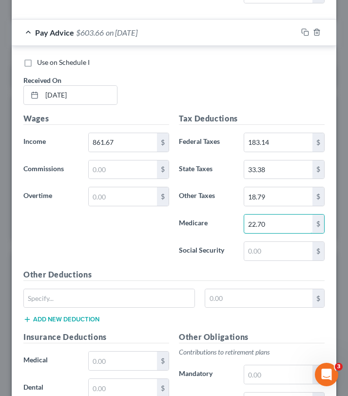
type input "22.70"
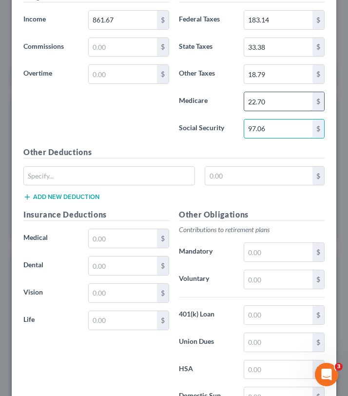
scroll to position [1704, 0]
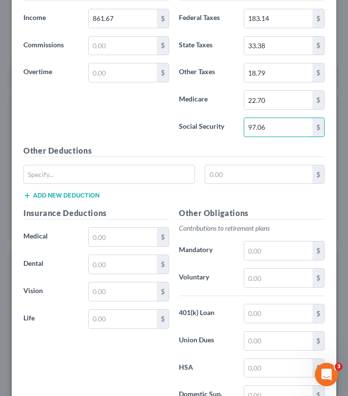
type input "97.06"
click at [161, 136] on div "Wages Income * 861.67 $ Commissions $ Overtime $" at bounding box center [97, 67] width 156 height 156
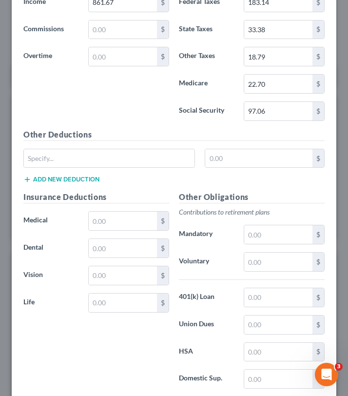
scroll to position [1721, 0]
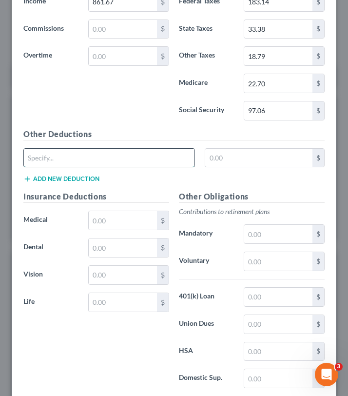
click at [127, 161] on input "text" at bounding box center [109, 158] width 171 height 19
type input "PayActiv"
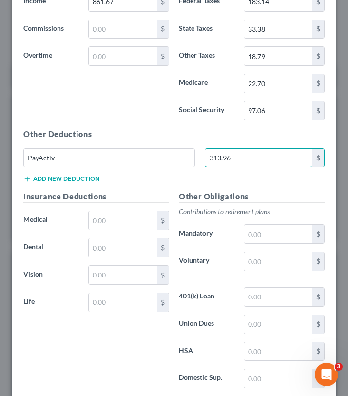
type input "313.96"
click at [48, 177] on button "Add new deduction" at bounding box center [61, 179] width 76 height 8
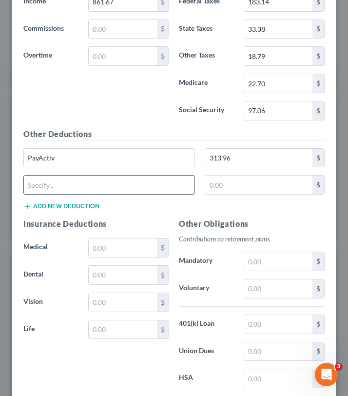
click at [131, 188] on input "text" at bounding box center [109, 185] width 171 height 19
click at [156, 132] on h5 "Other Deductions" at bounding box center [173, 134] width 301 height 12
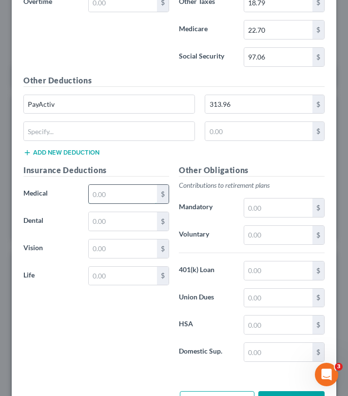
click at [120, 191] on input "text" at bounding box center [123, 194] width 68 height 19
click at [96, 243] on input "text" at bounding box center [123, 248] width 68 height 19
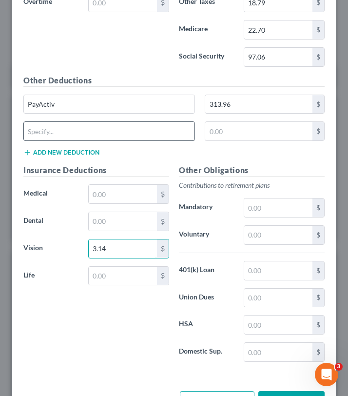
type input "3.14"
click at [105, 124] on input "text" at bounding box center [109, 131] width 171 height 19
type input "Accident Ins"
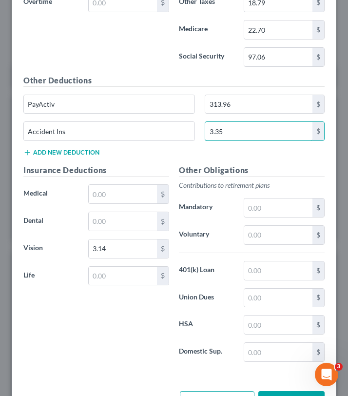
type input "3.35"
click at [166, 159] on div "Other Deductions PayActiv 313.96 $ Accident Ins 3.35 $ Add new deduction" at bounding box center [174, 120] width 311 height 90
click at [125, 217] on input "text" at bounding box center [123, 221] width 68 height 19
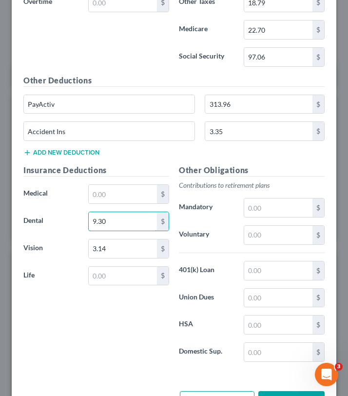
type input "9.30"
click at [196, 241] on label "Voluntary" at bounding box center [206, 235] width 65 height 20
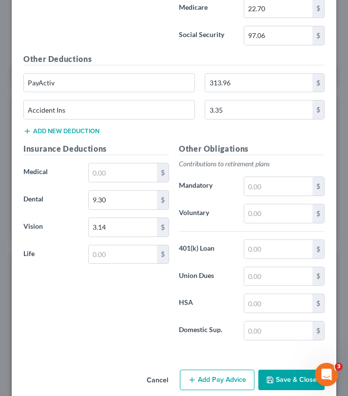
scroll to position [1762, 0]
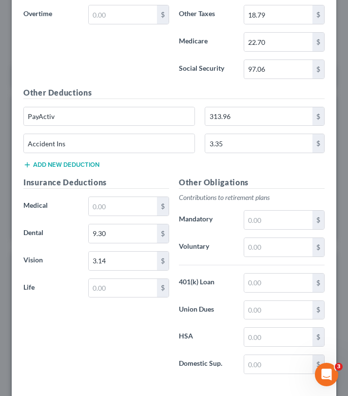
click at [87, 162] on button "Add new deduction" at bounding box center [61, 165] width 76 height 8
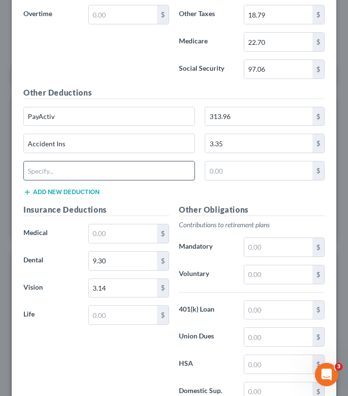
click at [107, 169] on input "text" at bounding box center [109, 170] width 171 height 19
type input "Meal Ded"
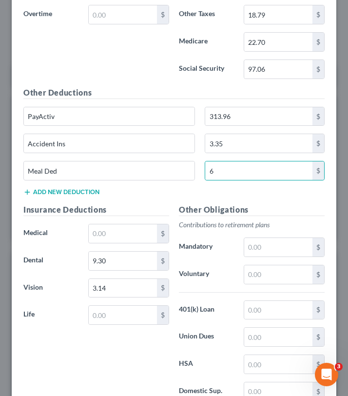
click at [67, 190] on button "Add new deduction" at bounding box center [61, 192] width 76 height 8
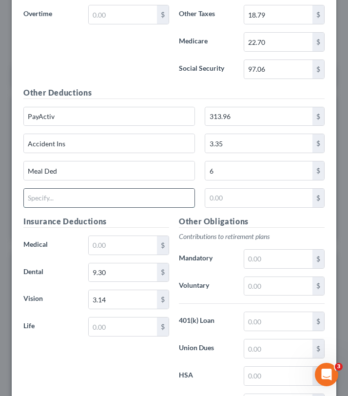
click at [100, 198] on input "text" at bounding box center [109, 198] width 171 height 19
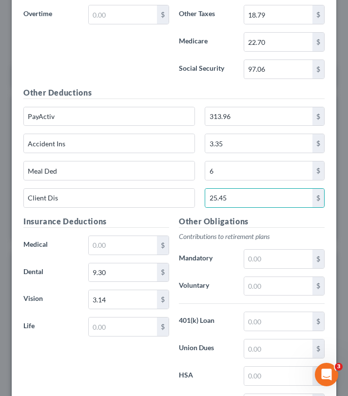
click at [204, 229] on div "Other Obligations Contributions to retirement plans Mandatory $ Voluntary $ 401…" at bounding box center [252, 318] width 156 height 205
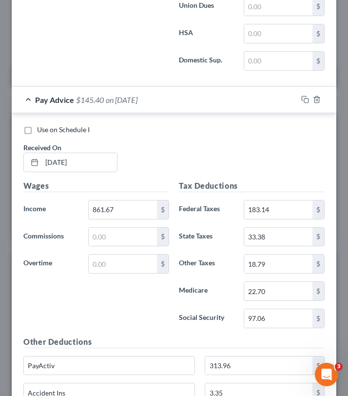
scroll to position [1848, 0]
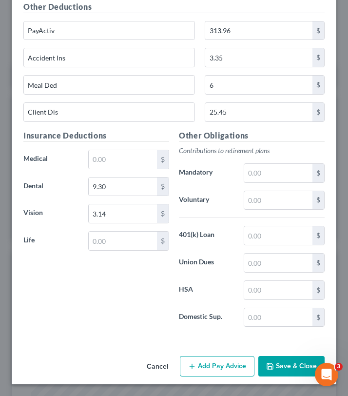
click at [234, 368] on button "Add Pay Advice" at bounding box center [217, 366] width 75 height 20
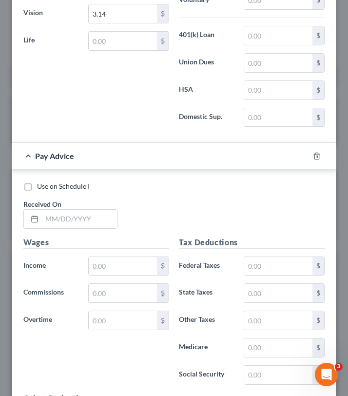
scroll to position [2075, 0]
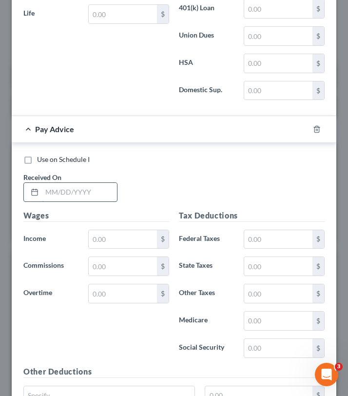
click at [87, 193] on input "text" at bounding box center [79, 192] width 75 height 19
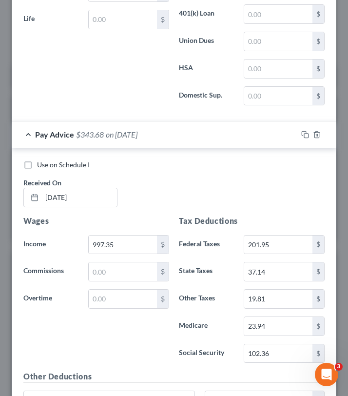
scroll to position [924, 0]
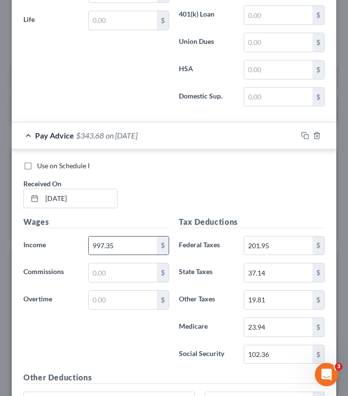
click at [122, 243] on input "997.35" at bounding box center [123, 246] width 68 height 19
click at [174, 215] on div "Use on Schedule I Received On * 8/29/2025" at bounding box center [174, 188] width 311 height 55
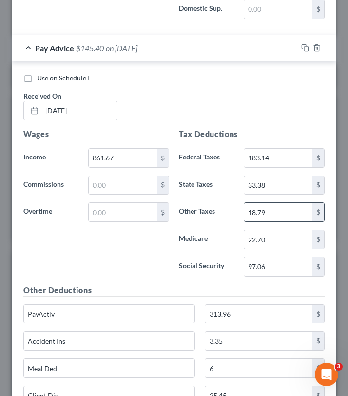
scroll to position [1563, 0]
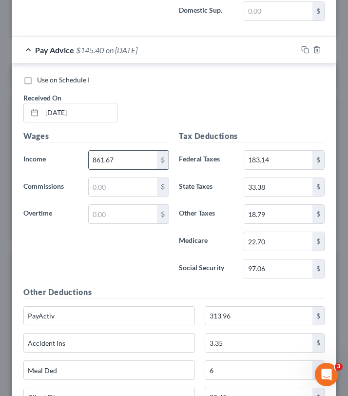
click at [135, 158] on input "861.67" at bounding box center [123, 160] width 68 height 19
click at [190, 115] on div "Use on Schedule I Received On * 8/15/2025" at bounding box center [174, 102] width 311 height 55
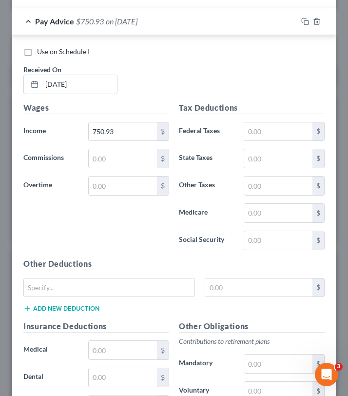
scroll to position [2188, 0]
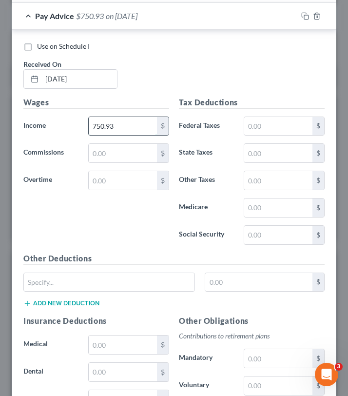
click at [129, 124] on input "750.93" at bounding box center [123, 126] width 68 height 19
click at [221, 102] on h5 "Tax Deductions" at bounding box center [252, 103] width 146 height 12
click at [266, 130] on input "text" at bounding box center [278, 126] width 68 height 19
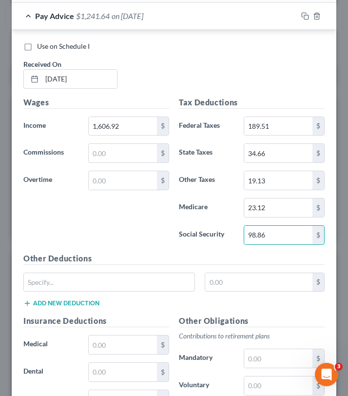
click at [183, 240] on label "Social Security" at bounding box center [206, 235] width 65 height 20
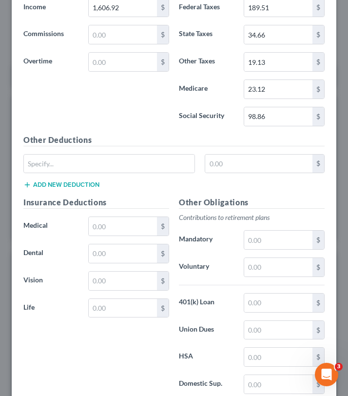
scroll to position [2341, 0]
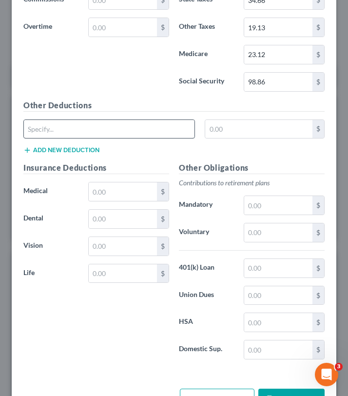
drag, startPoint x: 201, startPoint y: 132, endPoint x: 194, endPoint y: 131, distance: 7.3
click at [194, 131] on div "$" at bounding box center [174, 132] width 311 height 27
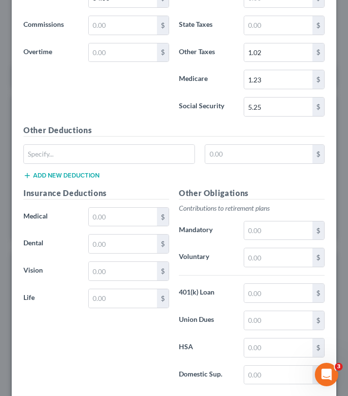
scroll to position [449, 0]
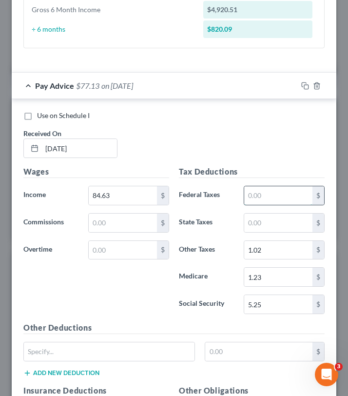
click at [268, 201] on input "text" at bounding box center [278, 195] width 68 height 19
click at [261, 164] on div "Use on Schedule I Received On * 6/6/2025" at bounding box center [174, 138] width 311 height 55
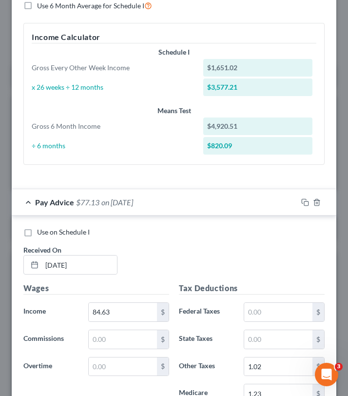
click at [206, 202] on div "Pay Advice $77.13 on 06/06/2025" at bounding box center [155, 202] width 286 height 26
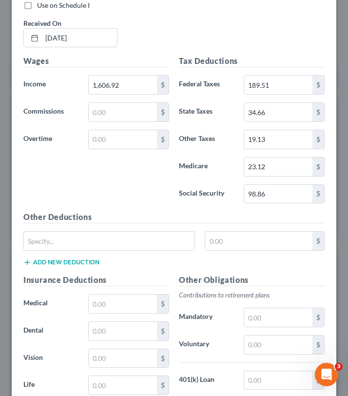
scroll to position [1729, 0]
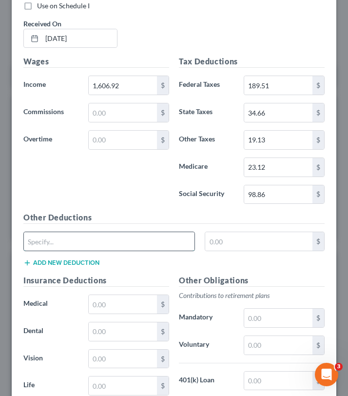
click at [170, 236] on input "text" at bounding box center [109, 241] width 171 height 19
click at [170, 237] on input "text" at bounding box center [109, 241] width 171 height 19
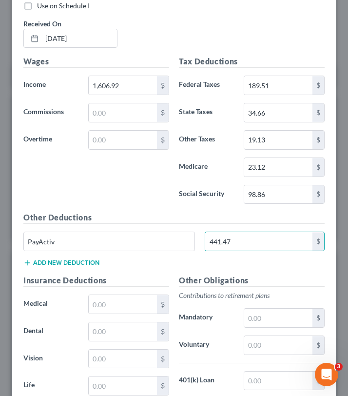
click at [83, 261] on button "Add new deduction" at bounding box center [61, 263] width 76 height 8
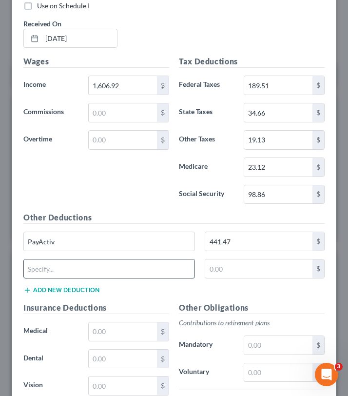
click at [109, 266] on input "text" at bounding box center [109, 268] width 171 height 19
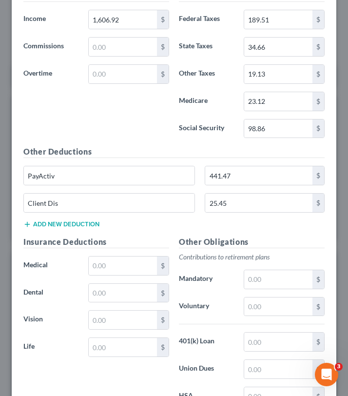
scroll to position [1806, 0]
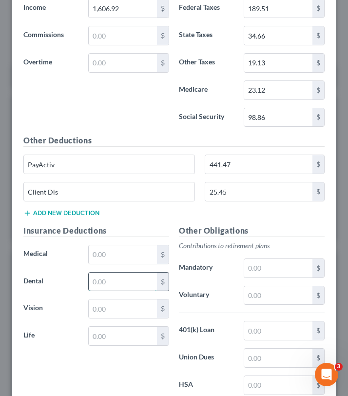
click at [107, 287] on input "text" at bounding box center [123, 282] width 68 height 19
click at [69, 211] on button "Add new deduction" at bounding box center [61, 213] width 76 height 8
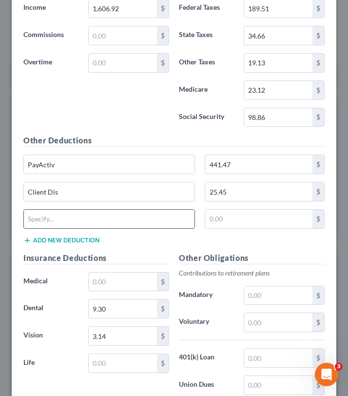
click at [84, 216] on input "text" at bounding box center [109, 219] width 171 height 19
click at [56, 239] on button "Add new deduction" at bounding box center [61, 241] width 76 height 8
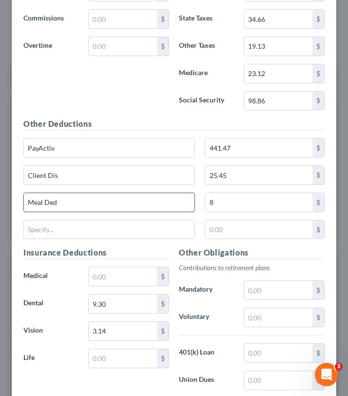
scroll to position [1824, 0]
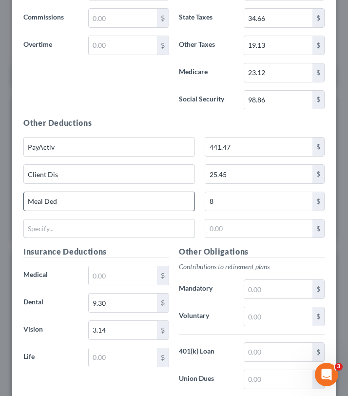
click at [98, 226] on input "text" at bounding box center [109, 228] width 171 height 19
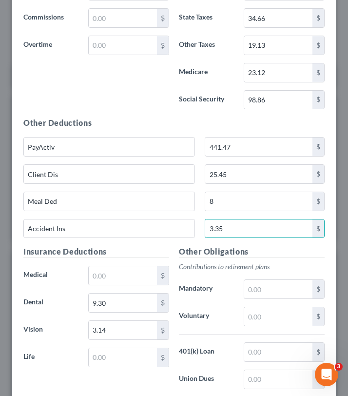
click at [149, 129] on h5 "Other Deductions" at bounding box center [173, 123] width 301 height 12
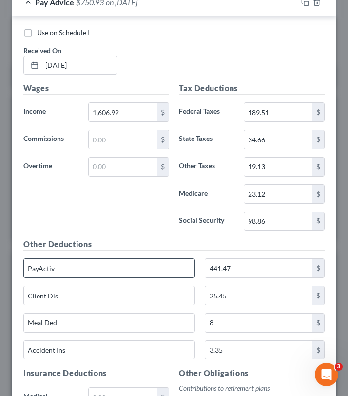
scroll to position [1941, 0]
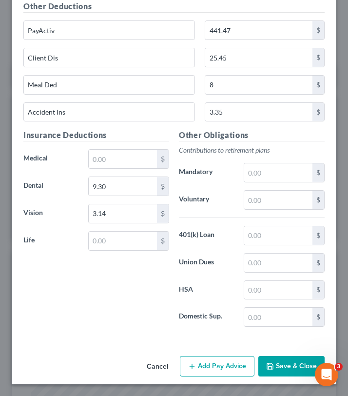
click at [229, 360] on button "Add Pay Advice" at bounding box center [217, 366] width 75 height 20
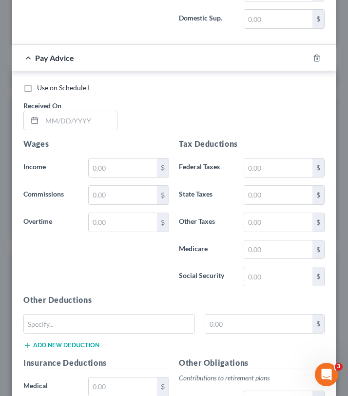
scroll to position [2235, 0]
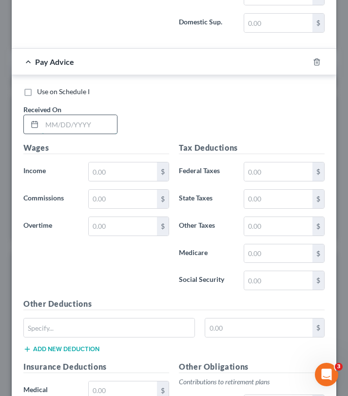
click at [85, 124] on input "text" at bounding box center [79, 124] width 75 height 19
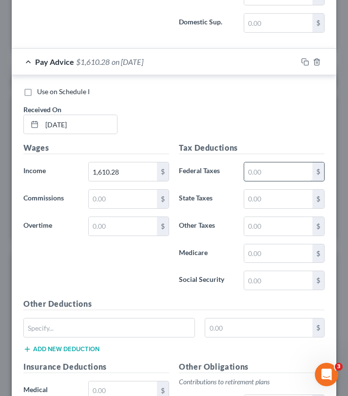
click at [270, 175] on input "text" at bounding box center [278, 171] width 68 height 19
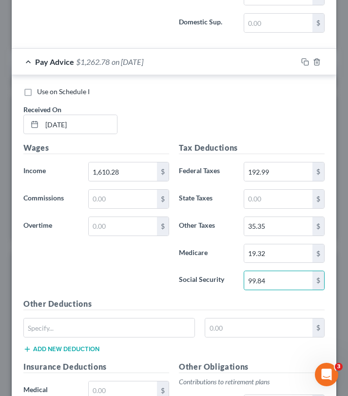
click at [143, 278] on div "Wages Income * 1,610.28 $ Commissions $ Overtime $" at bounding box center [97, 220] width 156 height 156
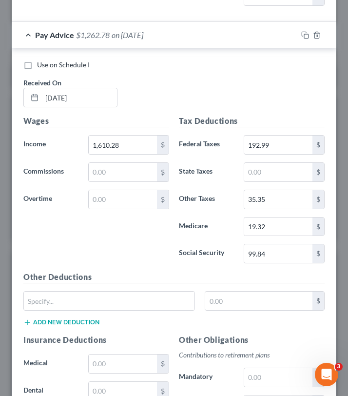
scroll to position [2259, 0]
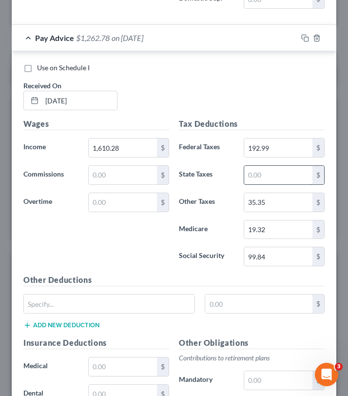
click at [268, 172] on input "text" at bounding box center [278, 175] width 68 height 19
click at [240, 200] on div "35.35 $" at bounding box center [284, 203] width 91 height 20
click at [248, 200] on input "35.35" at bounding box center [278, 202] width 68 height 19
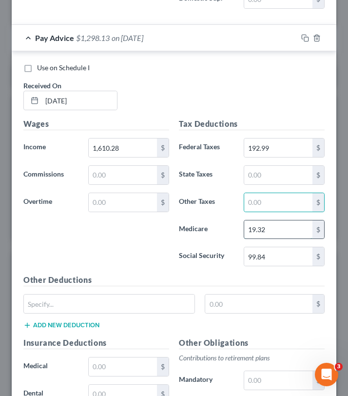
click at [272, 224] on input "19.32" at bounding box center [278, 229] width 68 height 19
click at [279, 190] on div "Tax Deductions Federal Taxes 192.99 $ State Taxes $ Other Taxes $ Medicare $ So…" at bounding box center [252, 196] width 156 height 156
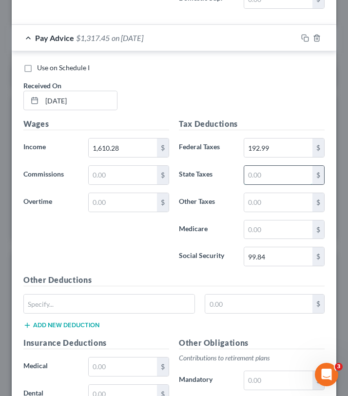
click at [282, 177] on input "text" at bounding box center [278, 175] width 68 height 19
click at [290, 174] on input "35.3" at bounding box center [278, 175] width 68 height 19
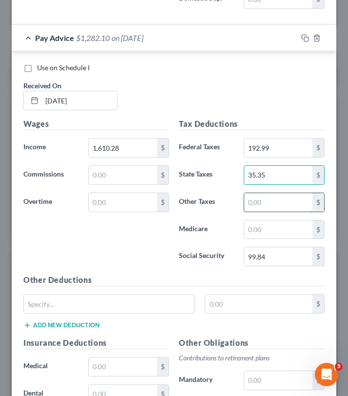
click at [278, 201] on input "text" at bounding box center [278, 202] width 68 height 19
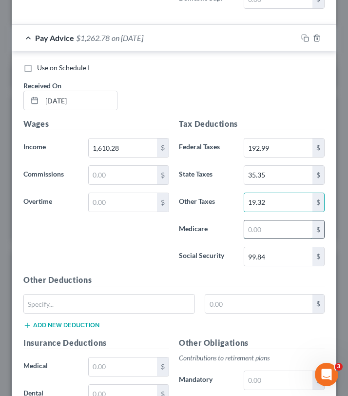
click at [267, 225] on input "text" at bounding box center [278, 229] width 68 height 19
click at [177, 269] on div "Tax Deductions Federal Taxes 192.99 $ State Taxes 35.35 $ Other Taxes 19.32 $ M…" at bounding box center [252, 196] width 156 height 156
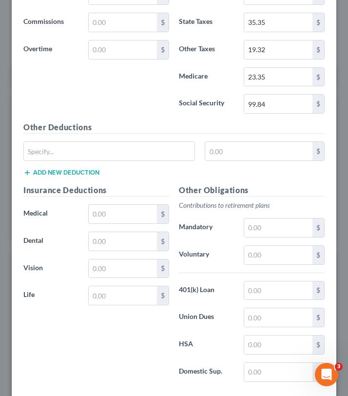
scroll to position [2412, 0]
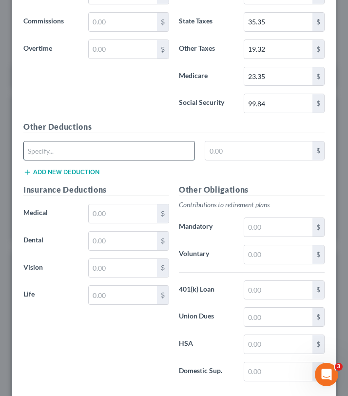
click at [113, 148] on input "text" at bounding box center [109, 150] width 171 height 19
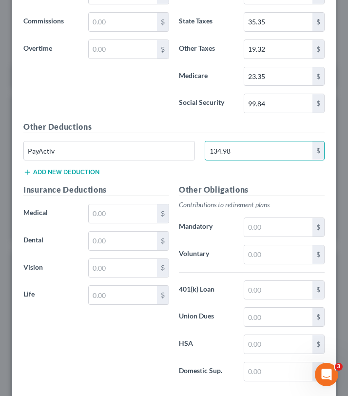
click at [53, 174] on button "Add new deduction" at bounding box center [61, 172] width 76 height 8
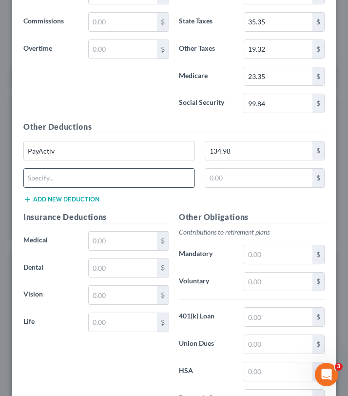
click at [79, 176] on input "text" at bounding box center [109, 178] width 171 height 19
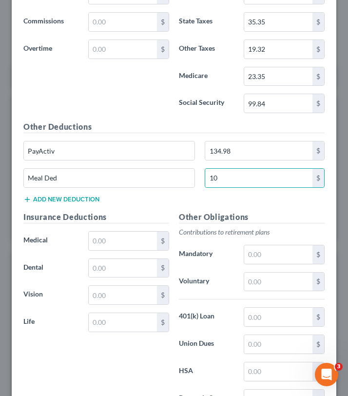
click at [78, 116] on div "Wages Income * 1,610.28 $ Commissions $ Overtime $" at bounding box center [97, 43] width 156 height 156
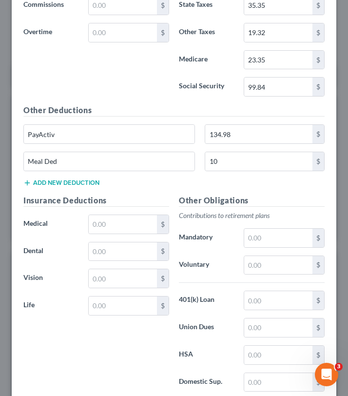
scroll to position [2494, 0]
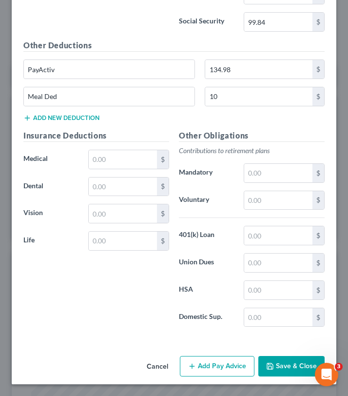
click at [205, 366] on button "Add Pay Advice" at bounding box center [217, 366] width 75 height 20
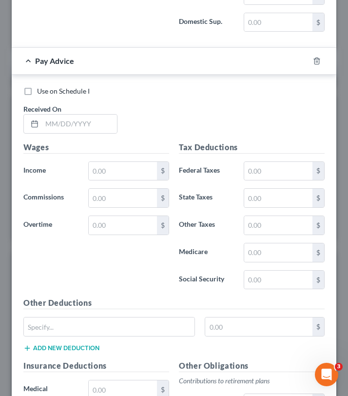
scroll to position [2862, 0]
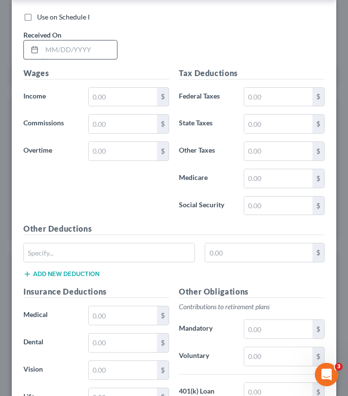
click at [95, 49] on input "text" at bounding box center [79, 49] width 75 height 19
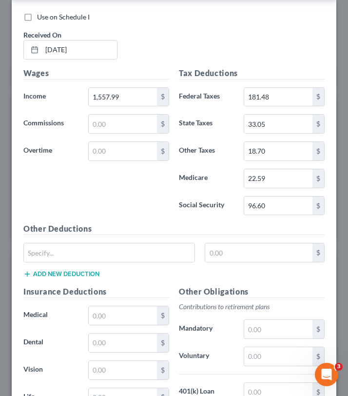
click at [188, 194] on div "Tax Deductions Federal Taxes 181.48 $ State Taxes 33.05 $ Other Taxes 18.70 $ M…" at bounding box center [252, 145] width 156 height 156
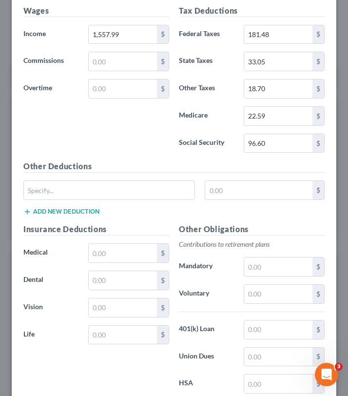
scroll to position [2918, 0]
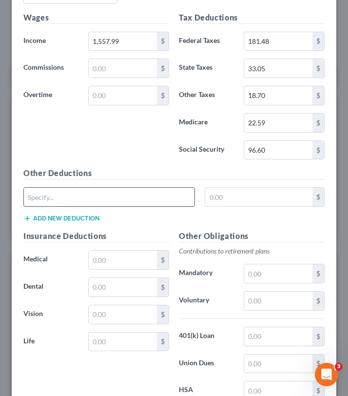
click at [108, 188] on div at bounding box center [109, 197] width 172 height 20
click at [108, 188] on input "text" at bounding box center [109, 197] width 171 height 19
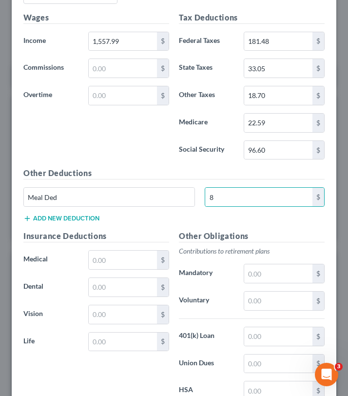
click at [101, 145] on div "Wages Income * 1,557.99 $ Commissions $ Overtime $" at bounding box center [97, 90] width 156 height 156
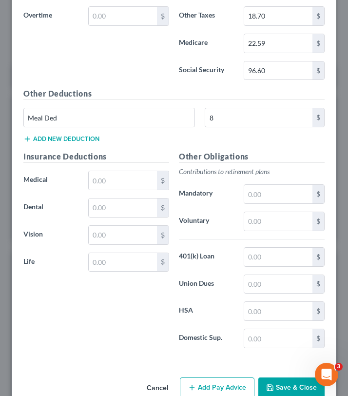
scroll to position [2998, 0]
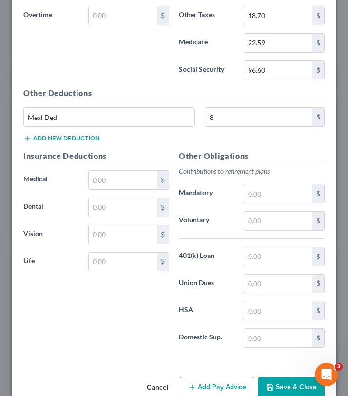
click at [226, 383] on button "Add Pay Advice" at bounding box center [217, 387] width 75 height 20
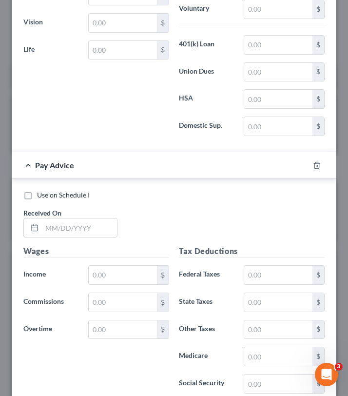
scroll to position [3272, 0]
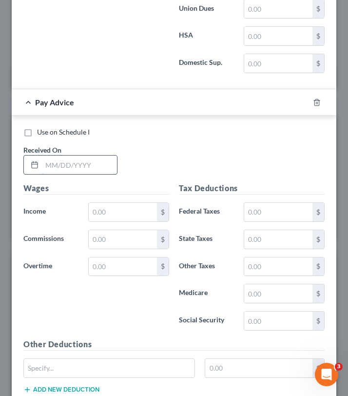
click at [88, 166] on input "text" at bounding box center [79, 165] width 75 height 19
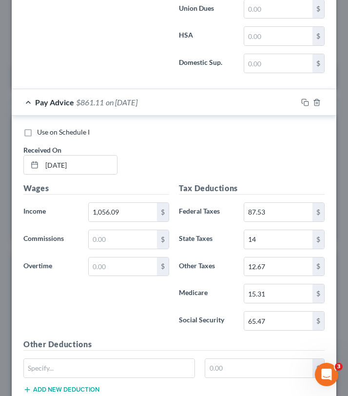
click at [260, 165] on div "Use on Schedule I Received On * 6/20/2025" at bounding box center [174, 154] width 311 height 55
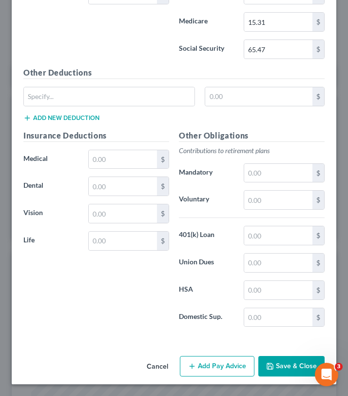
click at [289, 366] on button "Save & Close" at bounding box center [291, 366] width 66 height 20
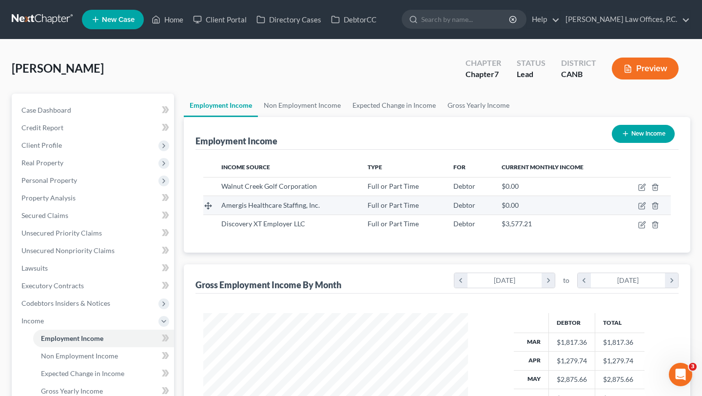
scroll to position [85, 0]
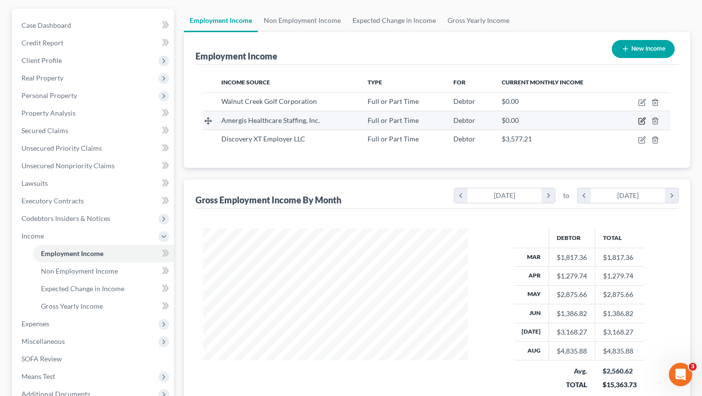
click at [642, 123] on icon "button" at bounding box center [642, 121] width 8 height 8
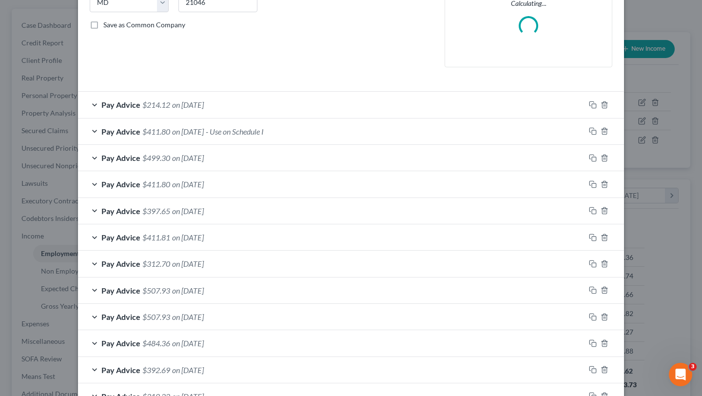
scroll to position [212, 0]
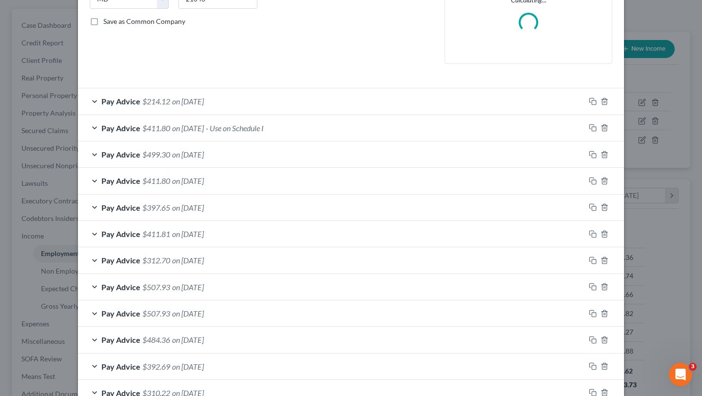
click at [432, 89] on div "Pay Advice $214.12 on 06/06/2025" at bounding box center [331, 101] width 507 height 26
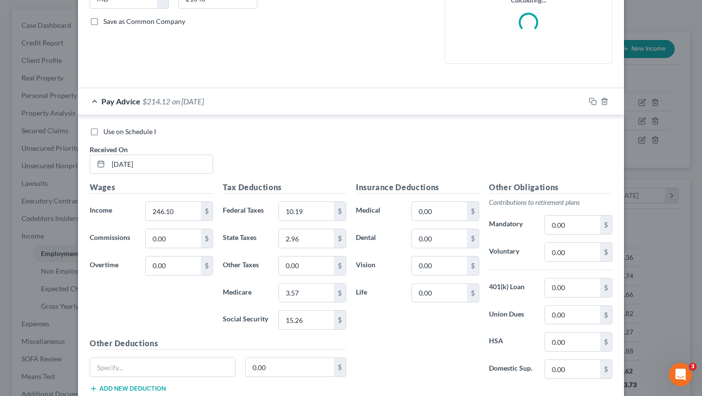
click at [431, 96] on div "Pay Advice $214.12 on 06/06/2025" at bounding box center [331, 101] width 507 height 26
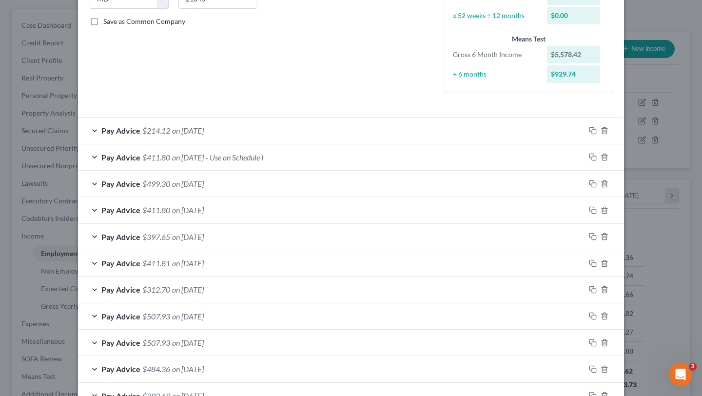
scroll to position [0, 0]
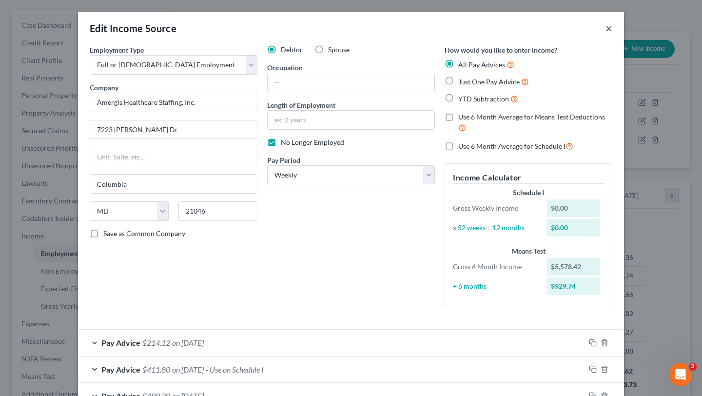
click at [609, 26] on button "×" at bounding box center [609, 28] width 7 height 12
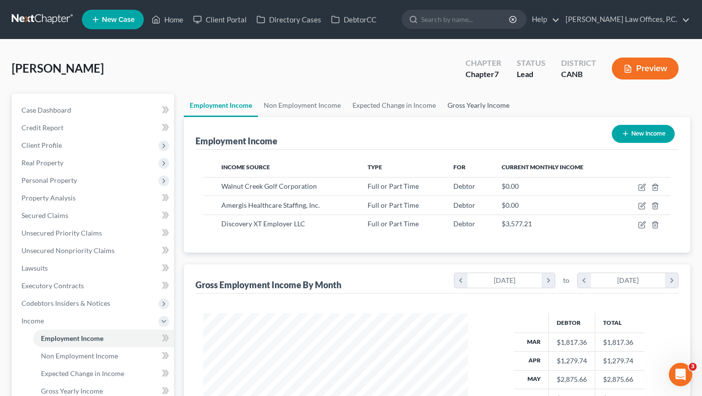
click at [465, 103] on link "Gross Yearly Income" at bounding box center [479, 105] width 74 height 23
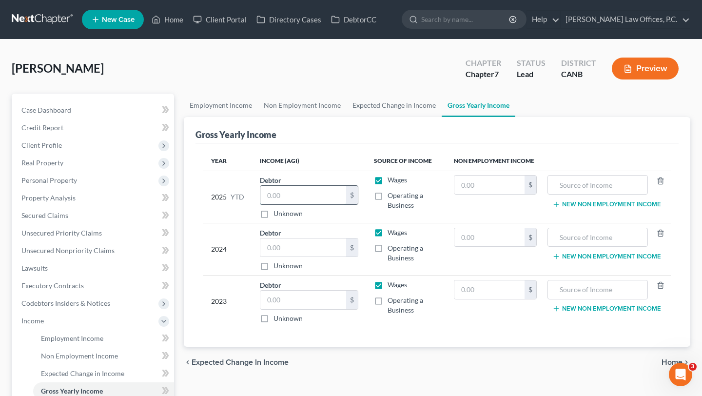
click at [298, 193] on input "text" at bounding box center [303, 195] width 86 height 19
paste input "18,915"
click at [342, 167] on th "Income (AGI)" at bounding box center [309, 161] width 114 height 20
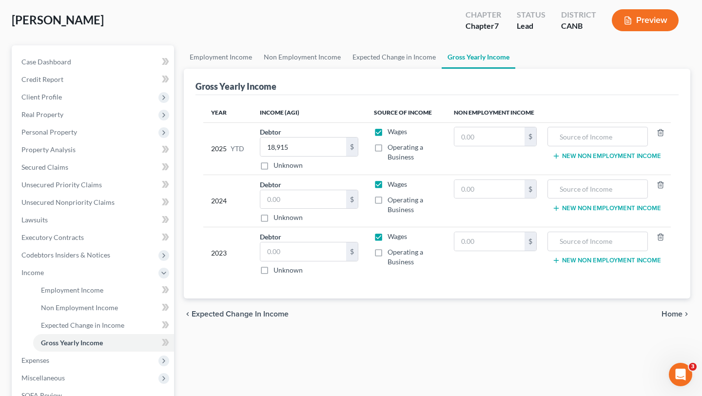
scroll to position [55, 0]
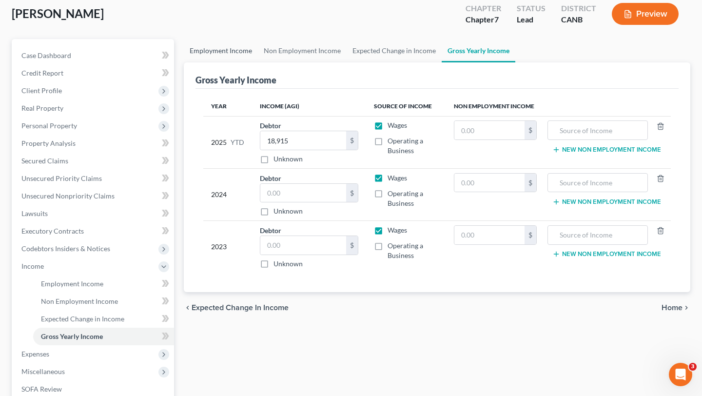
click at [216, 57] on link "Employment Income" at bounding box center [221, 50] width 74 height 23
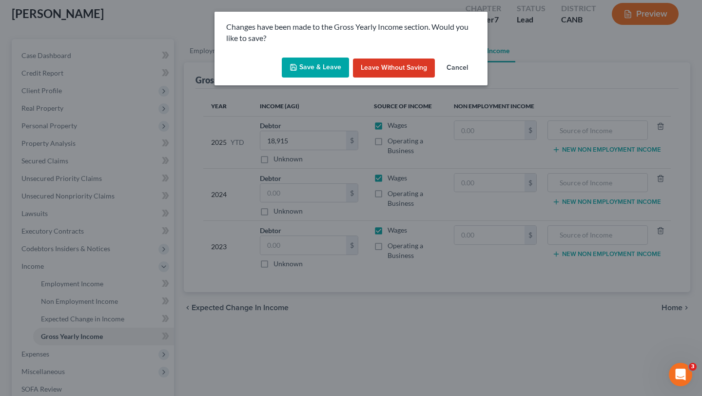
click at [318, 69] on button "Save & Leave" at bounding box center [315, 68] width 67 height 20
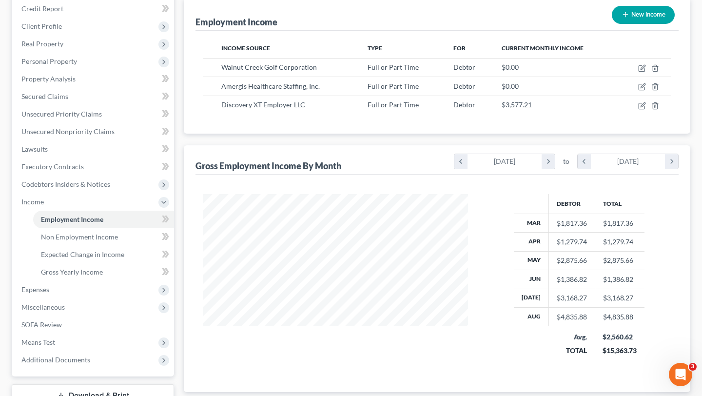
scroll to position [192, 0]
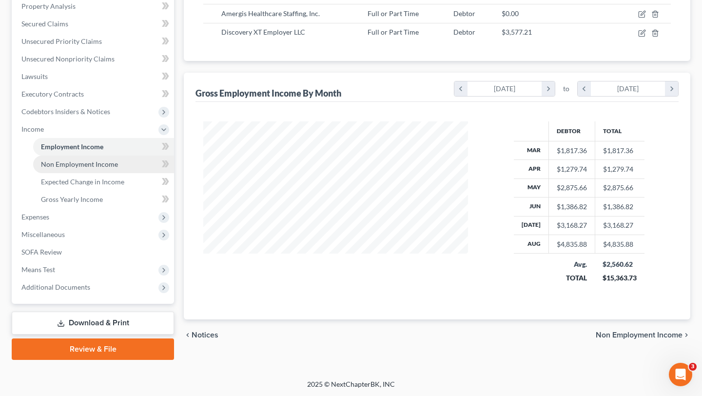
click at [99, 159] on link "Non Employment Income" at bounding box center [103, 165] width 141 height 18
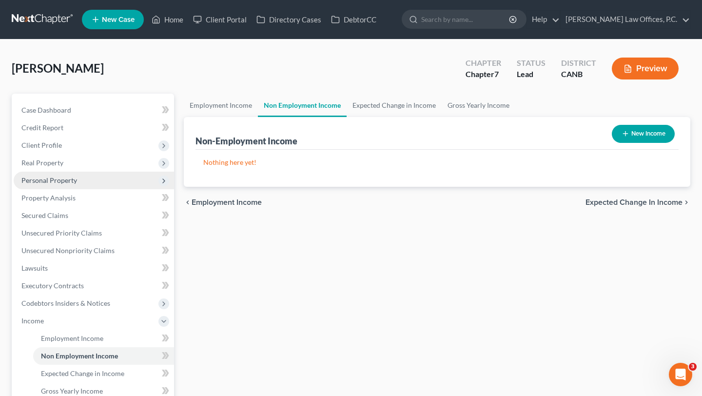
click at [83, 179] on span "Personal Property" at bounding box center [94, 181] width 160 height 18
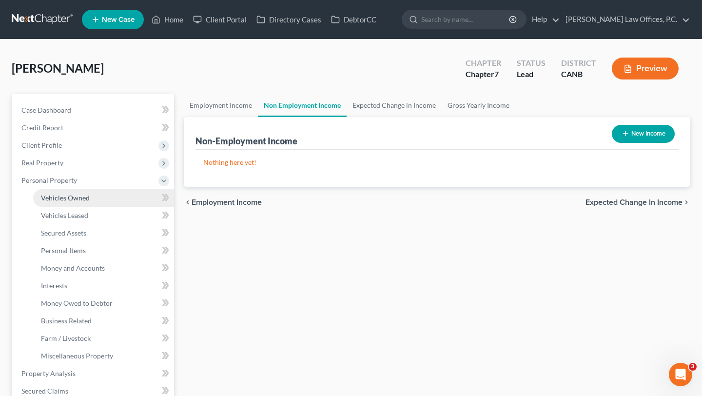
click at [84, 198] on span "Vehicles Owned" at bounding box center [65, 198] width 49 height 8
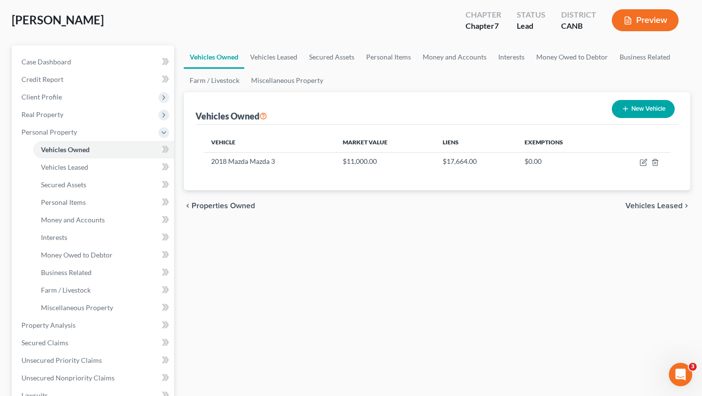
scroll to position [49, 0]
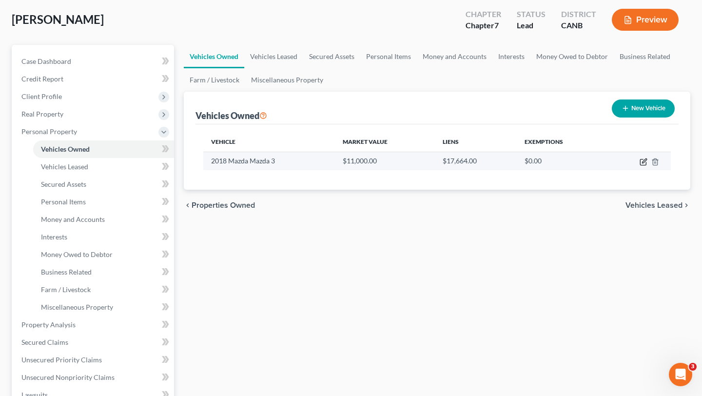
click at [642, 160] on icon "button" at bounding box center [644, 162] width 8 height 8
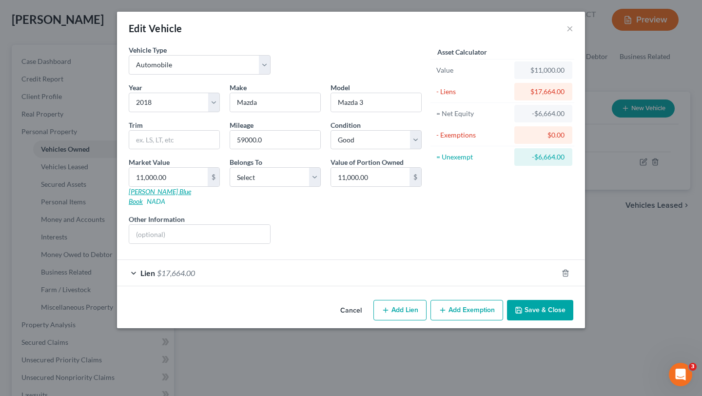
click at [152, 191] on link "Kelly Blue Book" at bounding box center [160, 196] width 62 height 18
click at [148, 177] on input "11,000.00" at bounding box center [168, 177] width 79 height 19
click at [149, 177] on input "11,000.00" at bounding box center [168, 177] width 79 height 19
click at [380, 218] on div "Liens Select" at bounding box center [352, 229] width 152 height 30
click at [257, 181] on select "Select Debtor 1 Only Debtor 2 Only Debtor 1 And Debtor 2 Only At Least One Of T…" at bounding box center [275, 177] width 91 height 20
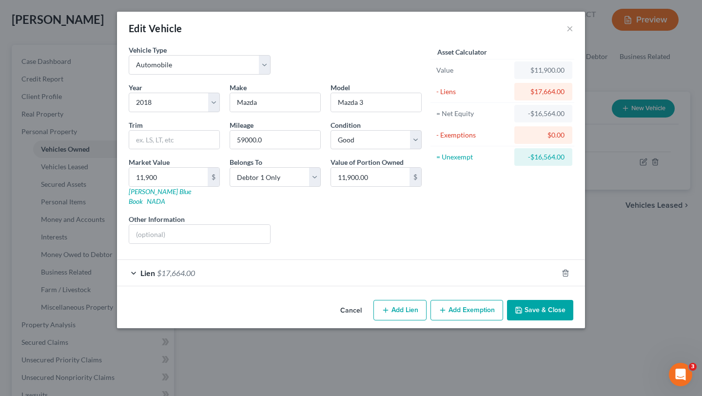
click at [262, 261] on div "Lien $17,664.00" at bounding box center [337, 273] width 441 height 26
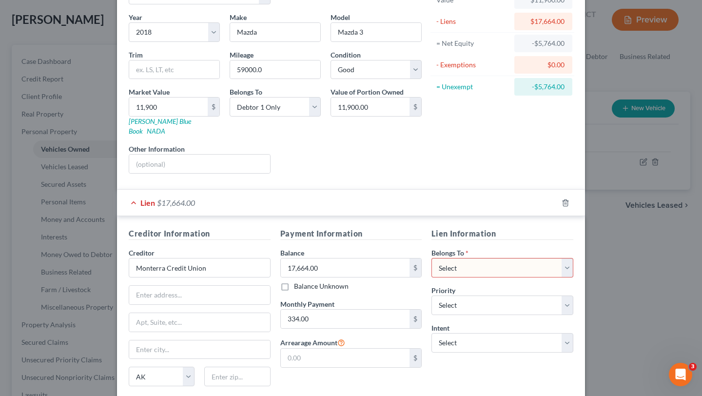
scroll to position [74, 0]
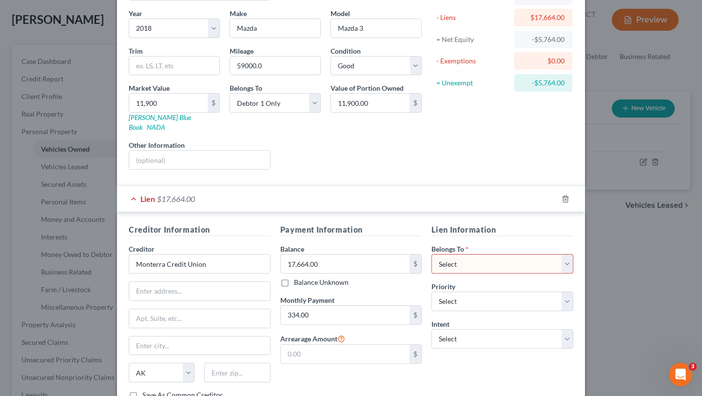
click at [483, 254] on select "Select Debtor 1 Only Debtor 2 Only Debtor 1 And Debtor 2 Only At Least One Of T…" at bounding box center [503, 264] width 142 height 20
click at [446, 166] on div "Asset Calculator Value $11,900.00 - Liens $17,664.00 = Net Equity -$5,764.00 - …" at bounding box center [503, 74] width 152 height 207
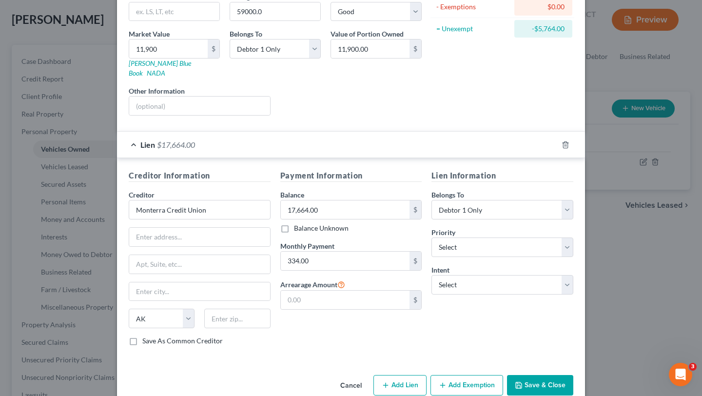
scroll to position [138, 0]
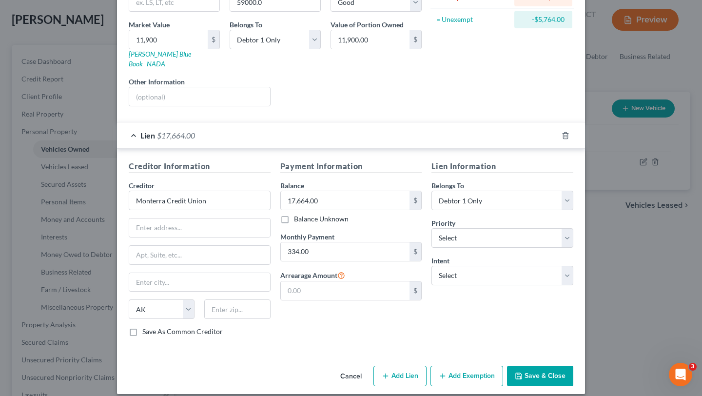
click at [445, 372] on icon "button" at bounding box center [443, 376] width 8 height 8
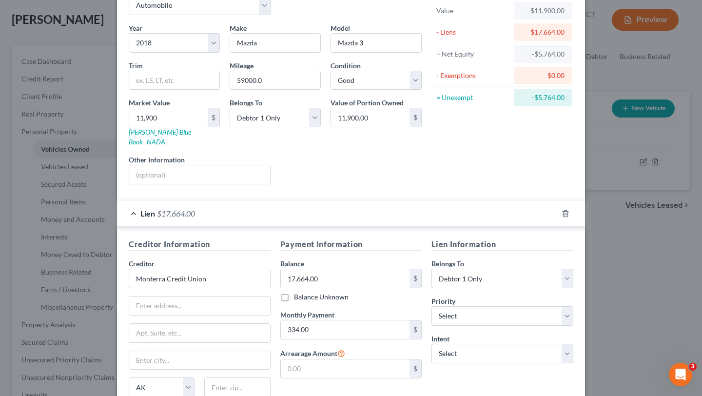
scroll to position [62, 0]
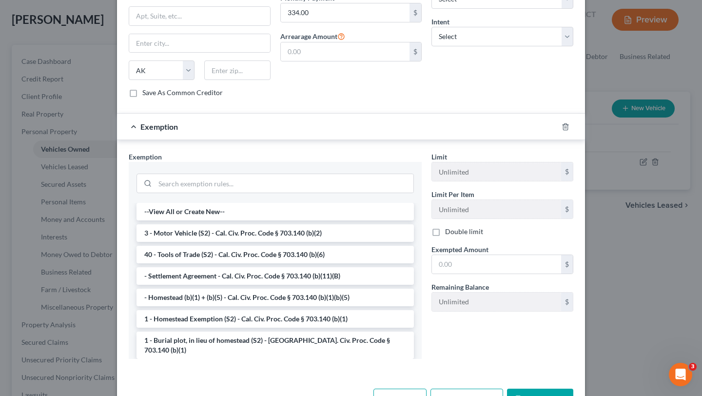
click at [323, 225] on li "3 - Motor Vehicle (S2) - Cal. Civ. Proc. Code § 703.140 (b)(2)" at bounding box center [275, 233] width 277 height 18
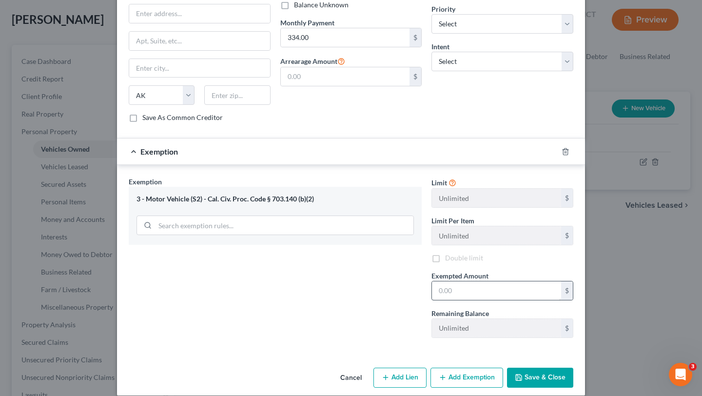
scroll to position [353, 0]
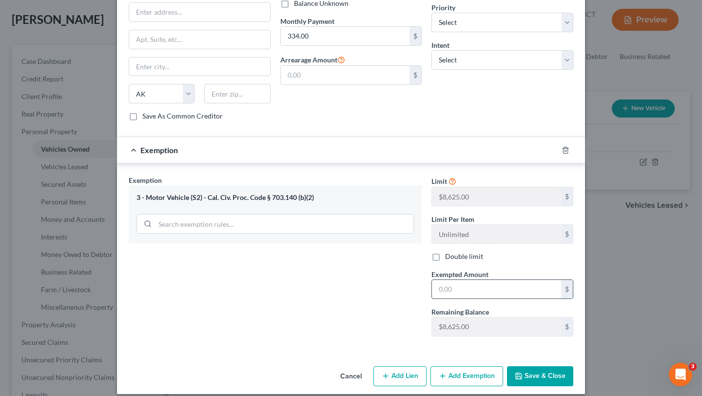
click at [488, 280] on input "text" at bounding box center [496, 289] width 129 height 19
click at [400, 293] on div "Exemption Set must be selected for CA. Exemption * 3 - Motor Vehicle (S2) - Cal…" at bounding box center [275, 259] width 303 height 169
click at [540, 372] on button "Save & Close" at bounding box center [540, 376] width 66 height 20
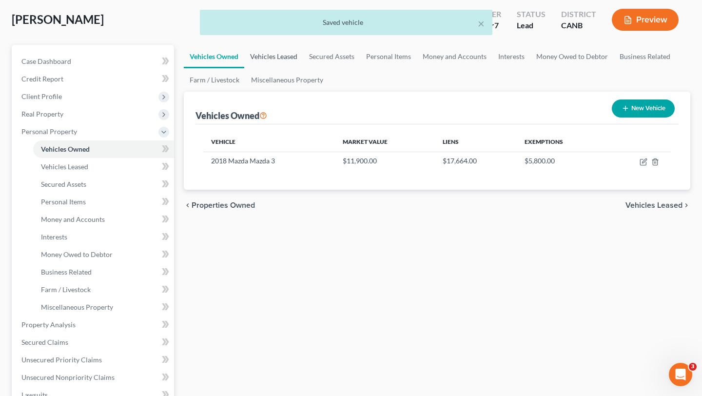
click at [284, 45] on link "Vehicles Leased" at bounding box center [273, 56] width 59 height 23
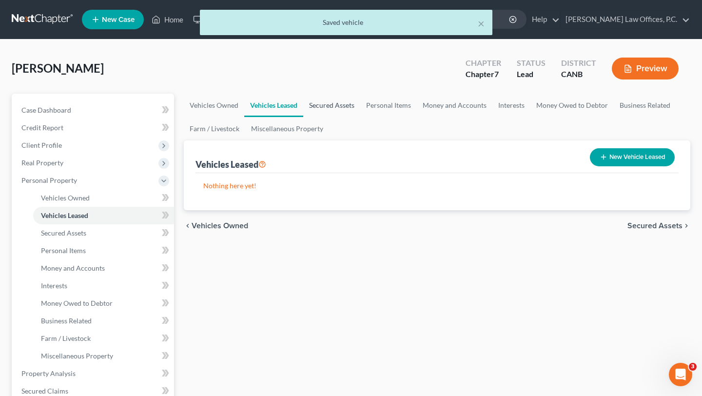
click at [336, 98] on link "Secured Assets" at bounding box center [331, 105] width 57 height 23
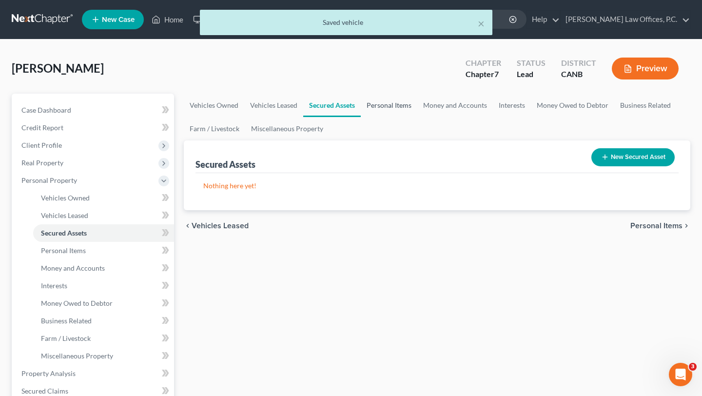
click at [388, 108] on link "Personal Items" at bounding box center [389, 105] width 57 height 23
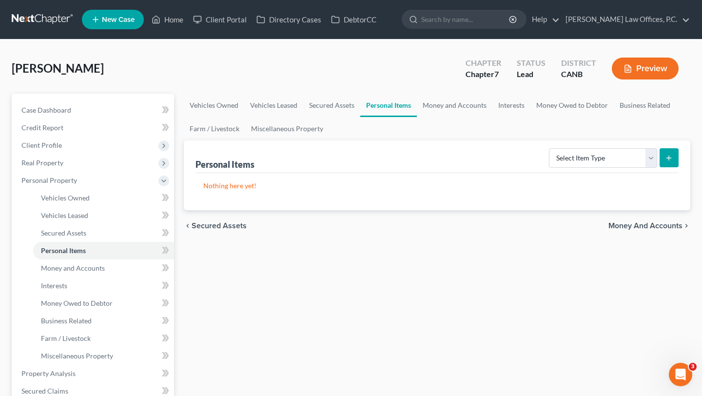
click at [456, 90] on div "Hardley, Aniya Upgraded Chapter Chapter 7 Status Lead District CANB Preview" at bounding box center [351, 72] width 679 height 42
click at [456, 99] on link "Money and Accounts" at bounding box center [455, 105] width 76 height 23
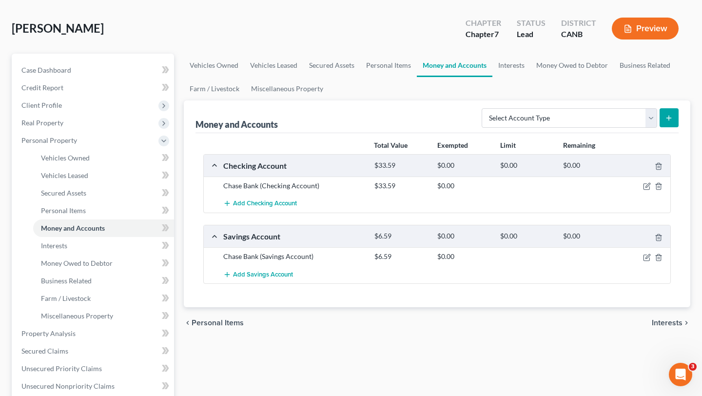
scroll to position [56, 0]
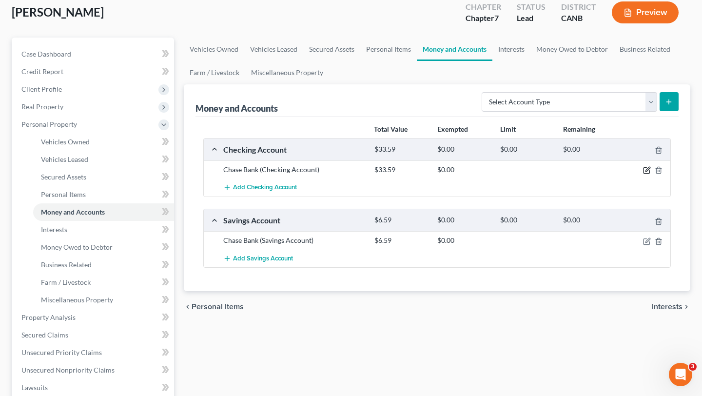
click at [646, 173] on icon "button" at bounding box center [647, 171] width 6 height 6
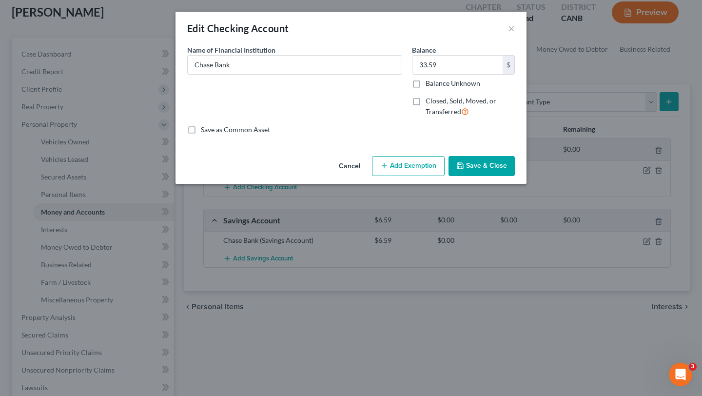
click at [402, 159] on button "Add Exemption" at bounding box center [408, 166] width 73 height 20
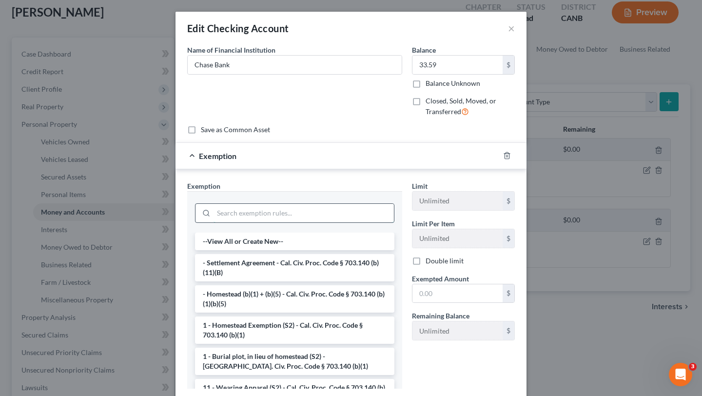
click at [314, 213] on input "search" at bounding box center [304, 213] width 180 height 19
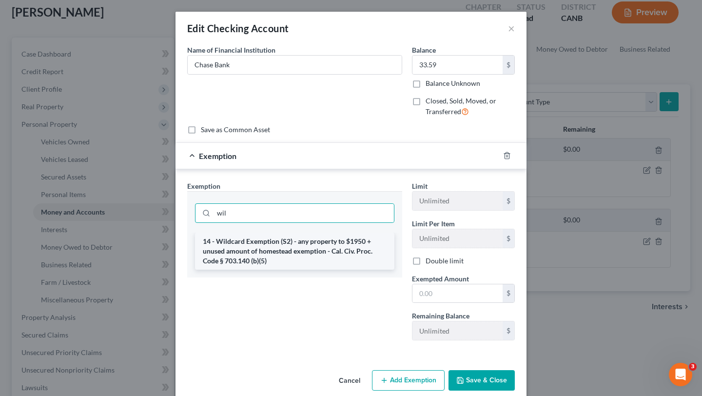
click at [326, 257] on li "14 - Wildcard Exemption (S2) - any property to $1950 + unused amount of homeste…" at bounding box center [294, 251] width 199 height 37
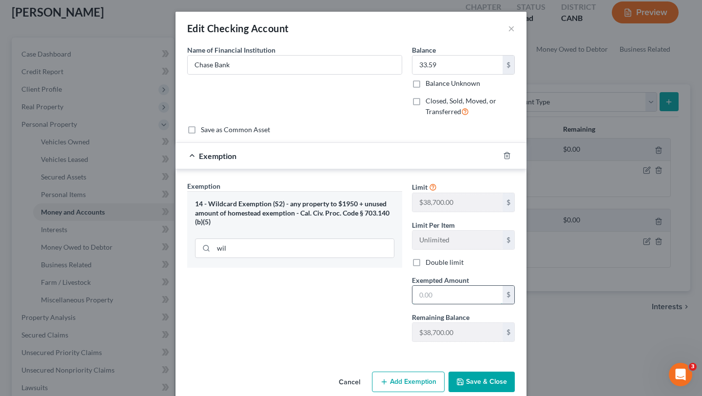
click at [479, 296] on input "text" at bounding box center [458, 295] width 90 height 19
click at [488, 367] on div "Edit Checking Account × An exemption set must first be selected from the Filing…" at bounding box center [351, 206] width 351 height 388
click at [488, 379] on button "Save & Close" at bounding box center [482, 382] width 66 height 20
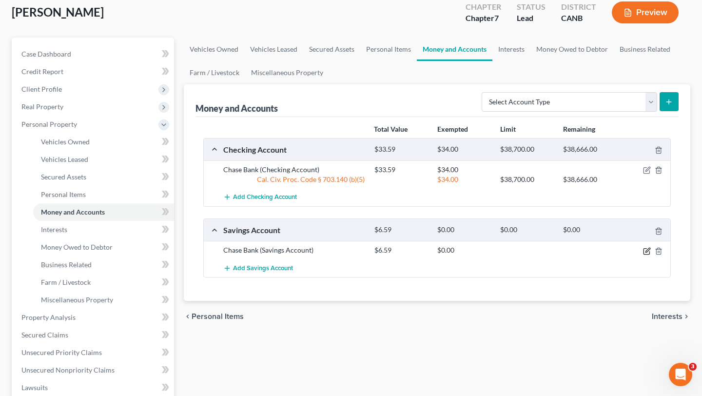
click at [643, 250] on icon "button" at bounding box center [647, 251] width 8 height 8
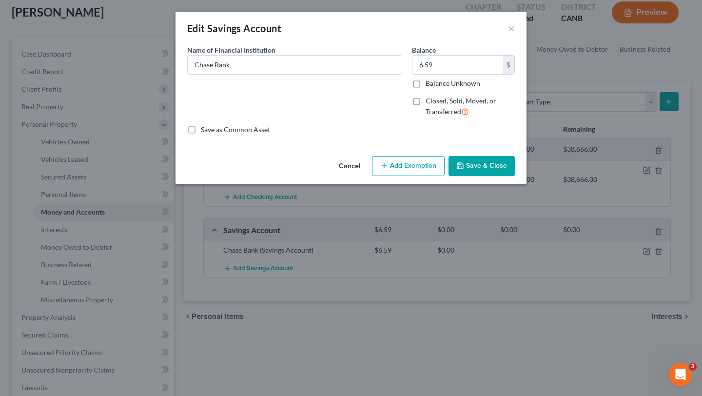
click at [402, 176] on button "Add Exemption" at bounding box center [408, 166] width 73 height 20
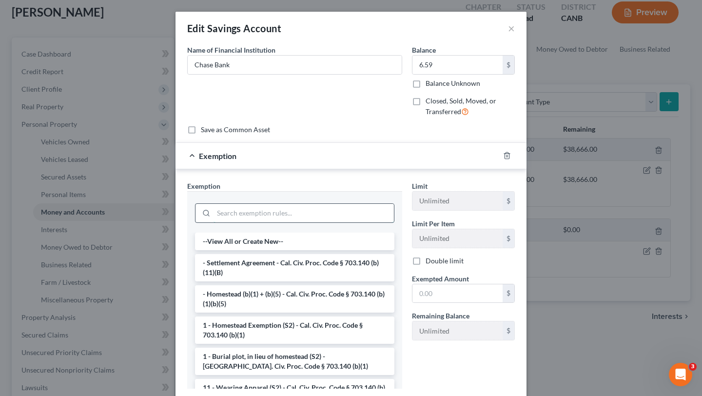
click at [309, 215] on input "search" at bounding box center [304, 213] width 180 height 19
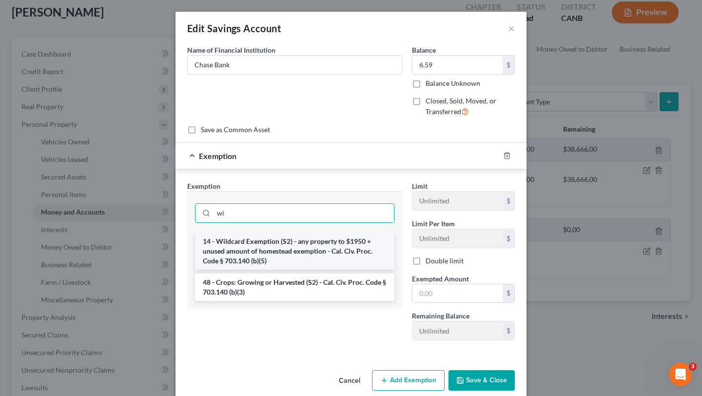
click at [306, 258] on li "14 - Wildcard Exemption (S2) - any property to $1950 + unused amount of homeste…" at bounding box center [294, 251] width 199 height 37
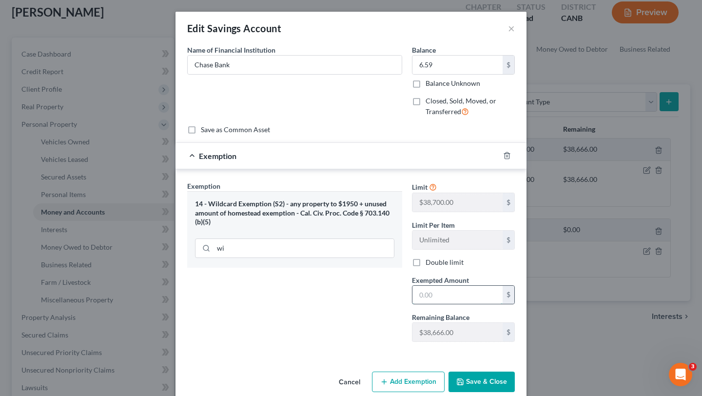
click at [457, 299] on input "text" at bounding box center [458, 295] width 90 height 19
click at [352, 317] on div "Exemption Set must be selected for CA. Exemption * 14 - Wildcard Exemption (S2)…" at bounding box center [294, 265] width 225 height 169
click at [494, 383] on button "Save & Close" at bounding box center [482, 382] width 66 height 20
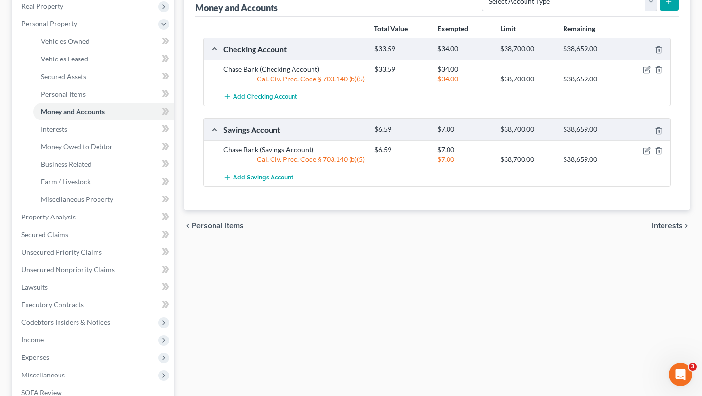
scroll to position [174, 0]
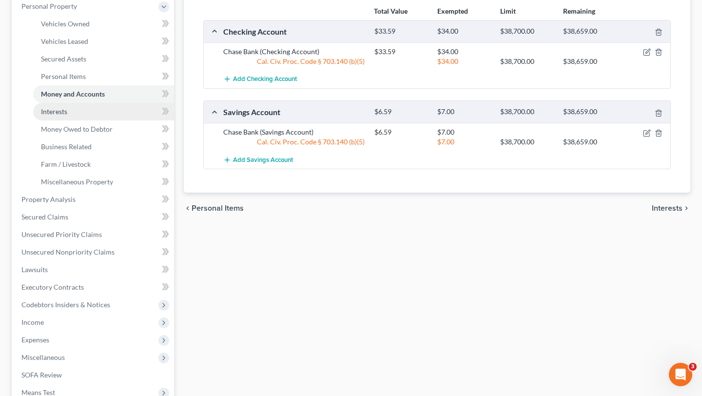
click at [111, 113] on link "Interests" at bounding box center [103, 112] width 141 height 18
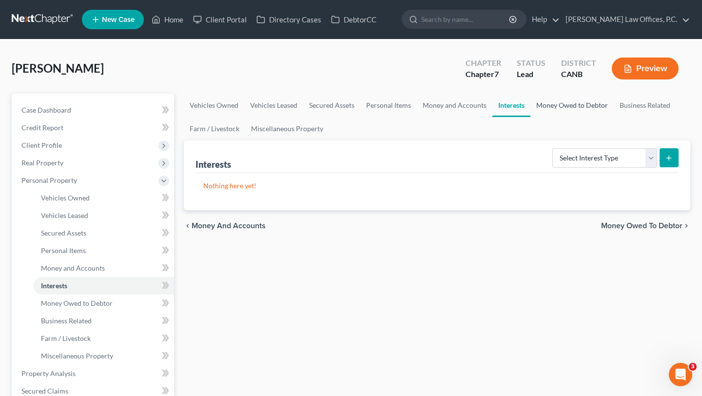
click at [560, 96] on link "Money Owed to Debtor" at bounding box center [572, 105] width 83 height 23
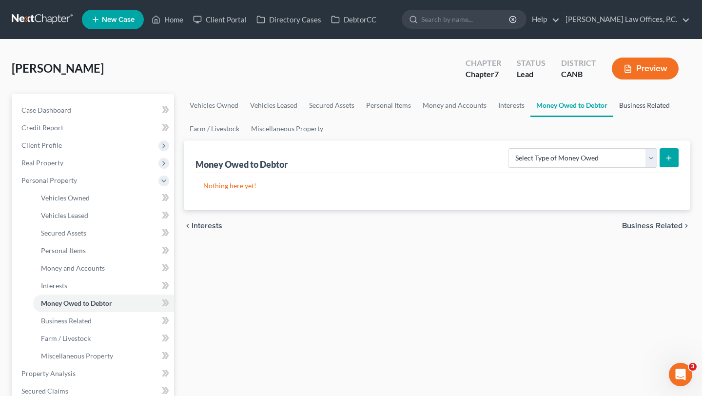
click at [642, 109] on link "Business Related" at bounding box center [645, 105] width 62 height 23
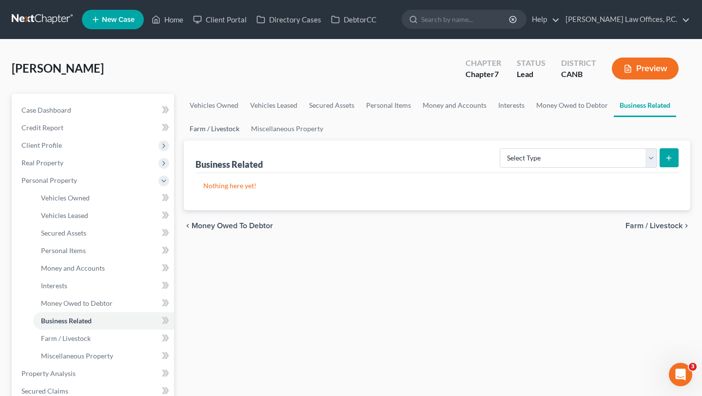
drag, startPoint x: 218, startPoint y: 124, endPoint x: 230, endPoint y: 124, distance: 11.7
click at [218, 124] on link "Farm / Livestock" at bounding box center [214, 128] width 61 height 23
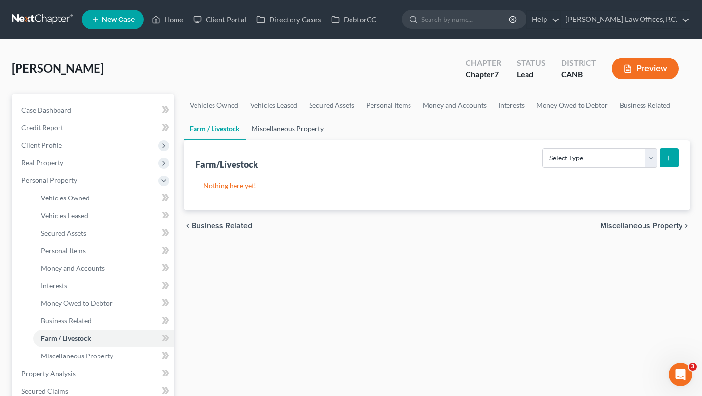
click at [297, 128] on link "Miscellaneous Property" at bounding box center [288, 128] width 84 height 23
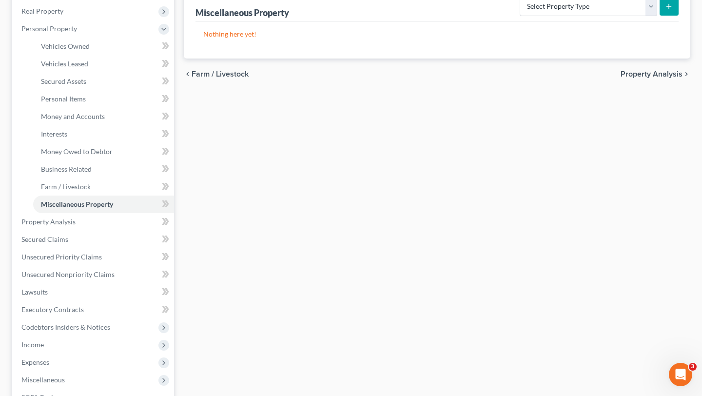
click at [672, 77] on span "Property Analysis" at bounding box center [652, 74] width 62 height 8
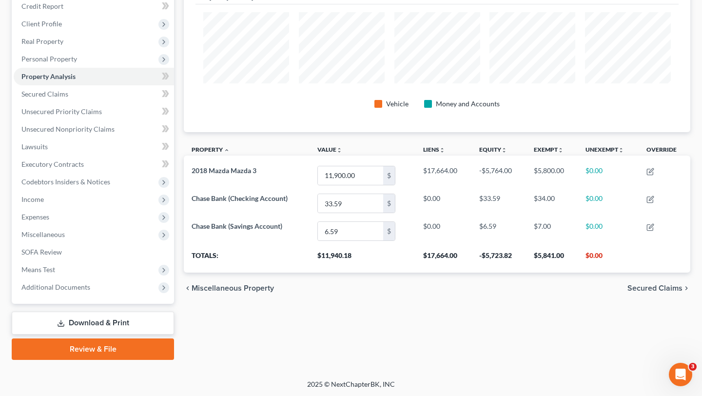
click at [654, 292] on span "Secured Claims" at bounding box center [655, 288] width 55 height 8
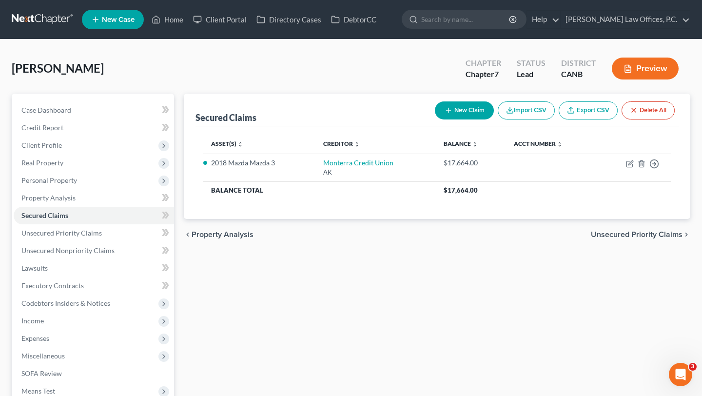
click at [650, 234] on span "Unsecured Priority Claims" at bounding box center [637, 235] width 92 height 8
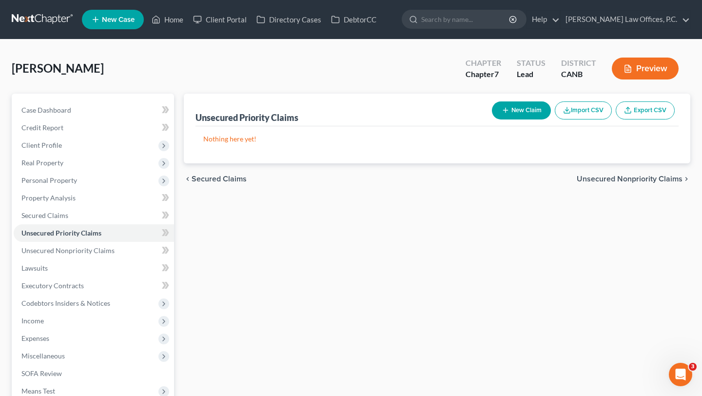
click at [633, 182] on span "Unsecured Nonpriority Claims" at bounding box center [630, 179] width 106 height 8
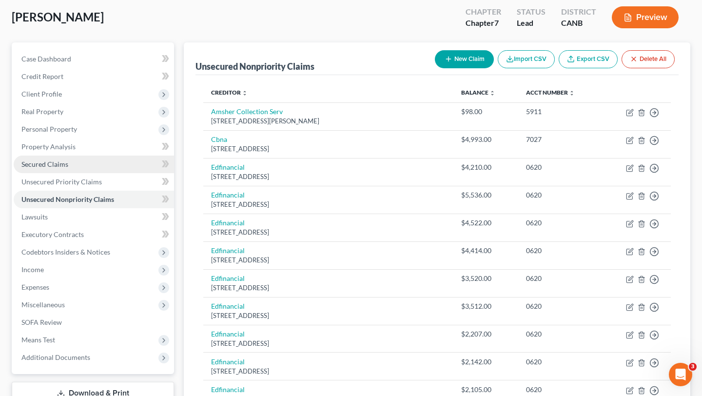
scroll to position [40, 0]
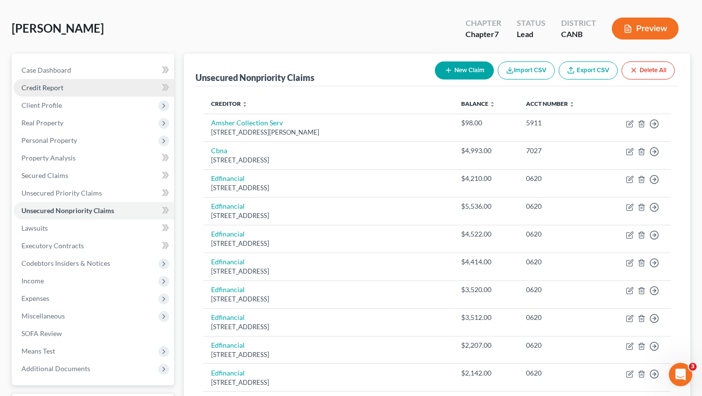
click at [117, 85] on link "Credit Report" at bounding box center [94, 88] width 160 height 18
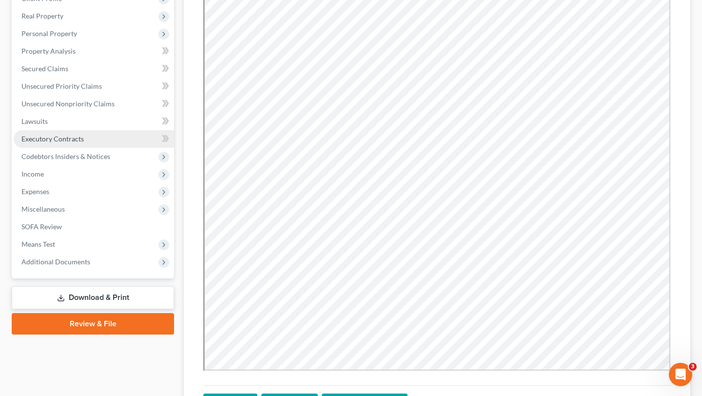
click at [73, 140] on span "Executory Contracts" at bounding box center [52, 139] width 62 height 8
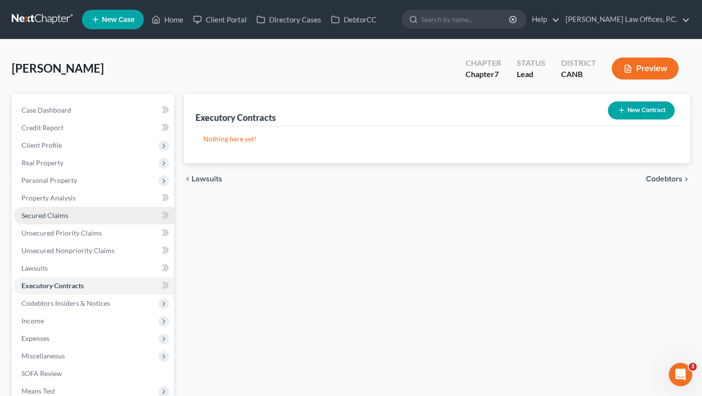
click at [68, 212] on link "Secured Claims" at bounding box center [94, 216] width 160 height 18
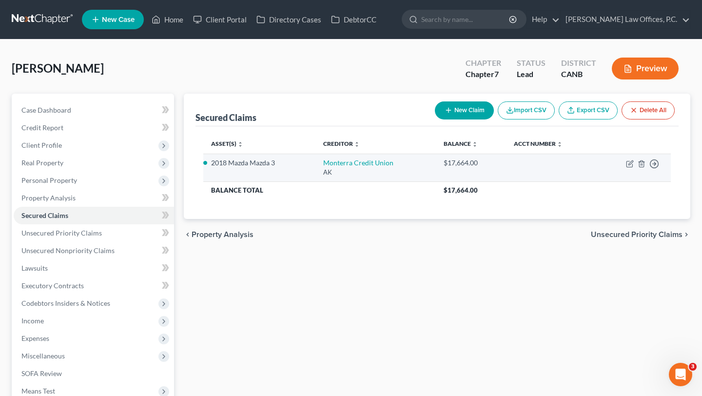
click at [635, 166] on td "Move to E Move to F Move to G Move to Notice Only" at bounding box center [634, 168] width 74 height 28
click at [632, 165] on icon "button" at bounding box center [630, 164] width 8 height 8
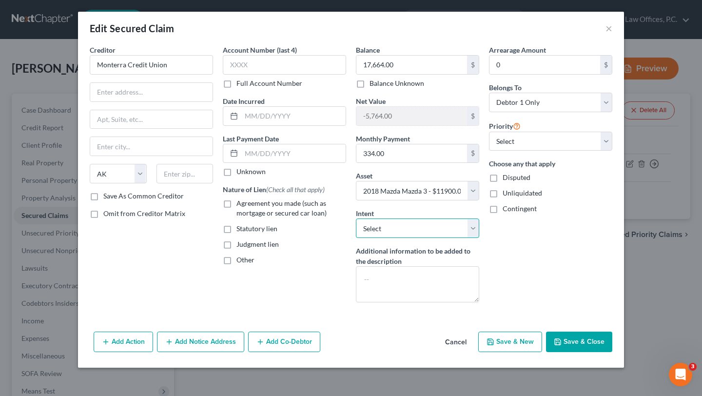
click at [446, 228] on select "Select Surrender Redeem Reaffirm Avoid Other" at bounding box center [417, 228] width 123 height 20
click at [523, 237] on div "Arrearage Amount 0 $ Belongs To * Select Debtor 1 Only Debtor 2 Only Debtor 1 A…" at bounding box center [550, 177] width 133 height 265
click at [558, 339] on icon "button" at bounding box center [558, 342] width 8 height 8
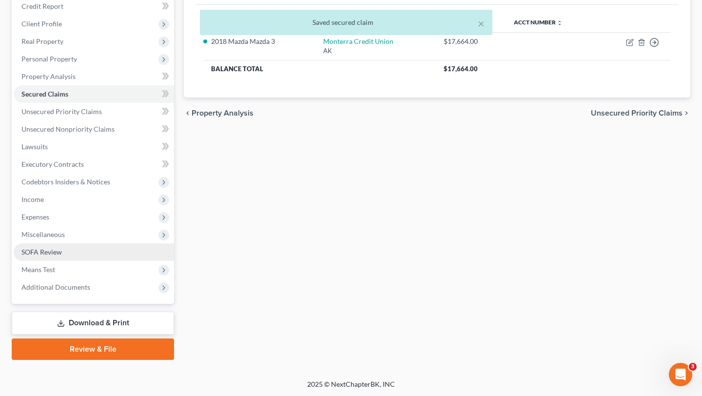
click at [91, 249] on link "SOFA Review" at bounding box center [94, 252] width 160 height 18
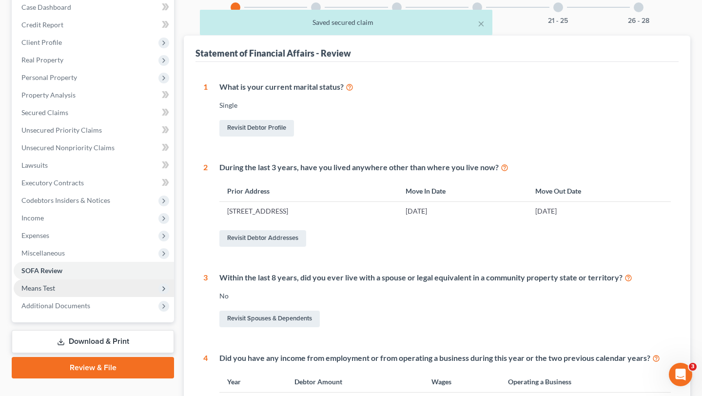
click at [110, 281] on span "Means Test" at bounding box center [94, 288] width 160 height 18
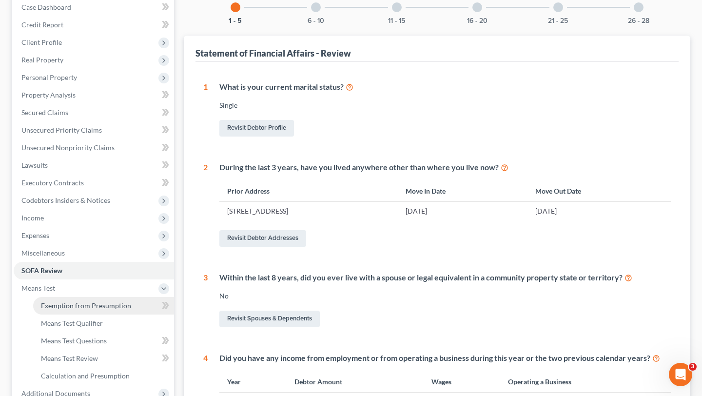
click at [110, 300] on link "Exemption from Presumption" at bounding box center [103, 306] width 141 height 18
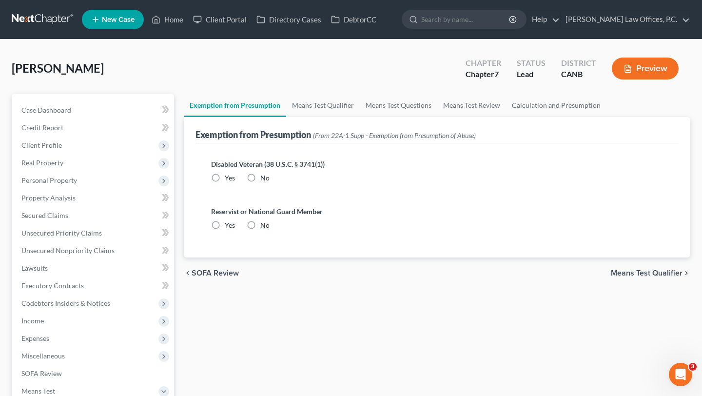
click at [260, 176] on label "No" at bounding box center [264, 178] width 9 height 10
click at [264, 176] on input "No" at bounding box center [267, 176] width 6 height 6
drag, startPoint x: 254, startPoint y: 224, endPoint x: 259, endPoint y: 218, distance: 8.3
click at [260, 224] on label "No" at bounding box center [264, 225] width 9 height 10
click at [264, 224] on input "No" at bounding box center [267, 223] width 6 height 6
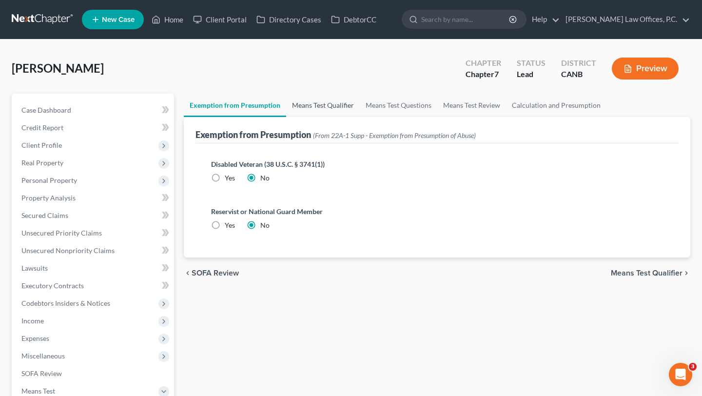
click at [328, 106] on link "Means Test Qualifier" at bounding box center [323, 105] width 74 height 23
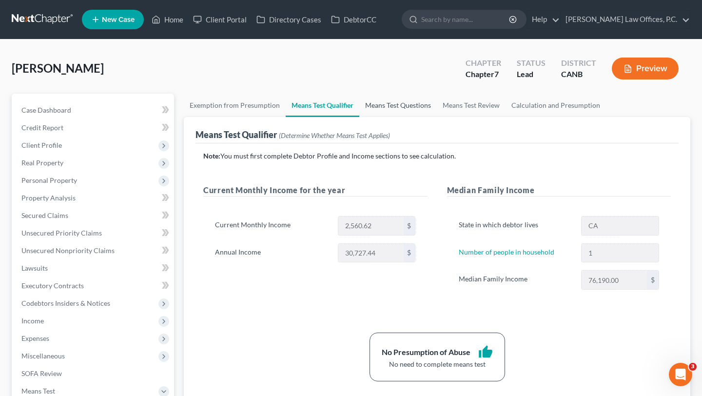
click at [388, 107] on link "Means Test Questions" at bounding box center [398, 105] width 78 height 23
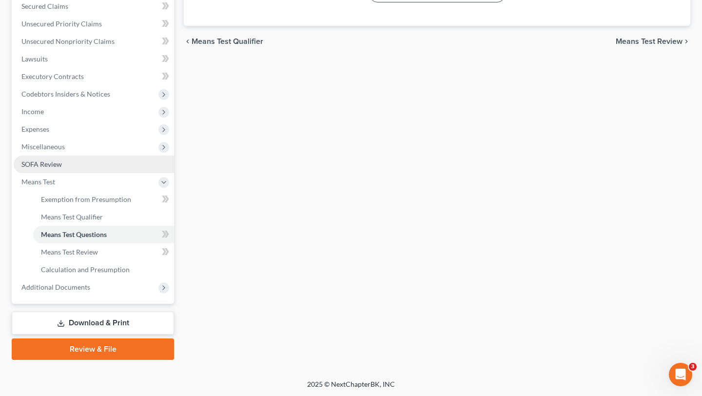
click at [100, 163] on link "SOFA Review" at bounding box center [94, 165] width 160 height 18
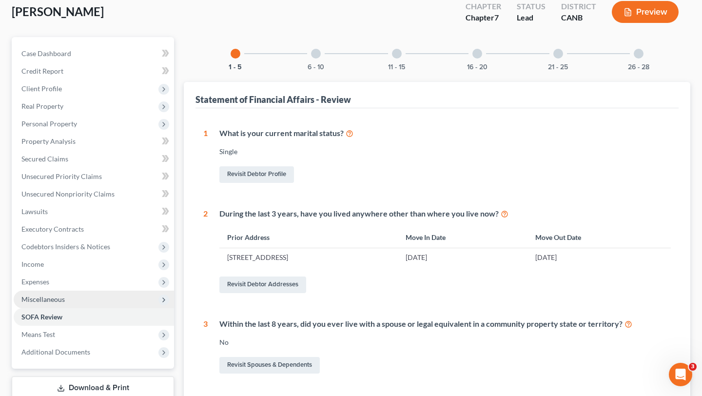
click at [88, 301] on span "Miscellaneous" at bounding box center [94, 300] width 160 height 18
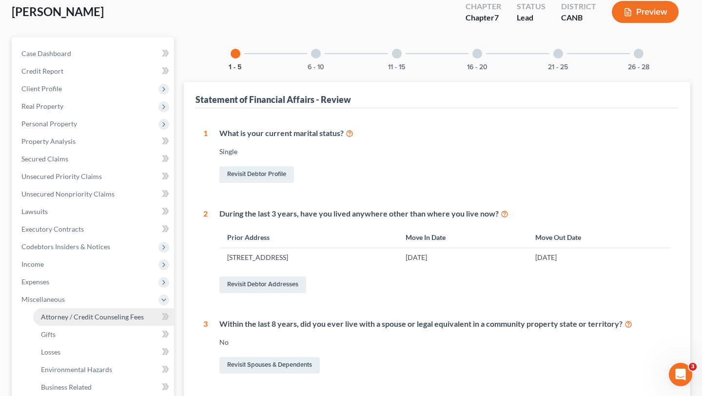
click at [86, 314] on span "Attorney / Credit Counseling Fees" at bounding box center [92, 317] width 103 height 8
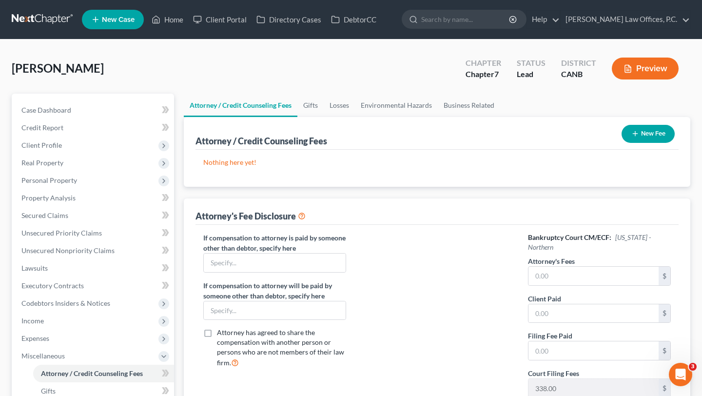
click at [653, 133] on button "New Fee" at bounding box center [648, 134] width 53 height 18
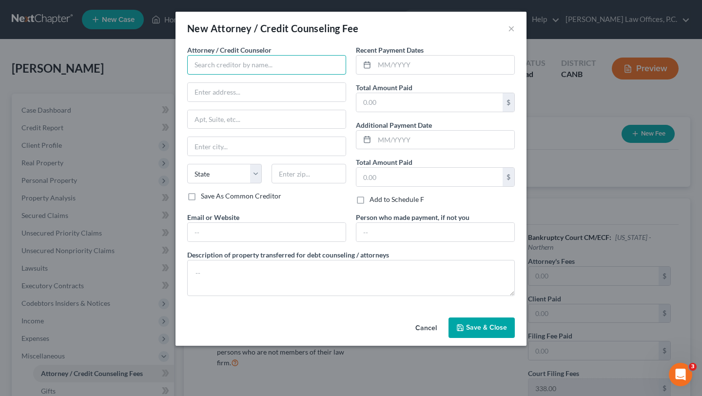
click at [282, 67] on input "text" at bounding box center [266, 65] width 159 height 20
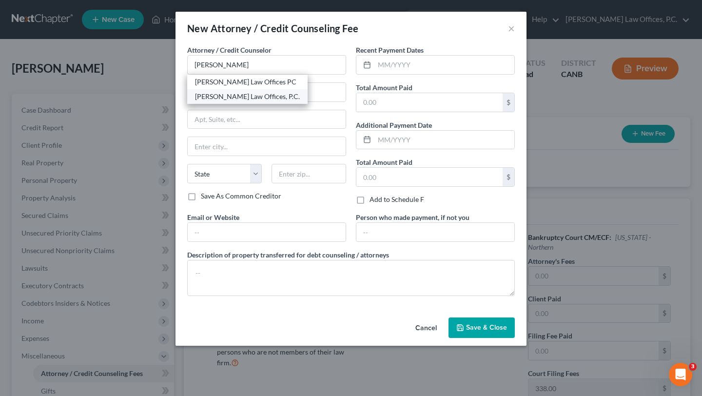
click at [274, 97] on div "[PERSON_NAME] Law Offices, P.C." at bounding box center [247, 97] width 105 height 10
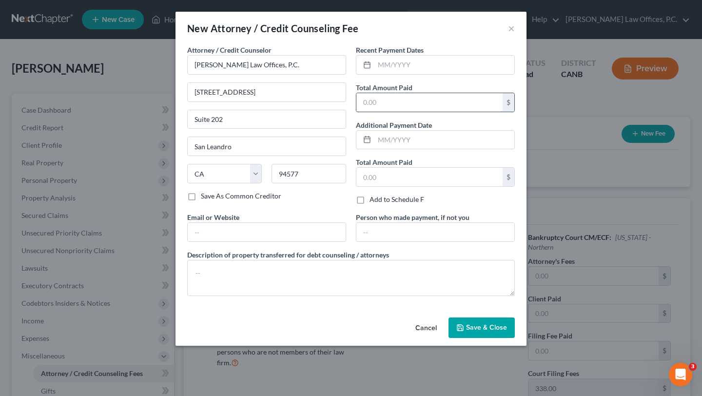
click at [416, 95] on input "text" at bounding box center [430, 102] width 146 height 19
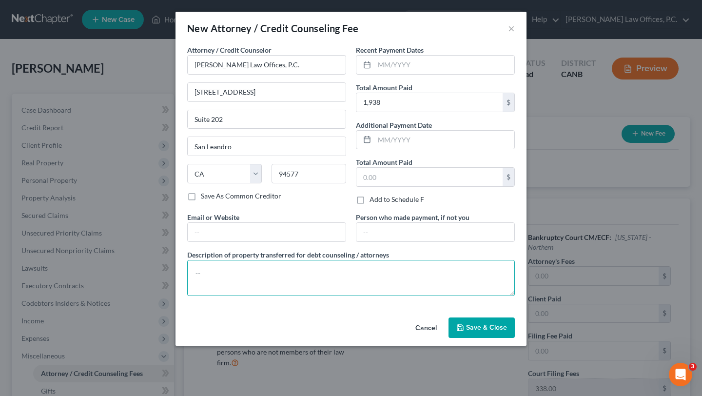
click at [324, 287] on textarea at bounding box center [351, 278] width 328 height 36
paste textarea "$1,600.00 paid towards Attorney's Fee, $338.00 paid towards Court Filing Fee."
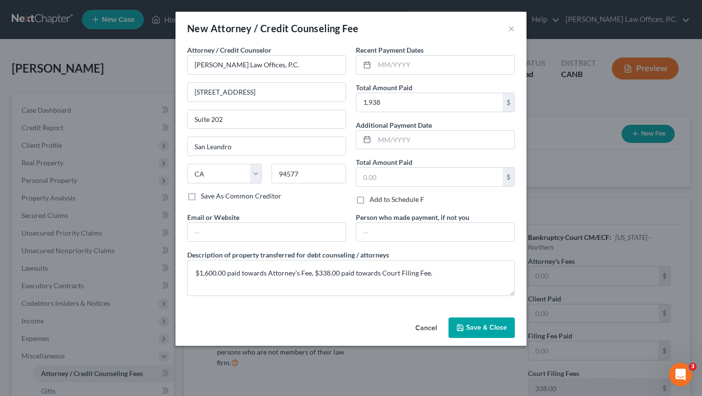
click at [475, 335] on button "Save & Close" at bounding box center [482, 327] width 66 height 20
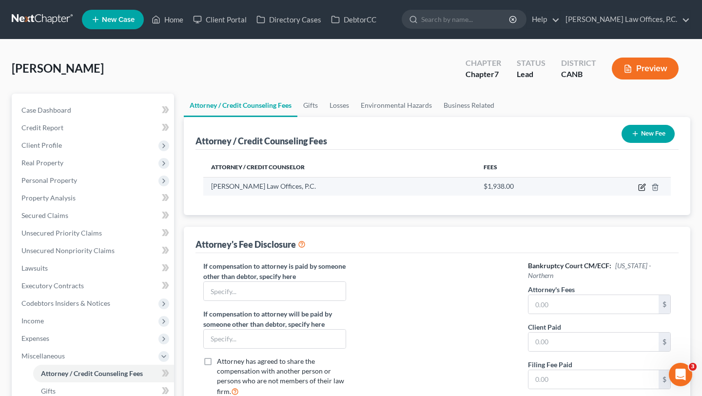
click at [641, 187] on icon "button" at bounding box center [643, 186] width 4 height 4
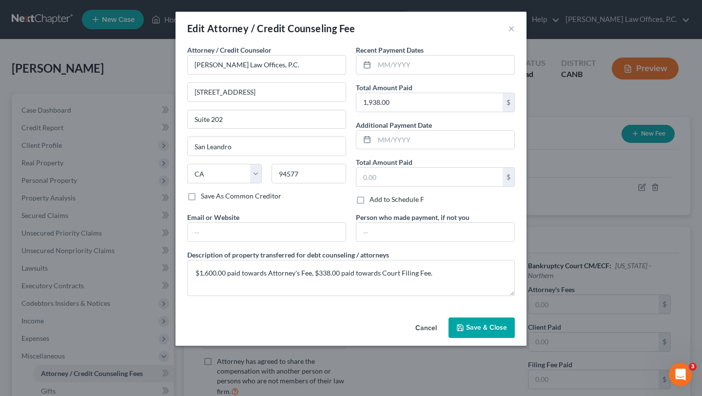
click at [417, 78] on div "Recent Payment Dates Total Amount Paid 1,938.00 $ Additional Payment Date Total…" at bounding box center [435, 128] width 169 height 167
click at [419, 64] on input "text" at bounding box center [445, 65] width 140 height 19
click at [435, 42] on div "Edit Attorney / Credit Counseling Fee ×" at bounding box center [351, 28] width 351 height 33
click at [470, 323] on button "Save & Close" at bounding box center [482, 327] width 66 height 20
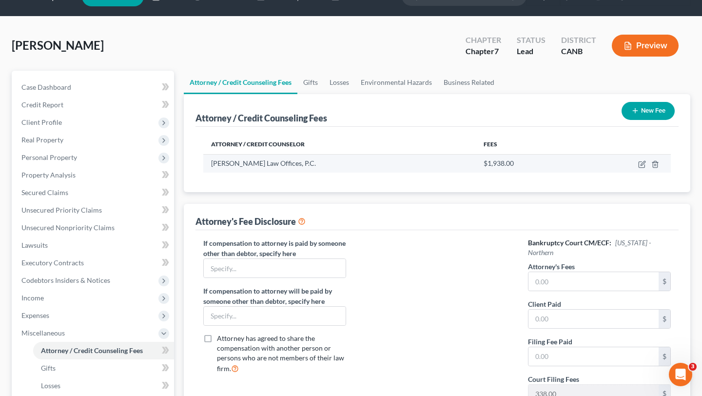
scroll to position [25, 0]
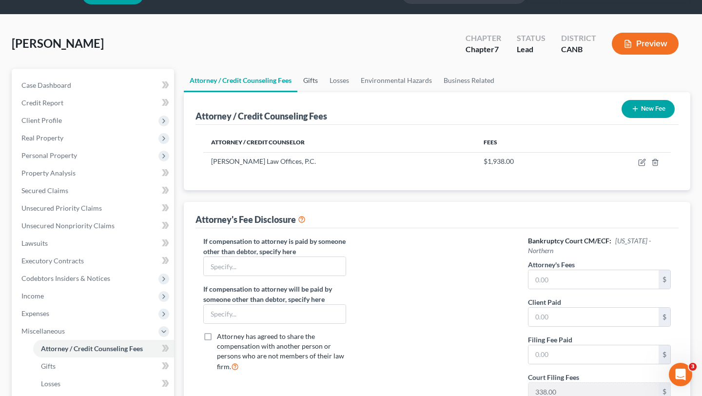
click at [309, 79] on link "Gifts" at bounding box center [310, 80] width 26 height 23
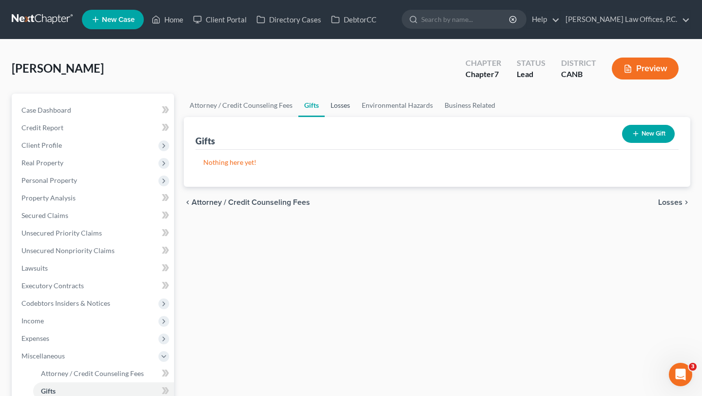
click at [338, 109] on link "Losses" at bounding box center [340, 105] width 31 height 23
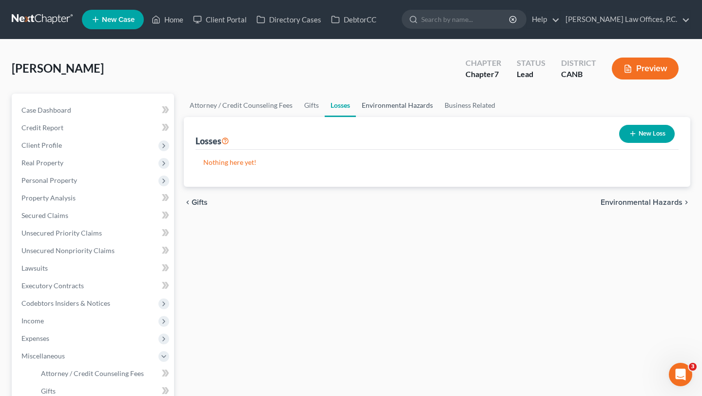
click at [380, 104] on link "Environmental Hazards" at bounding box center [397, 105] width 83 height 23
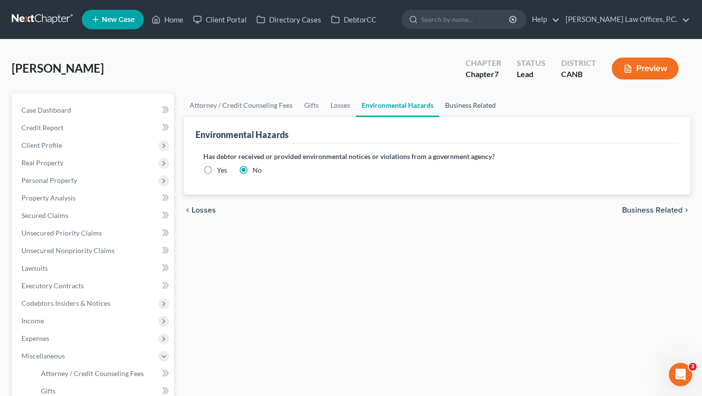
click at [493, 104] on link "Business Related" at bounding box center [470, 105] width 62 height 23
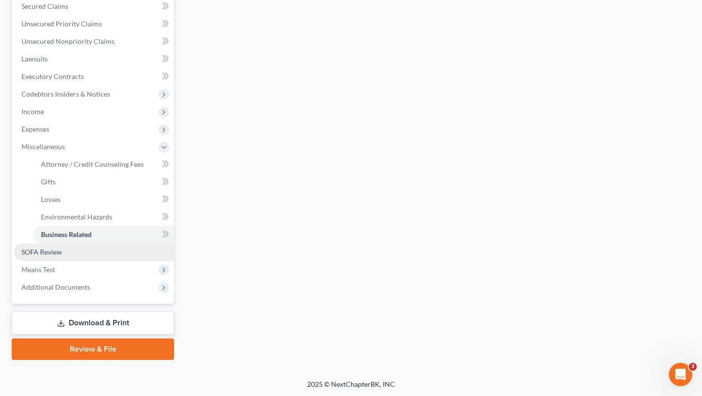
click at [65, 252] on link "SOFA Review" at bounding box center [94, 252] width 160 height 18
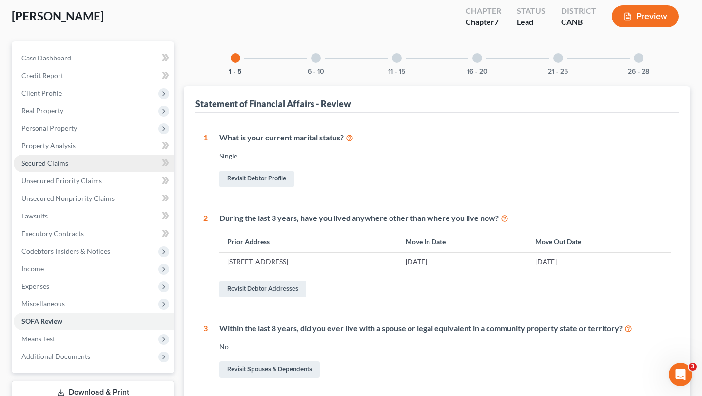
scroll to position [39, 0]
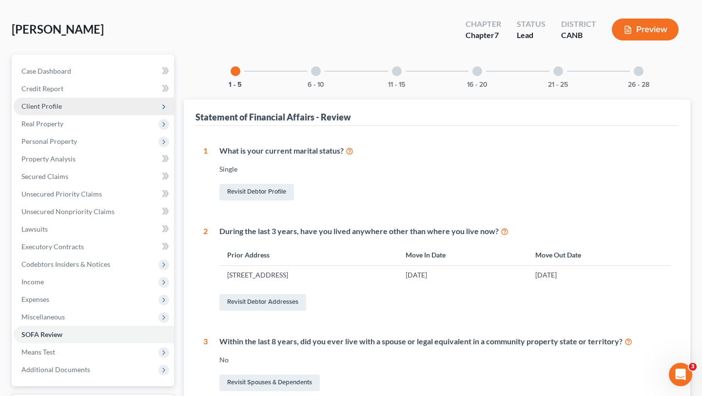
click at [62, 105] on span "Client Profile" at bounding box center [94, 107] width 160 height 18
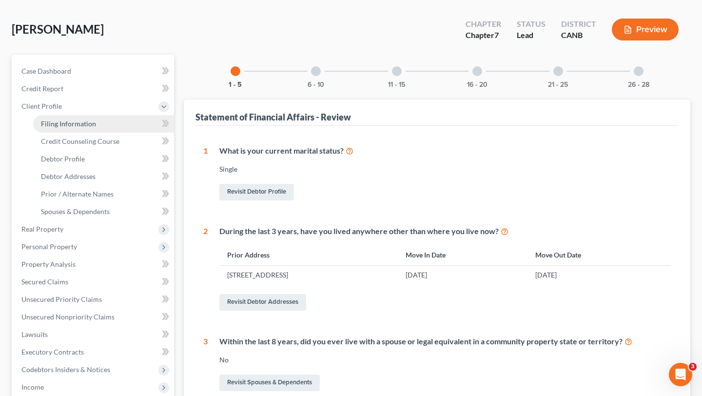
click at [66, 126] on span "Filing Information" at bounding box center [68, 123] width 55 height 8
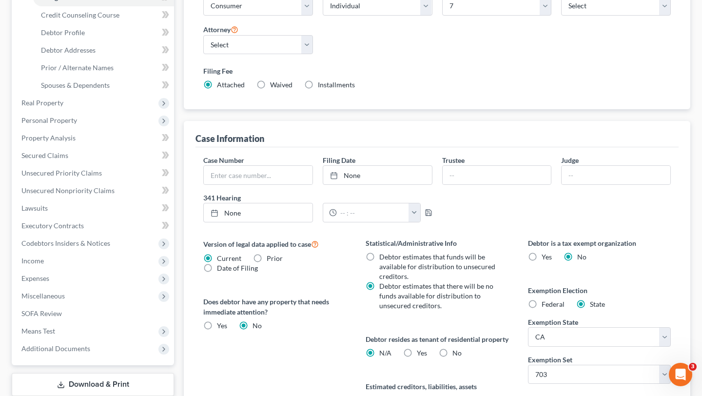
scroll to position [46, 0]
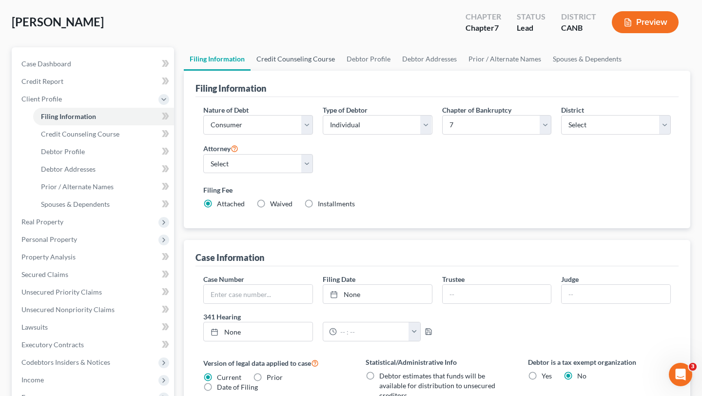
click at [297, 58] on link "Credit Counseling Course" at bounding box center [296, 58] width 90 height 23
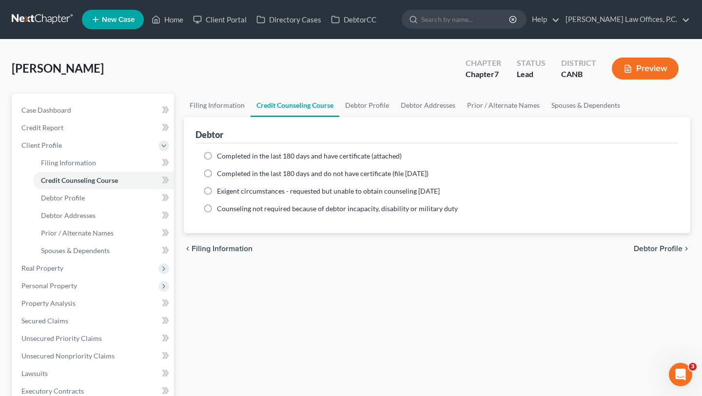
click at [263, 155] on span "Completed in the last 180 days and have certificate (attached)" at bounding box center [309, 156] width 185 height 8
click at [227, 155] on input "Completed in the last 180 days and have certificate (attached)" at bounding box center [224, 154] width 6 height 6
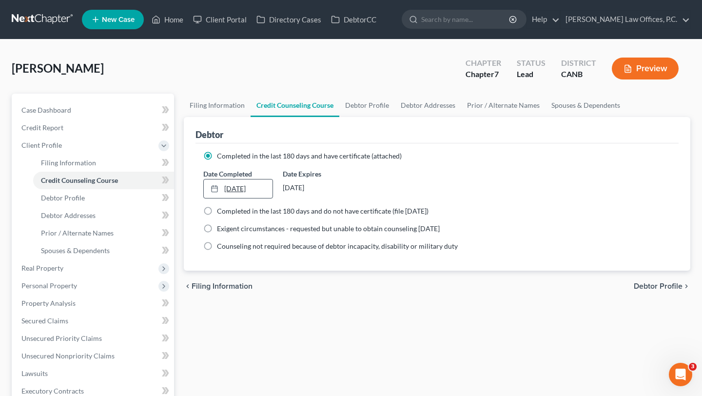
click at [247, 188] on link "9/8/2025" at bounding box center [238, 188] width 69 height 19
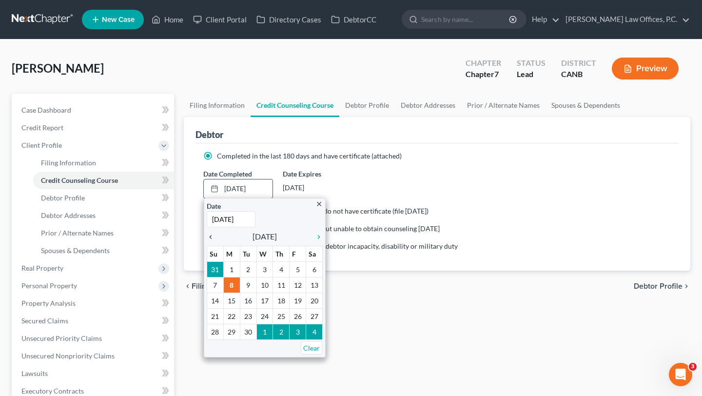
click at [211, 235] on icon "chevron_left" at bounding box center [213, 237] width 13 height 8
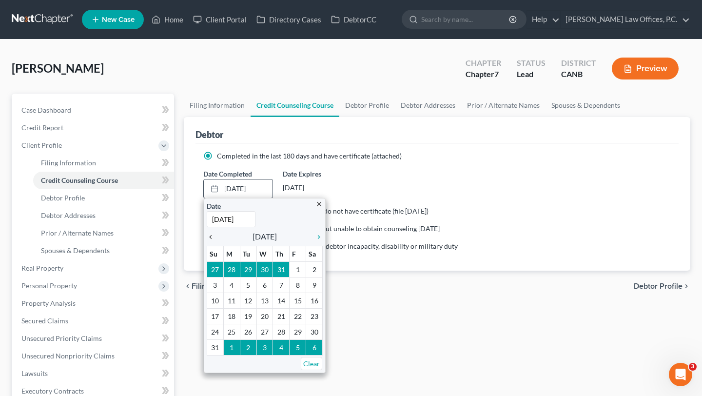
click at [211, 235] on icon "chevron_left" at bounding box center [213, 237] width 13 height 8
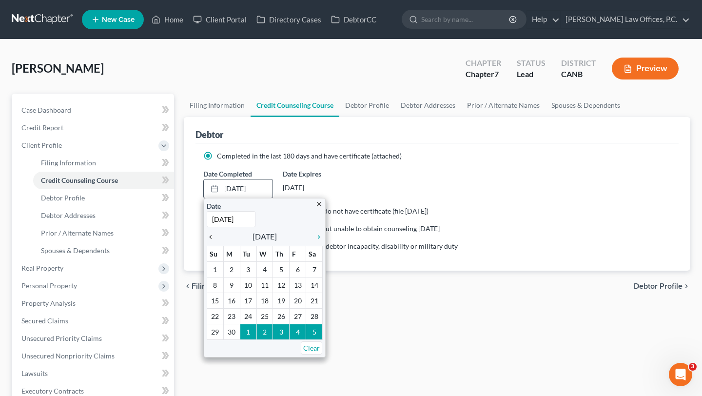
click at [211, 235] on icon "chevron_left" at bounding box center [213, 237] width 13 height 8
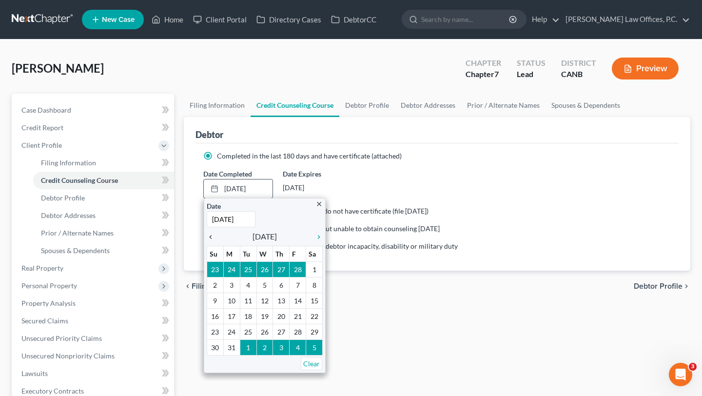
click at [211, 235] on icon "chevron_left" at bounding box center [213, 237] width 13 height 8
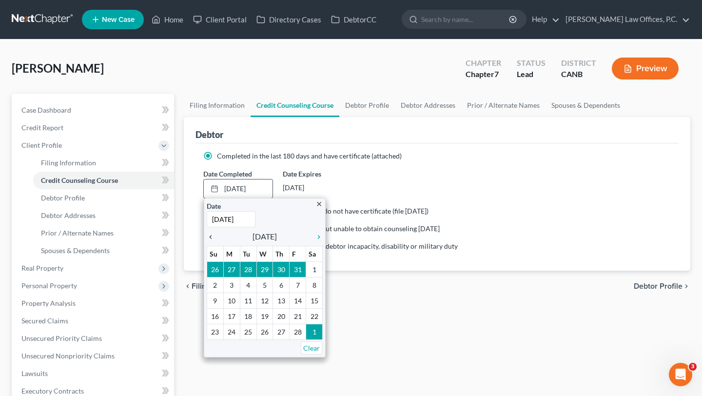
click at [211, 235] on icon "chevron_left" at bounding box center [213, 237] width 13 height 8
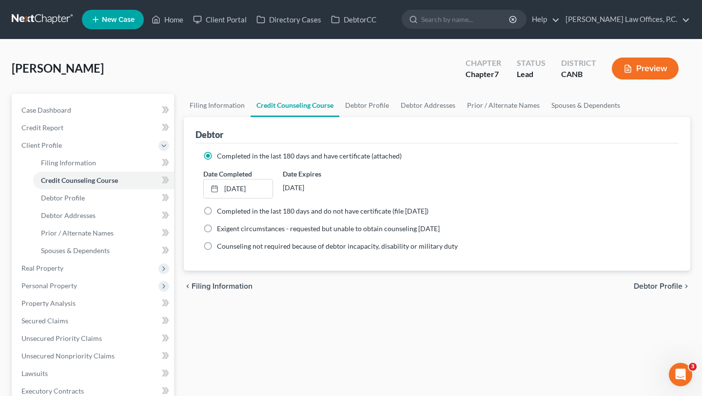
click at [281, 340] on div "Filing Information Credit Counseling Course Debtor Profile Debtor Addresses Pri…" at bounding box center [437, 340] width 516 height 493
click at [236, 189] on link "10/23/2024" at bounding box center [238, 188] width 69 height 19
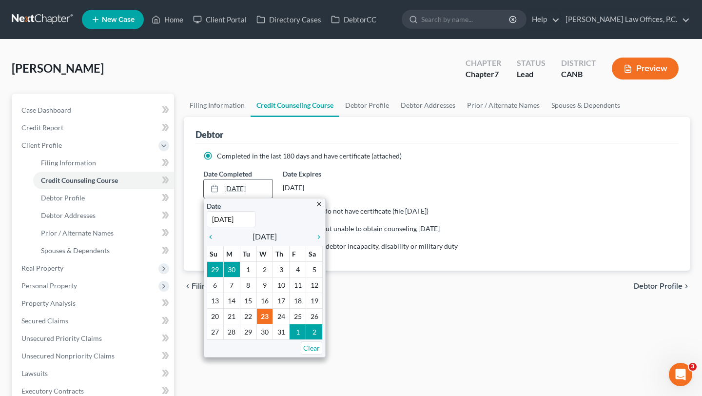
click at [236, 189] on link "10/23/2024" at bounding box center [238, 188] width 69 height 19
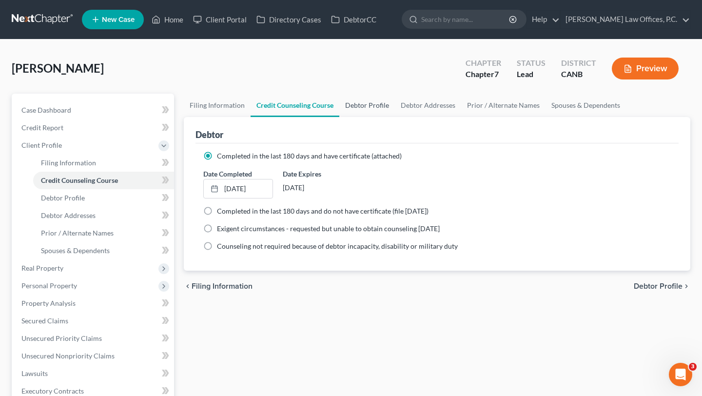
click at [362, 108] on link "Debtor Profile" at bounding box center [367, 105] width 56 height 23
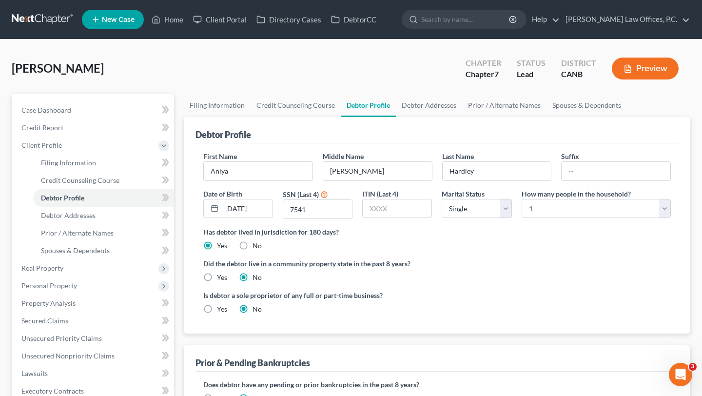
click at [217, 277] on label "Yes" at bounding box center [222, 278] width 10 height 10
click at [221, 277] on input "Yes" at bounding box center [224, 276] width 6 height 6
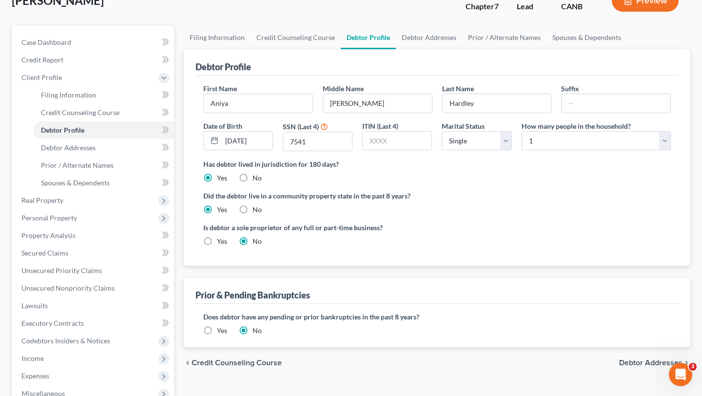
scroll to position [98, 0]
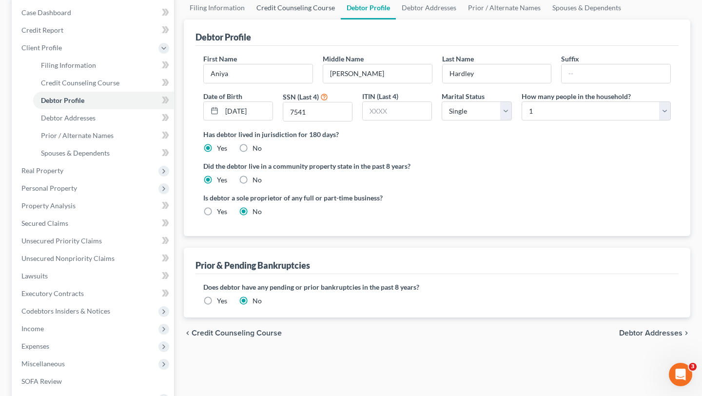
click at [318, 7] on link "Credit Counseling Course" at bounding box center [296, 7] width 90 height 23
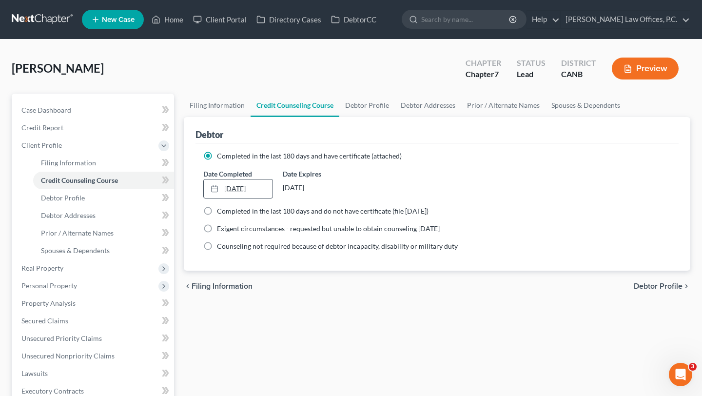
click at [216, 187] on icon at bounding box center [215, 189] width 8 height 8
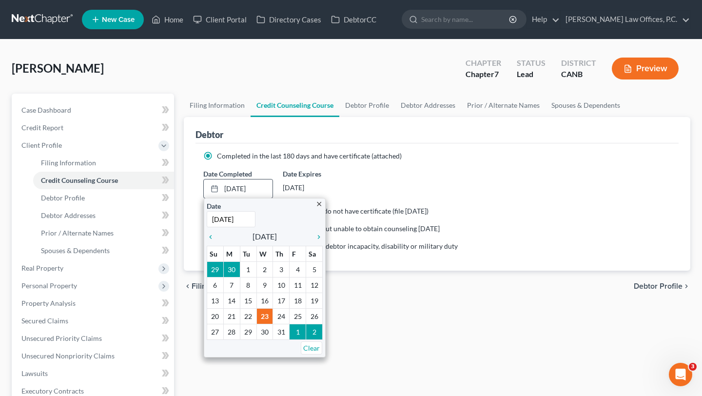
click at [316, 201] on icon "close" at bounding box center [319, 203] width 7 height 7
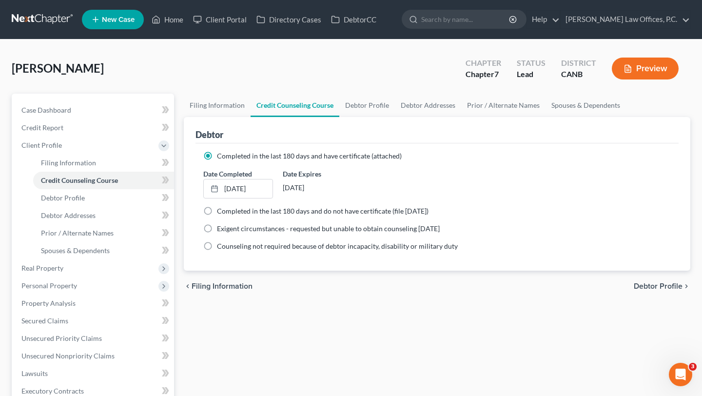
click at [217, 153] on label "Completed in the last 180 days and have certificate (attached)" at bounding box center [309, 156] width 185 height 10
click at [221, 153] on input "Completed in the last 180 days and have certificate (attached)" at bounding box center [224, 154] width 6 height 6
click at [217, 214] on label "Completed in the last 180 days and do not have certificate (file within 14 days)" at bounding box center [323, 211] width 212 height 10
click at [221, 213] on input "Completed in the last 180 days and do not have certificate (file within 14 days)" at bounding box center [224, 209] width 6 height 6
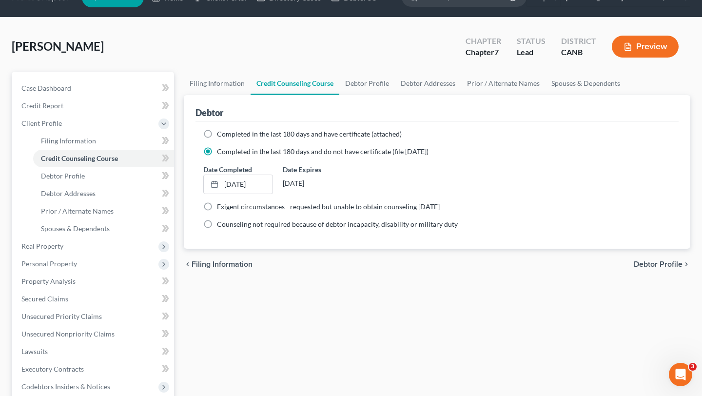
scroll to position [25, 0]
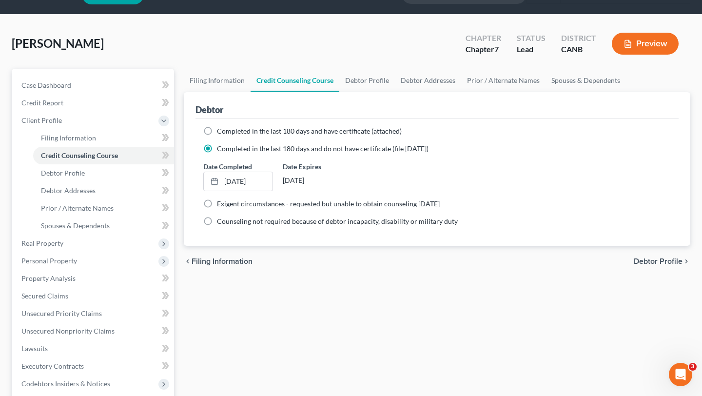
click at [326, 131] on span "Completed in the last 180 days and have certificate (attached)" at bounding box center [309, 131] width 185 height 8
click at [227, 131] on input "Completed in the last 180 days and have certificate (attached)" at bounding box center [224, 129] width 6 height 6
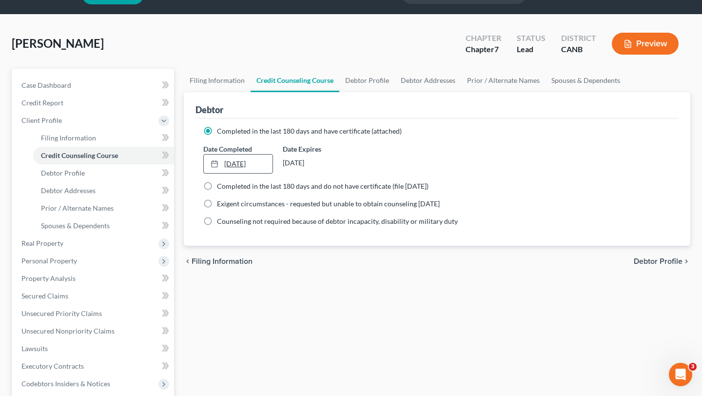
click at [261, 166] on link "10/23/2024" at bounding box center [238, 164] width 69 height 19
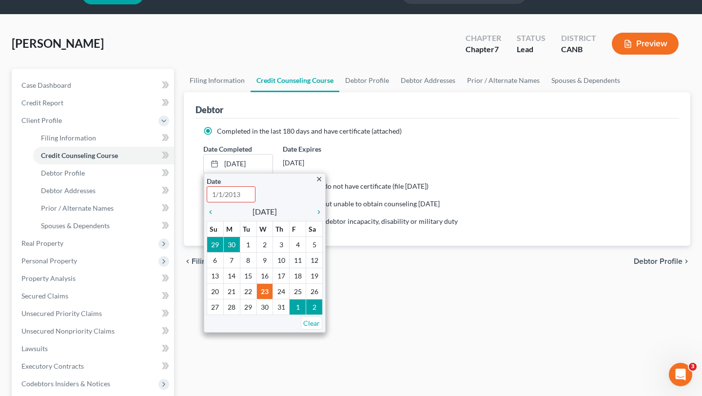
click at [445, 298] on div "Filing Information Credit Counseling Course Debtor Profile Debtor Addresses Pri…" at bounding box center [437, 315] width 516 height 493
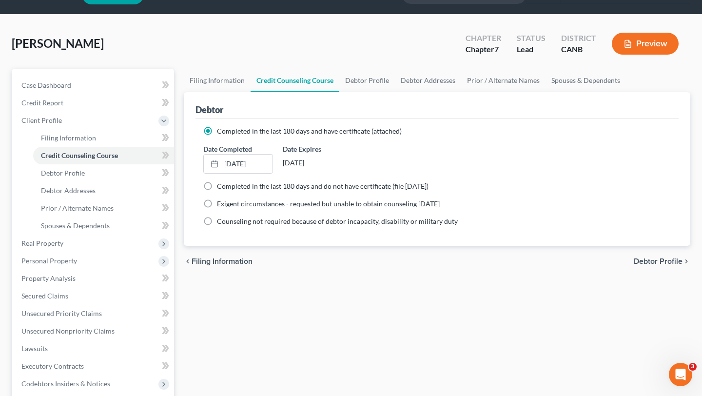
scroll to position [0, 0]
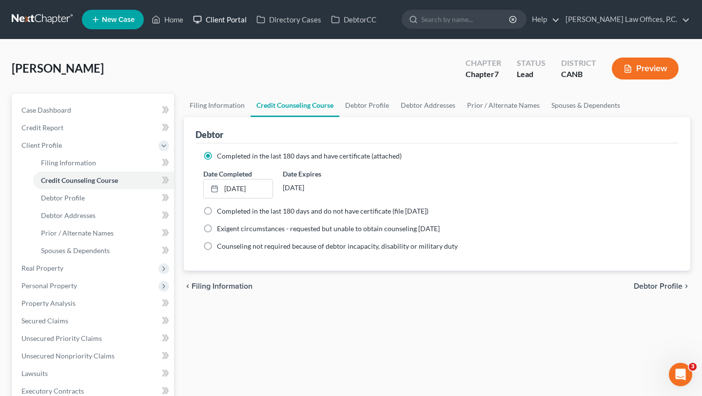
click at [229, 17] on link "Client Portal" at bounding box center [219, 20] width 63 height 18
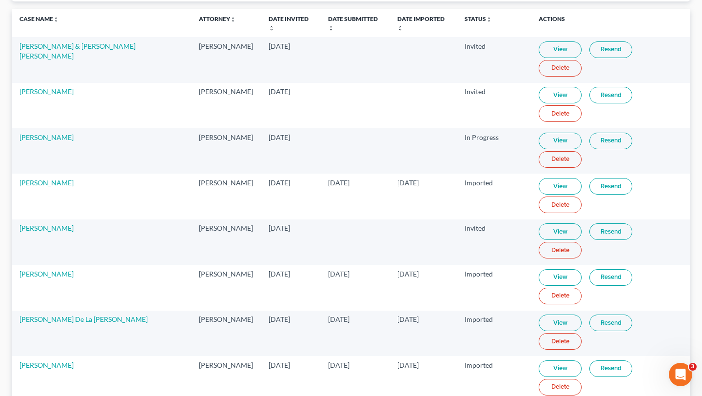
scroll to position [116, 0]
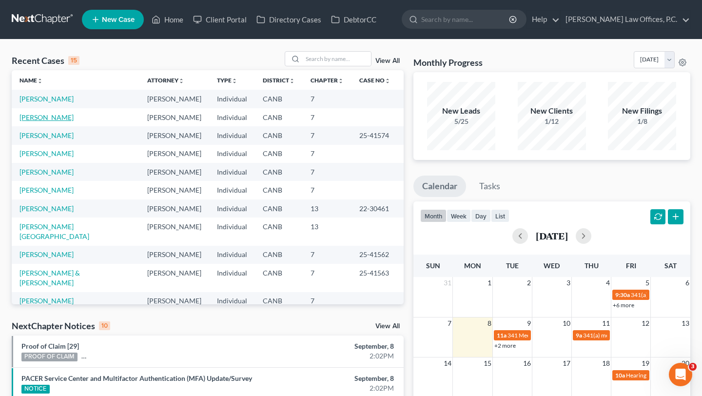
click at [47, 118] on link "[PERSON_NAME]" at bounding box center [47, 117] width 54 height 8
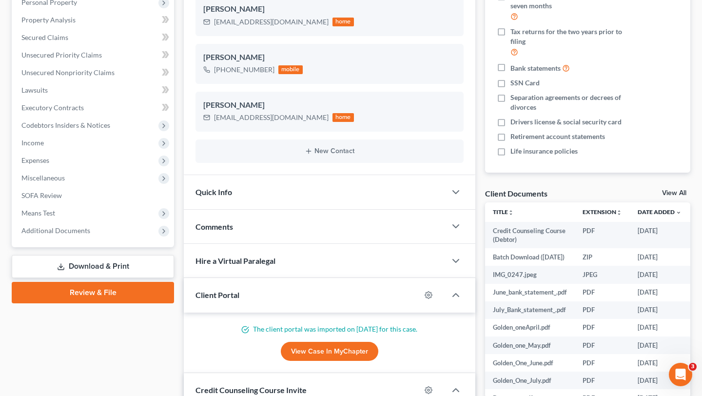
scroll to position [189, 0]
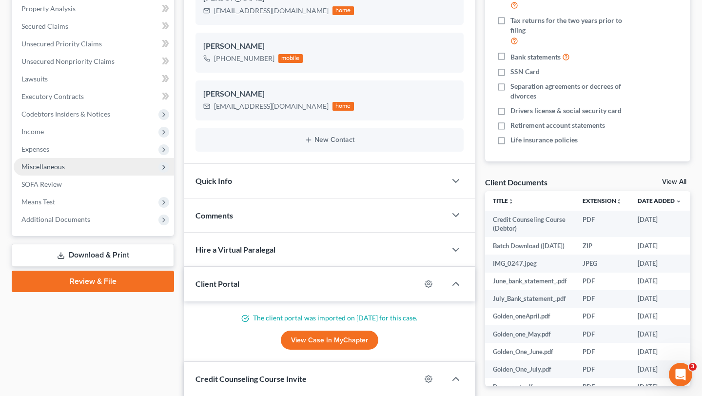
click at [108, 165] on span "Miscellaneous" at bounding box center [94, 167] width 160 height 18
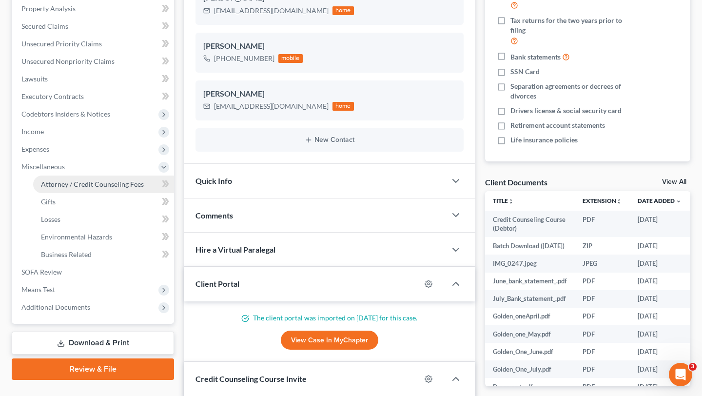
click at [94, 188] on link "Attorney / Credit Counseling Fees" at bounding box center [103, 185] width 141 height 18
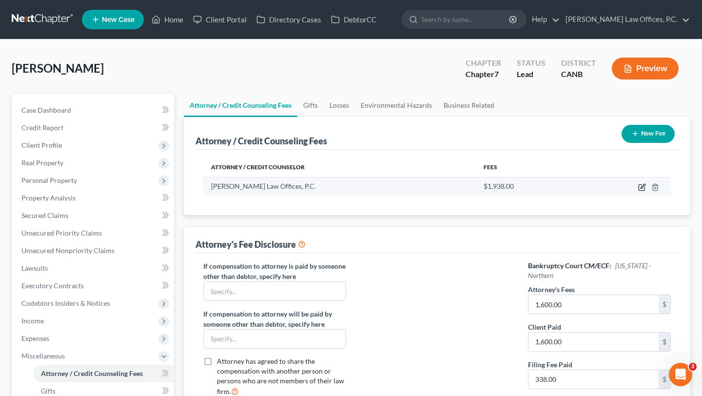
click at [641, 186] on icon "button" at bounding box center [642, 187] width 8 height 8
select select "4"
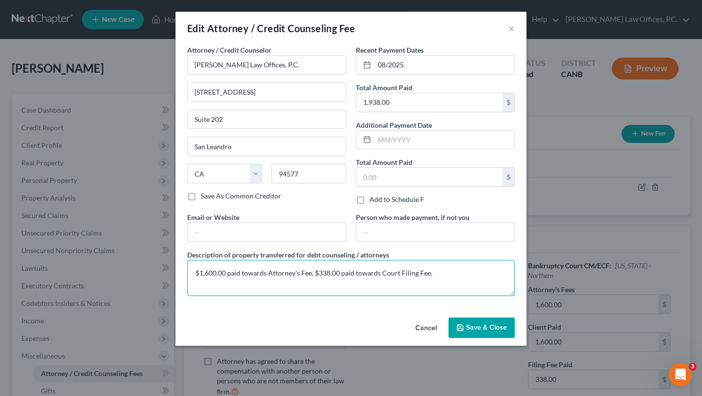
click at [325, 270] on textarea "$1,600.00 paid towards Attorney's Fee, $338.00 paid towards Court Filing Fee." at bounding box center [351, 278] width 328 height 36
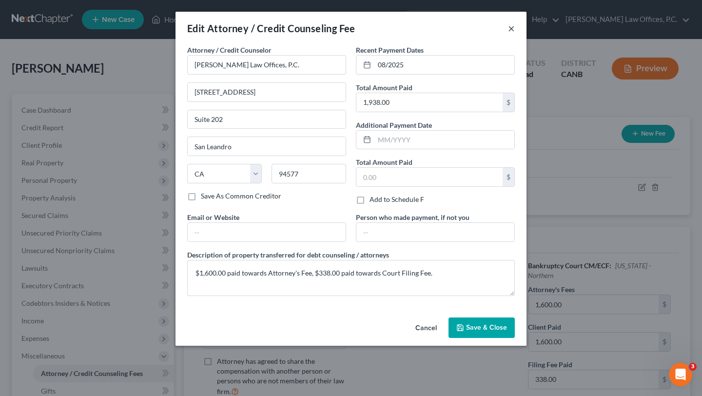
click at [509, 25] on button "×" at bounding box center [511, 28] width 7 height 12
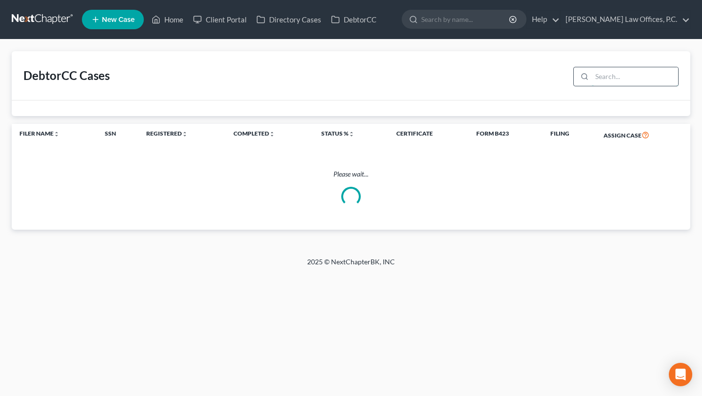
click at [626, 81] on input "search" at bounding box center [635, 76] width 86 height 19
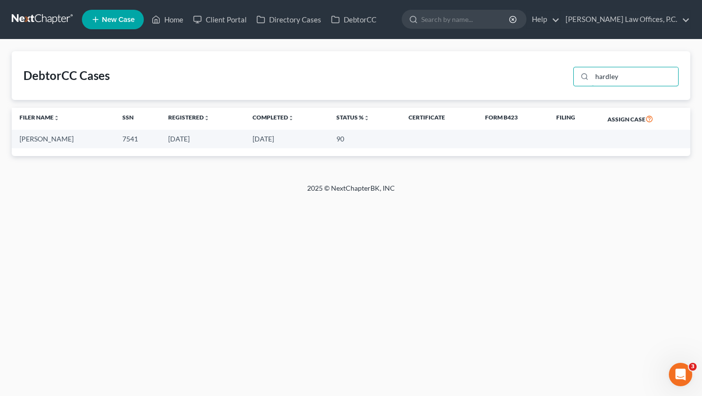
type input "hardley"
drag, startPoint x: 238, startPoint y: 138, endPoint x: 293, endPoint y: 138, distance: 54.6
click at [291, 138] on td "[DATE]" at bounding box center [287, 139] width 84 height 18
click at [293, 138] on td "[DATE]" at bounding box center [287, 139] width 84 height 18
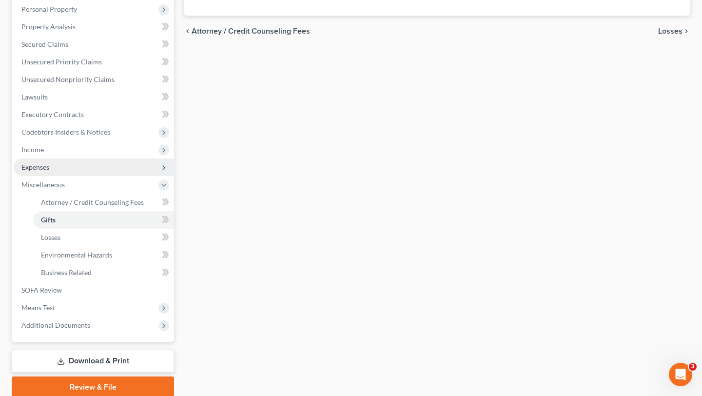
scroll to position [173, 0]
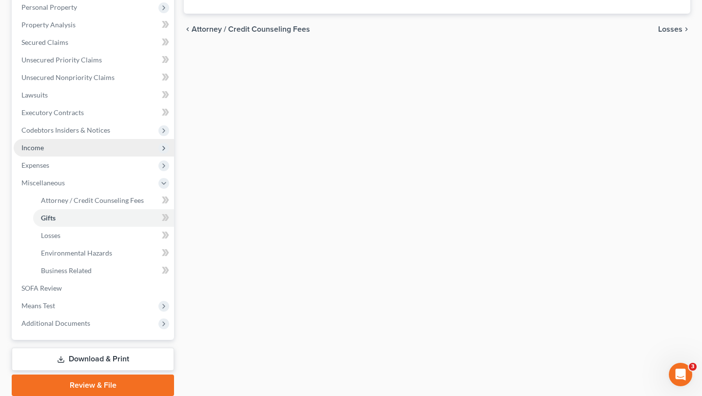
click at [88, 147] on span "Income" at bounding box center [94, 148] width 160 height 18
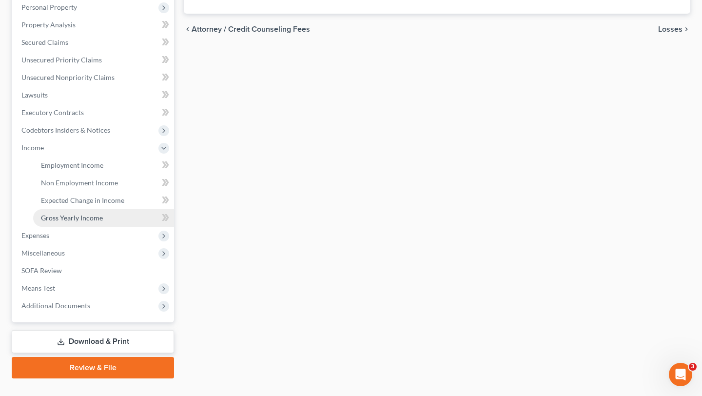
click at [69, 216] on span "Gross Yearly Income" at bounding box center [72, 218] width 62 height 8
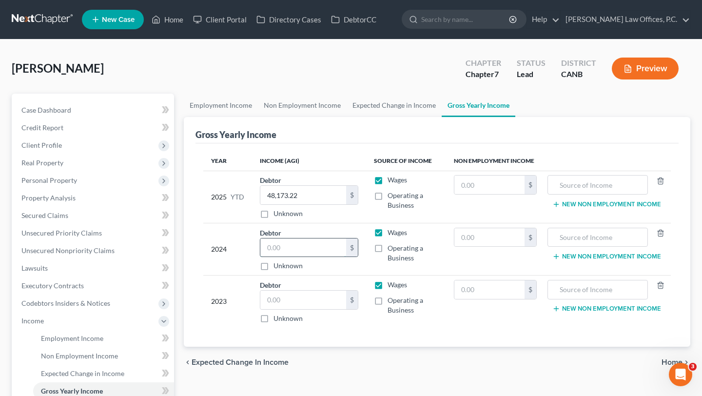
click at [301, 252] on input "text" at bounding box center [303, 247] width 86 height 19
paste input "14 723 11"
click at [330, 228] on div "Debtor 1,472,311.00 $ Unknown Balance Undetermined 14 723 11 $ Unknown" at bounding box center [309, 249] width 99 height 43
click at [277, 247] on input "14 723 11" at bounding box center [303, 247] width 86 height 19
click at [291, 246] on input "1,472,311" at bounding box center [303, 247] width 86 height 19
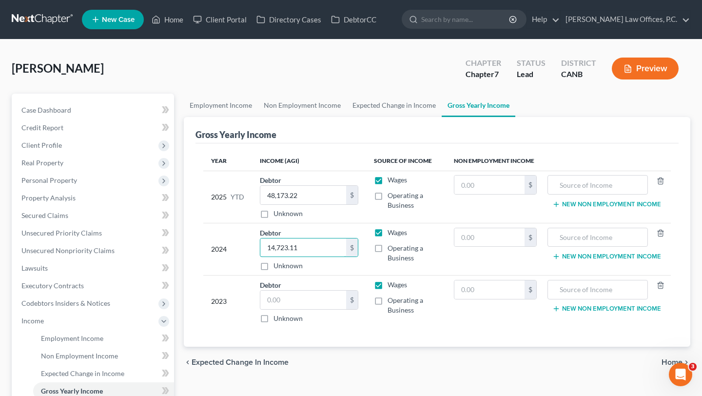
type input "14,723.11"
click at [237, 237] on div "2024" at bounding box center [227, 249] width 33 height 43
